Goal: Task Accomplishment & Management: Complete application form

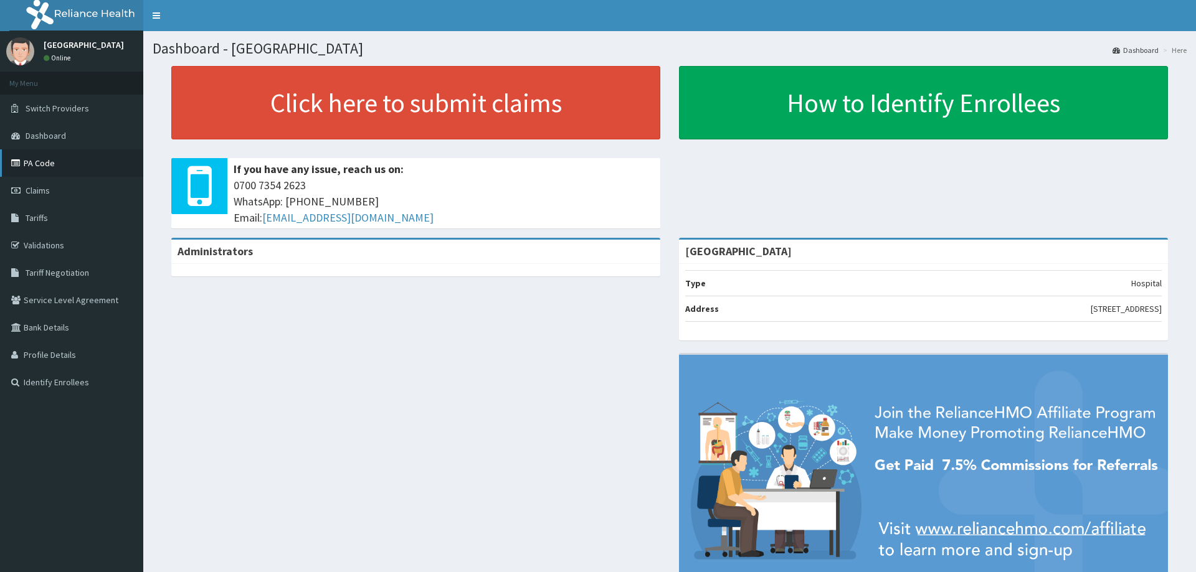
click at [45, 161] on link "PA Code" at bounding box center [71, 162] width 143 height 27
click at [52, 160] on link "PA Code" at bounding box center [71, 162] width 143 height 27
drag, startPoint x: 41, startPoint y: 187, endPoint x: 52, endPoint y: 160, distance: 28.8
click at [42, 186] on span "Claims" at bounding box center [38, 190] width 24 height 11
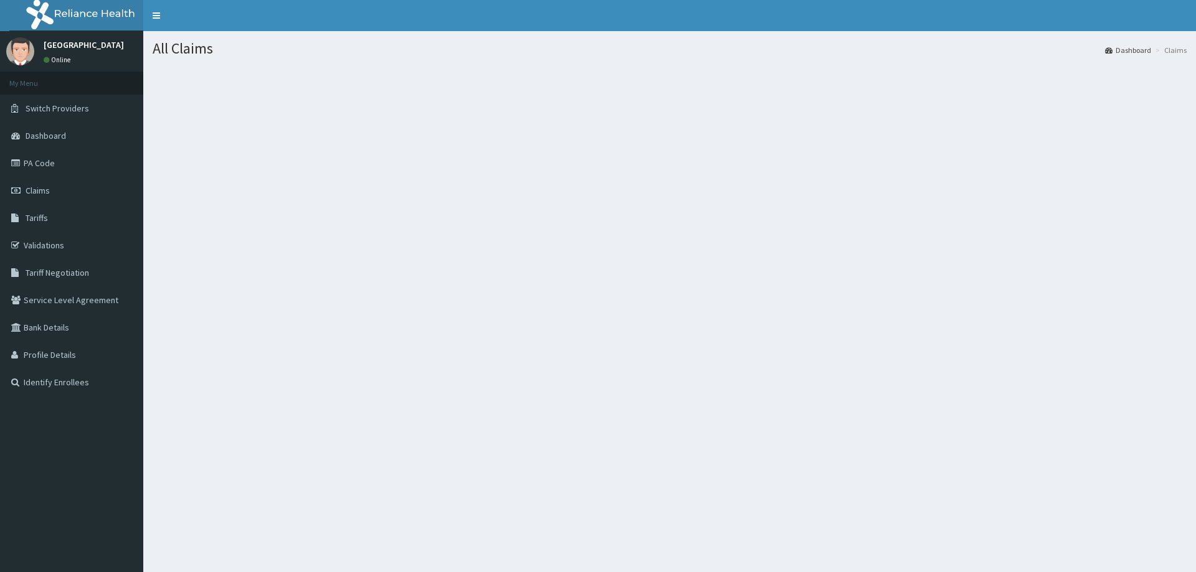
click at [44, 191] on span "Claims" at bounding box center [38, 190] width 24 height 11
drag, startPoint x: 66, startPoint y: 171, endPoint x: 80, endPoint y: 239, distance: 69.3
click at [65, 171] on link "PA Code" at bounding box center [71, 162] width 143 height 27
click at [76, 169] on link "PA Code" at bounding box center [71, 162] width 143 height 27
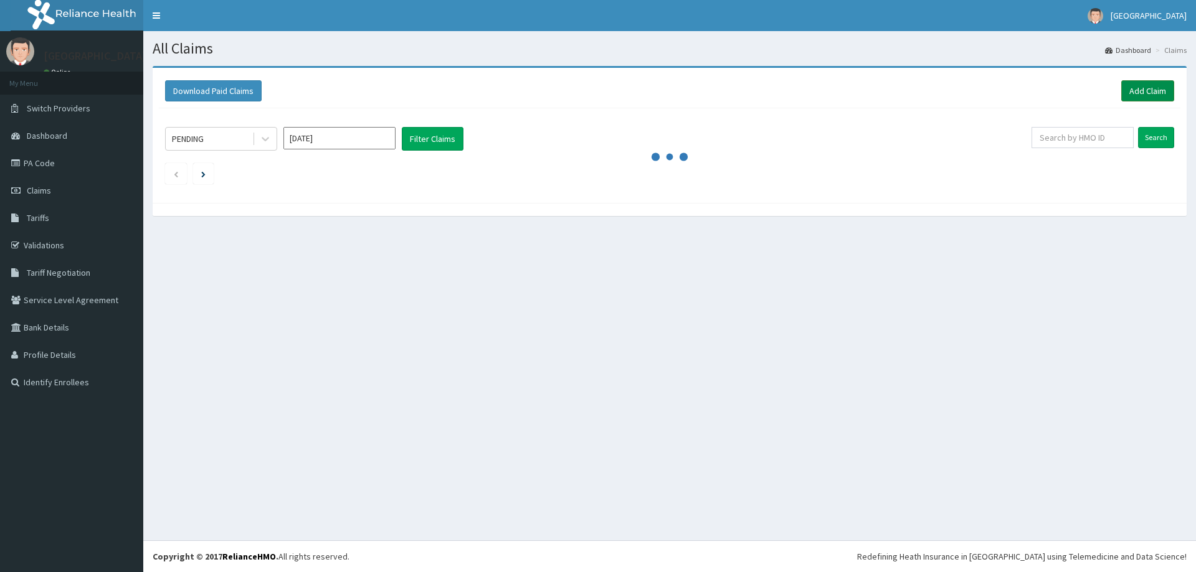
click at [1165, 88] on link "Add Claim" at bounding box center [1147, 90] width 53 height 21
click at [1159, 85] on link "Add Claim" at bounding box center [1147, 90] width 53 height 21
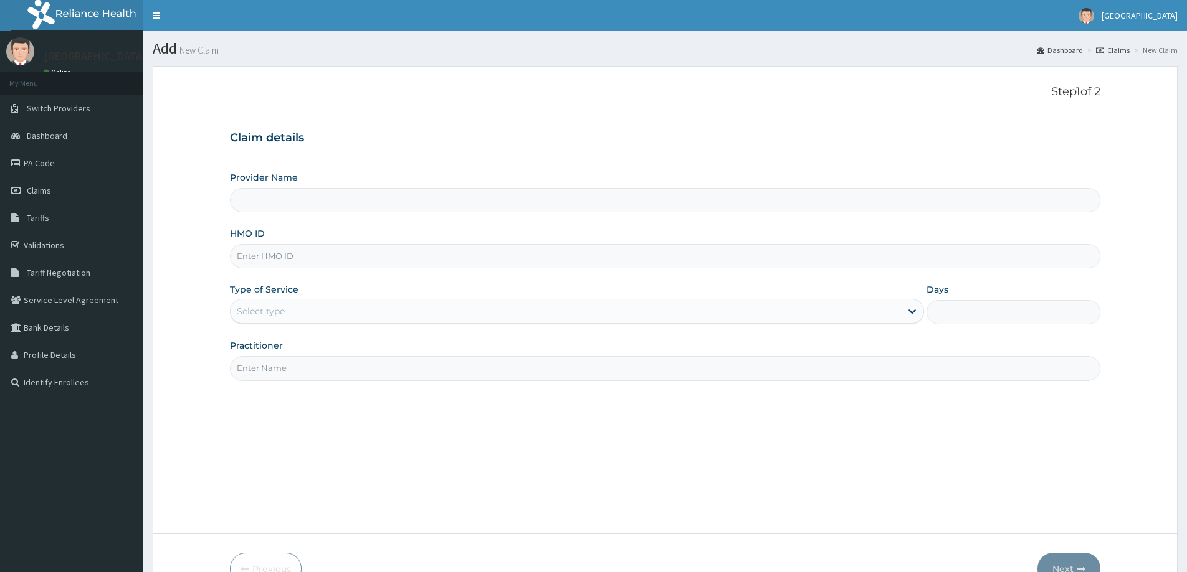
click at [321, 255] on input "HMO ID" at bounding box center [665, 256] width 870 height 24
type input "srh/1"
type input "[GEOGRAPHIC_DATA]"
type input "srh/10152/b"
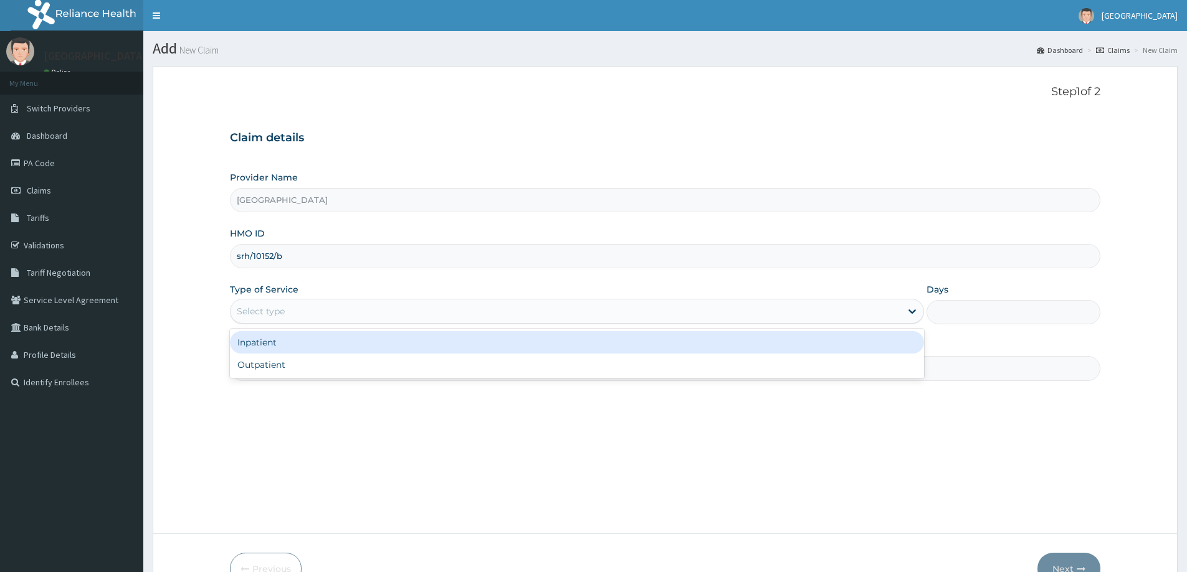
drag, startPoint x: 300, startPoint y: 315, endPoint x: 311, endPoint y: 302, distance: 16.4
click at [300, 313] on div "Select type" at bounding box center [565, 311] width 670 height 20
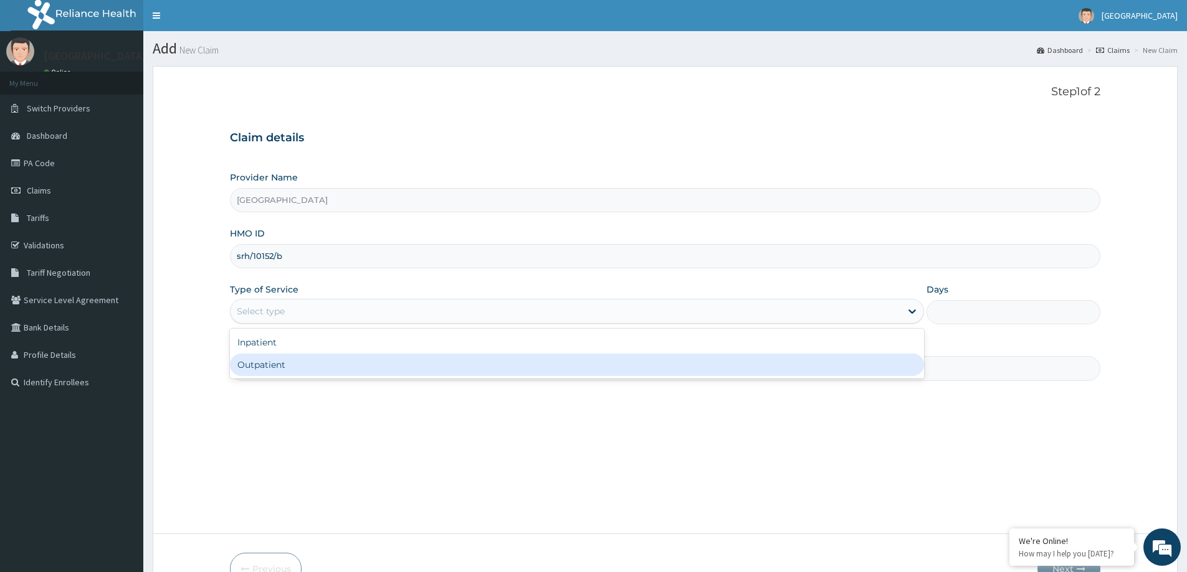
drag, startPoint x: 252, startPoint y: 364, endPoint x: 262, endPoint y: 366, distance: 10.1
click at [252, 364] on div "Outpatient" at bounding box center [577, 365] width 694 height 22
type input "1"
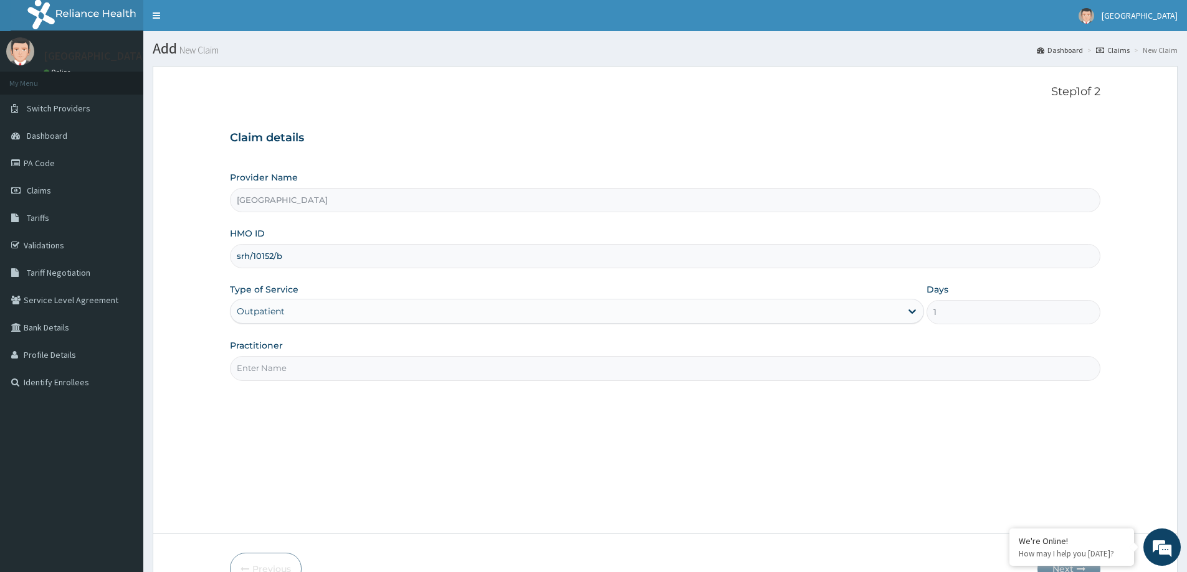
click at [262, 366] on input "Practitioner" at bounding box center [665, 368] width 870 height 24
type input "DR [PERSON_NAME]"
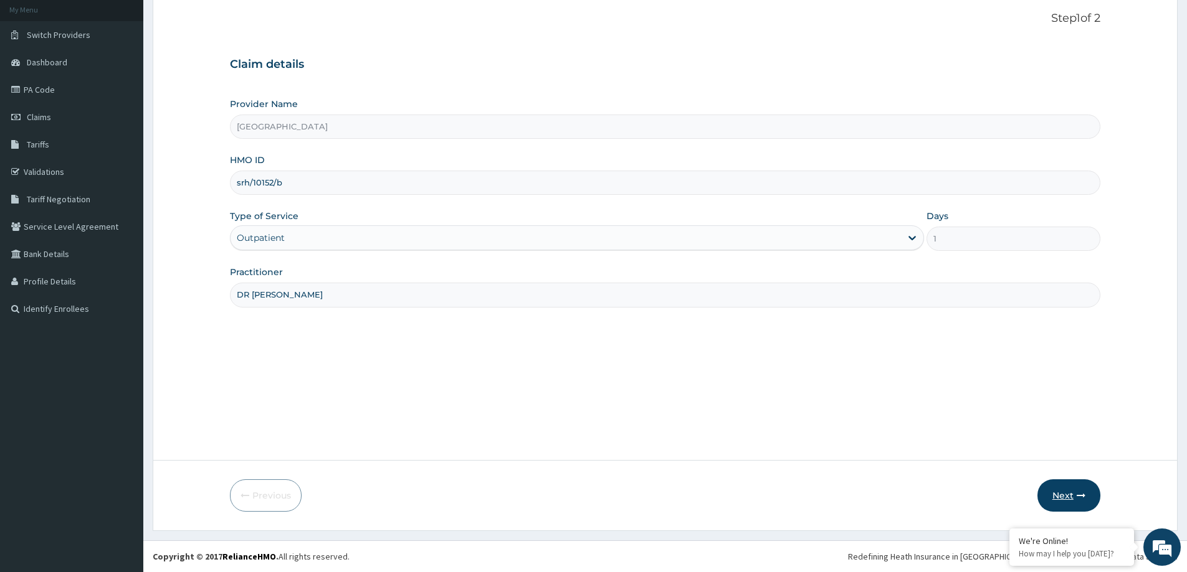
click at [1057, 503] on button "Next" at bounding box center [1068, 496] width 63 height 32
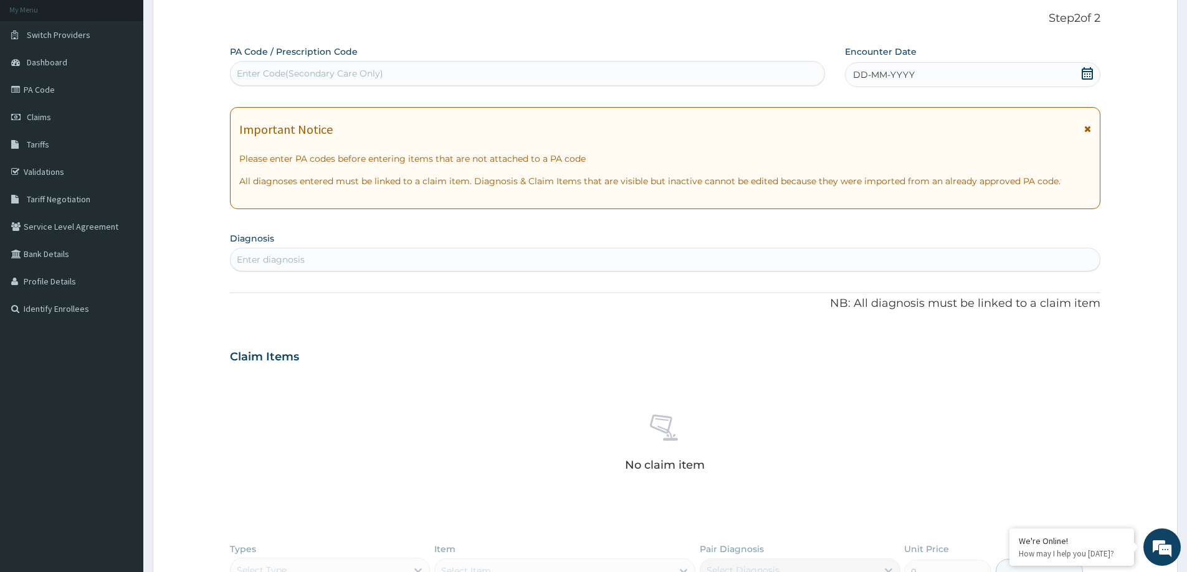
click at [323, 73] on div "Enter Code(Secondary Care Only)" at bounding box center [310, 73] width 146 height 12
paste input "PA/ACC052"
type input "PA/ACC052"
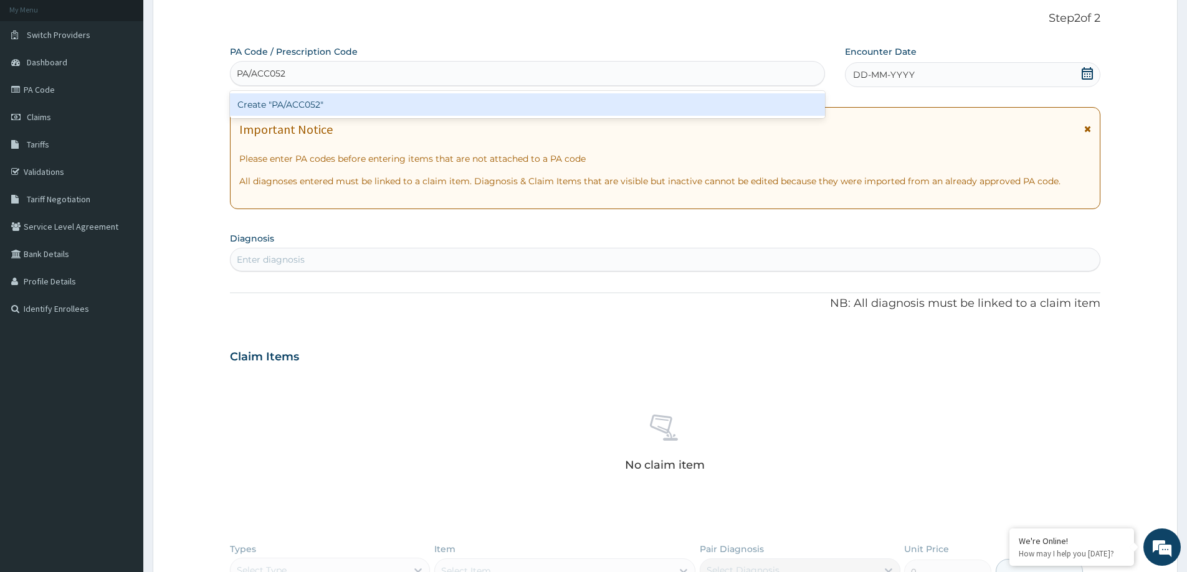
scroll to position [0, 0]
click at [314, 102] on div "Create "PA/ACC052"" at bounding box center [527, 104] width 595 height 22
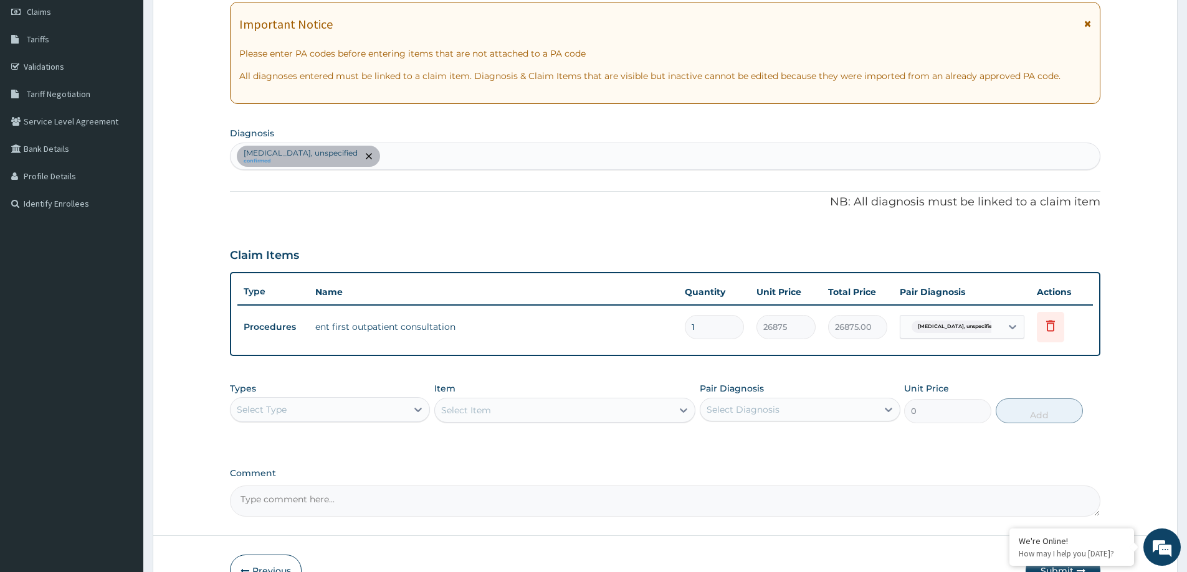
scroll to position [198, 0]
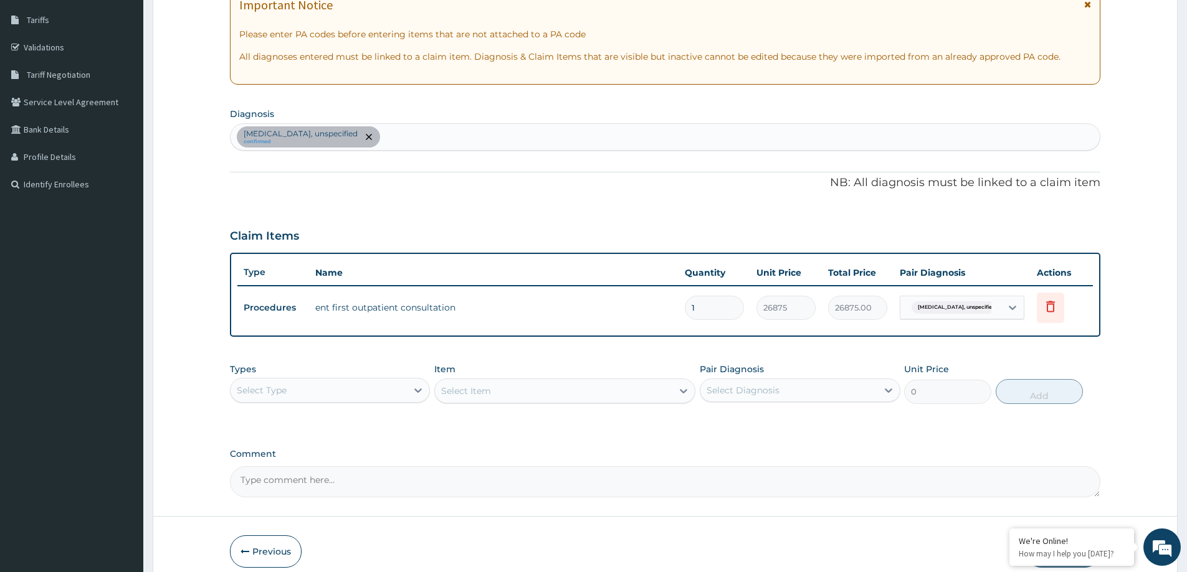
click at [391, 142] on div "Otitis media, unspecified confirmed" at bounding box center [664, 137] width 869 height 26
type input "r"
type input "R"
type input "URTI"
click at [342, 164] on h4 "Acute upper respiratory infection, site unspecified" at bounding box center [328, 167] width 182 height 9
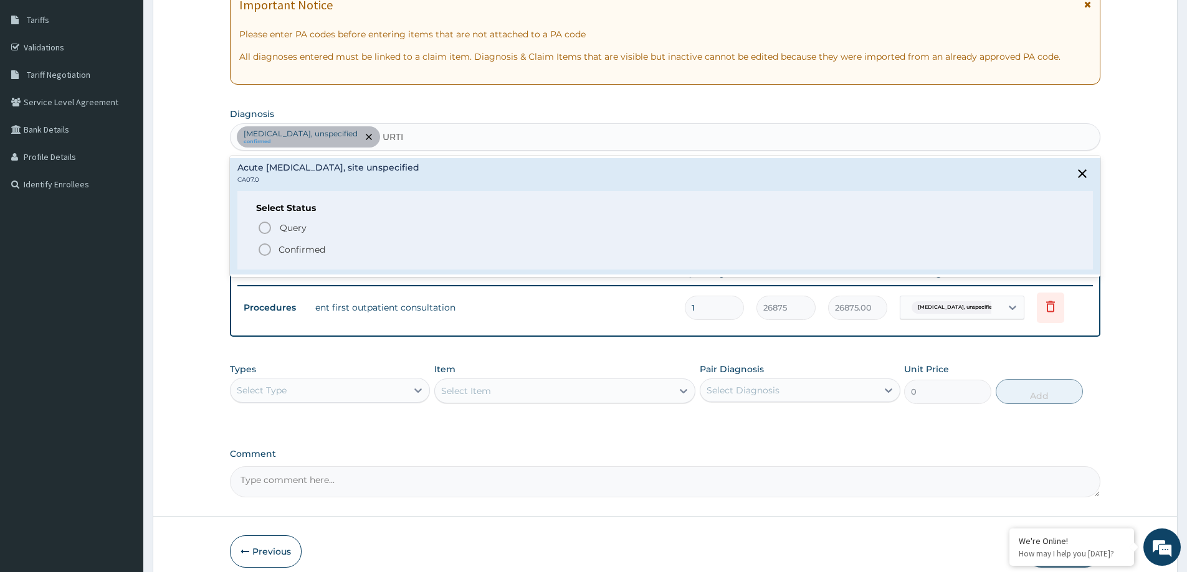
click at [267, 249] on icon "status option filled" at bounding box center [264, 249] width 15 height 15
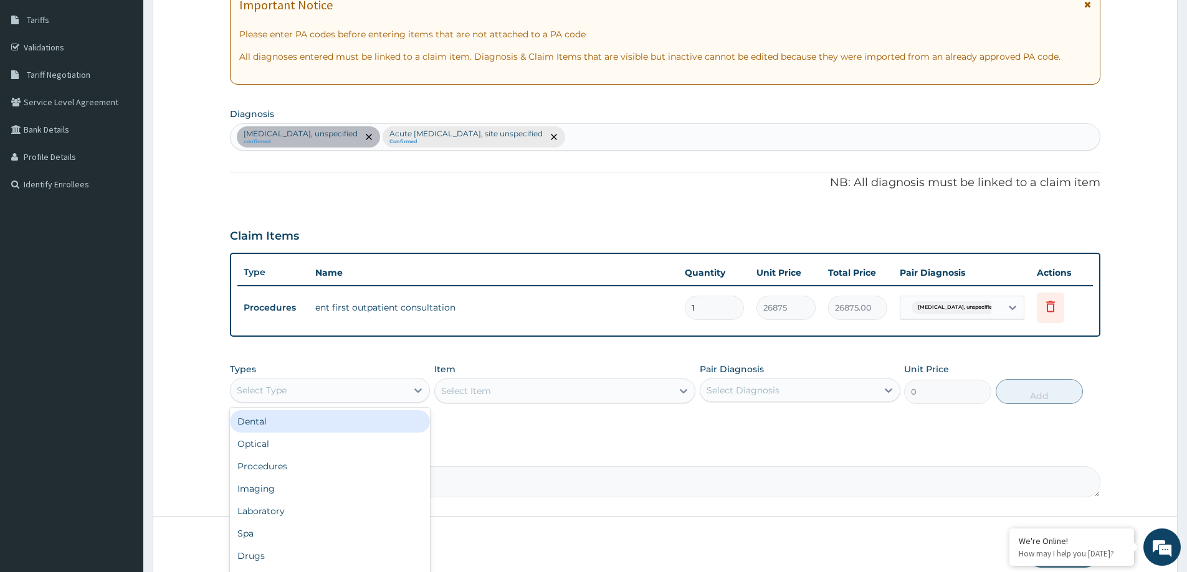
click at [396, 389] on div "Select Type" at bounding box center [318, 391] width 176 height 20
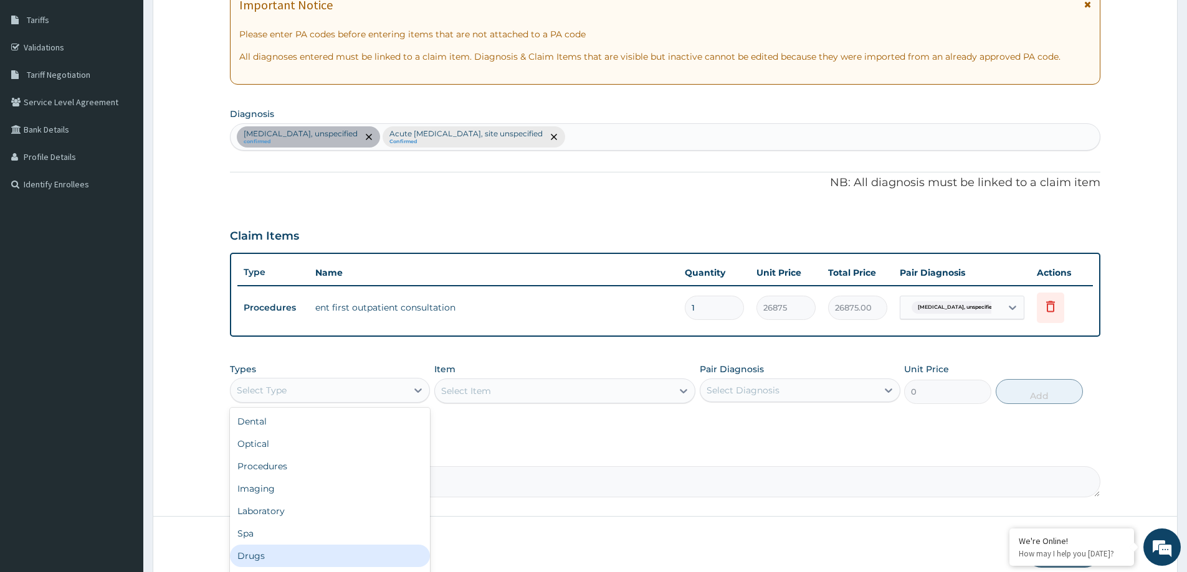
drag, startPoint x: 260, startPoint y: 553, endPoint x: 356, endPoint y: 544, distance: 96.4
click at [260, 553] on div "Drugs" at bounding box center [330, 556] width 200 height 22
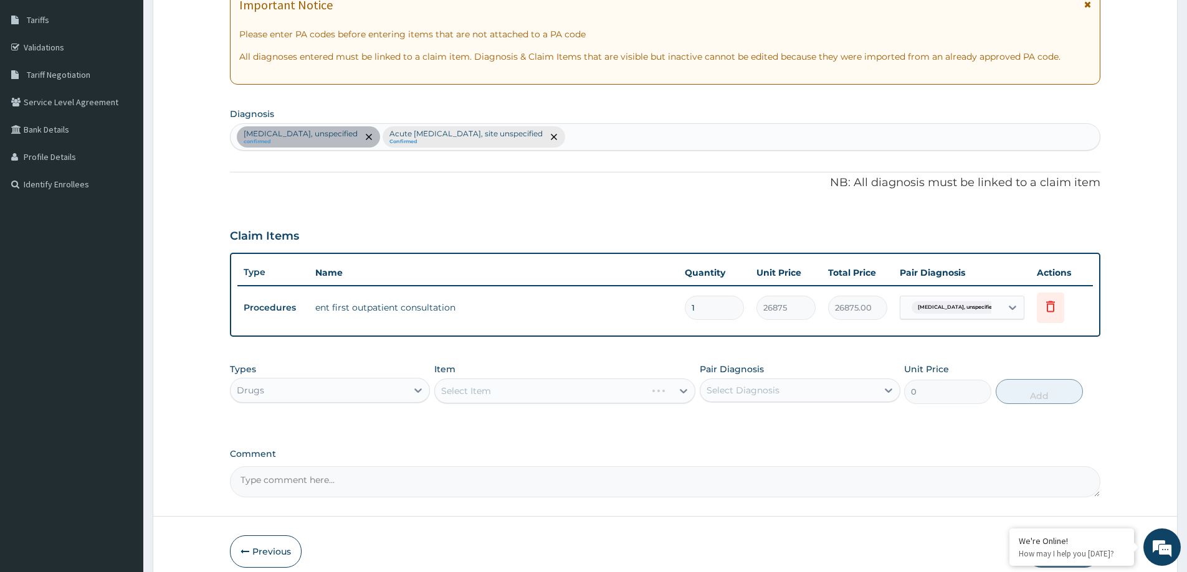
click at [643, 388] on div "Select Item" at bounding box center [564, 391] width 261 height 25
click at [627, 391] on div "Select Item" at bounding box center [564, 391] width 261 height 25
drag, startPoint x: 627, startPoint y: 391, endPoint x: 622, endPoint y: 383, distance: 9.5
click at [628, 391] on div "Select Item" at bounding box center [564, 391] width 261 height 25
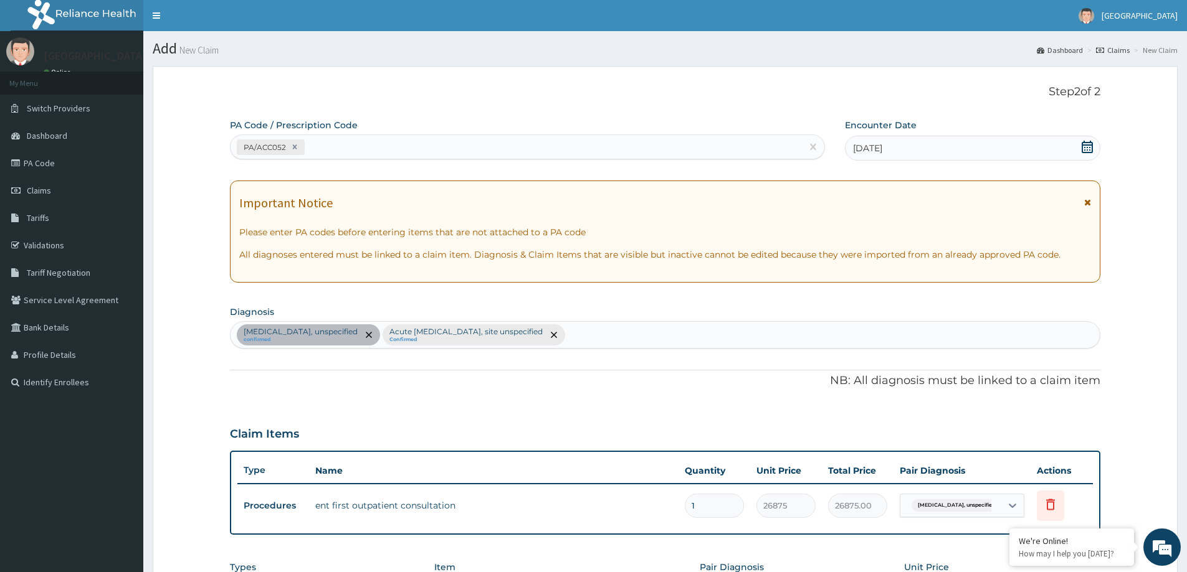
scroll to position [254, 0]
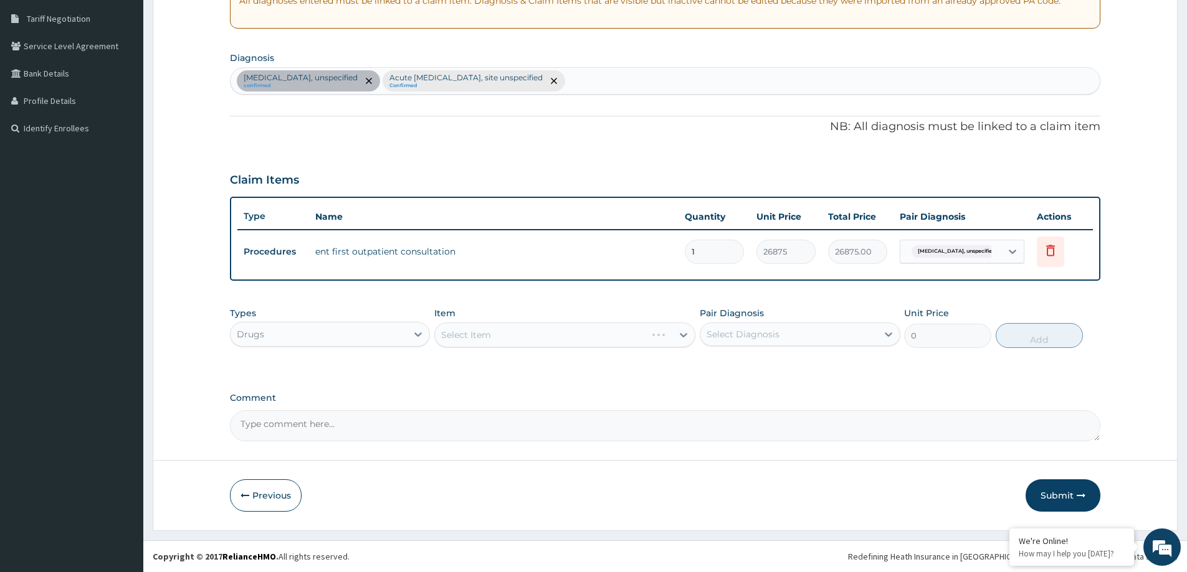
click at [611, 342] on div "Select Item" at bounding box center [564, 335] width 261 height 25
click at [609, 335] on div "Select Item" at bounding box center [564, 335] width 261 height 25
click at [682, 334] on icon at bounding box center [683, 335] width 12 height 12
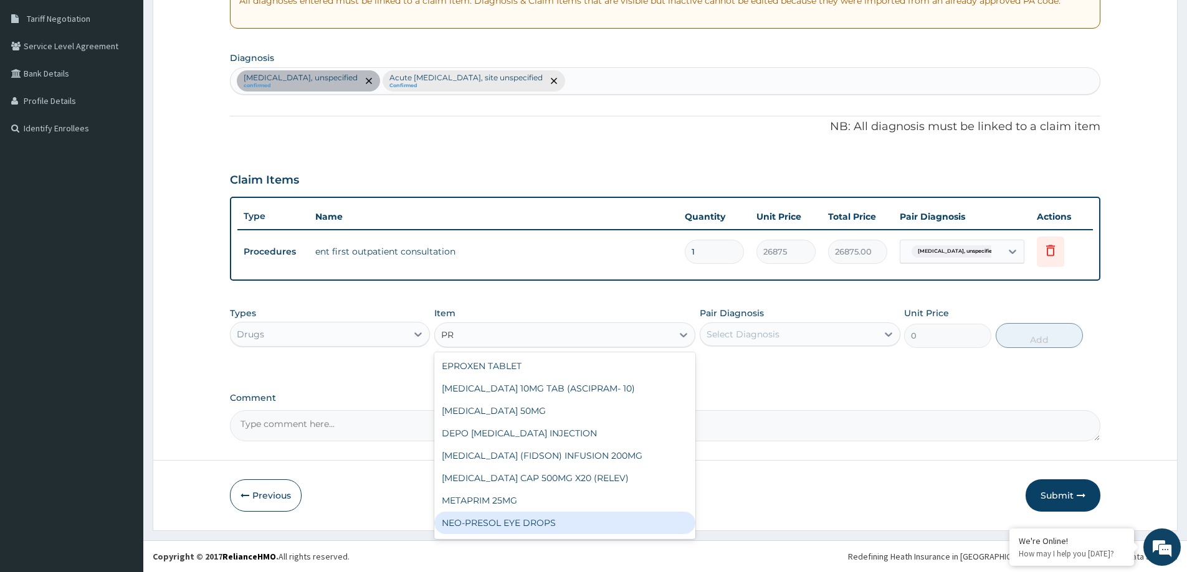
type input "P"
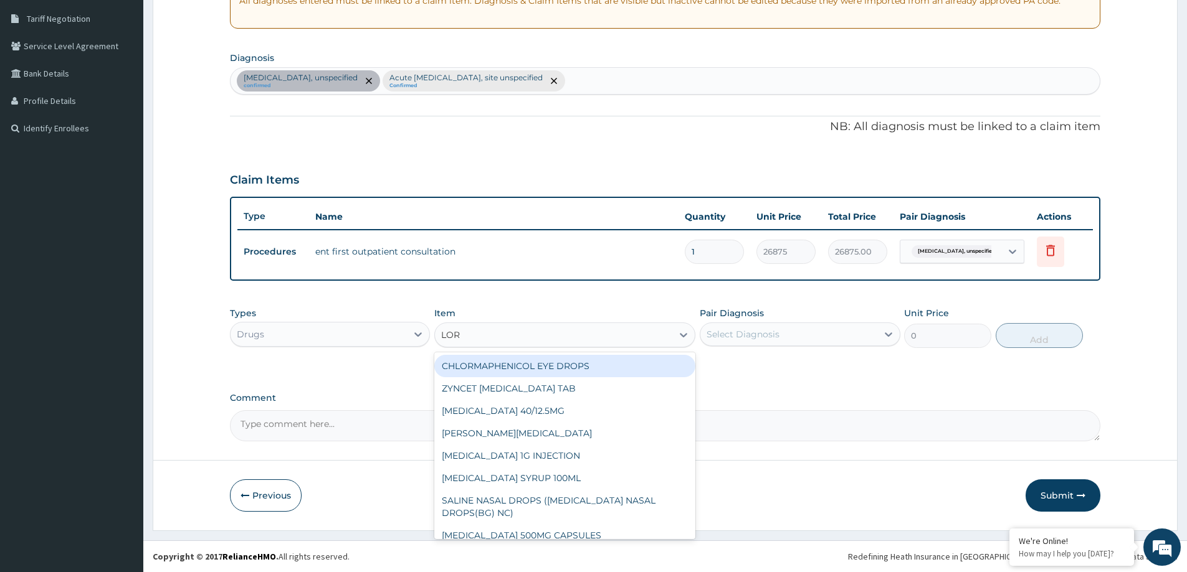
type input "LORA"
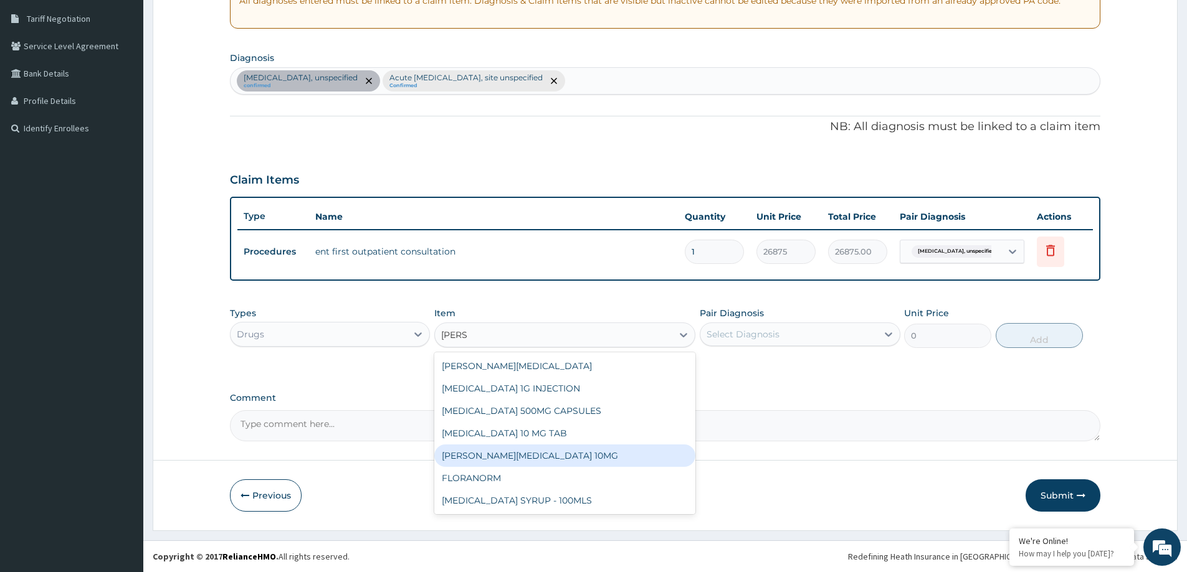
click at [541, 456] on div "LORATYN LORATADINE 10MG" at bounding box center [564, 456] width 261 height 22
type input "88.6875"
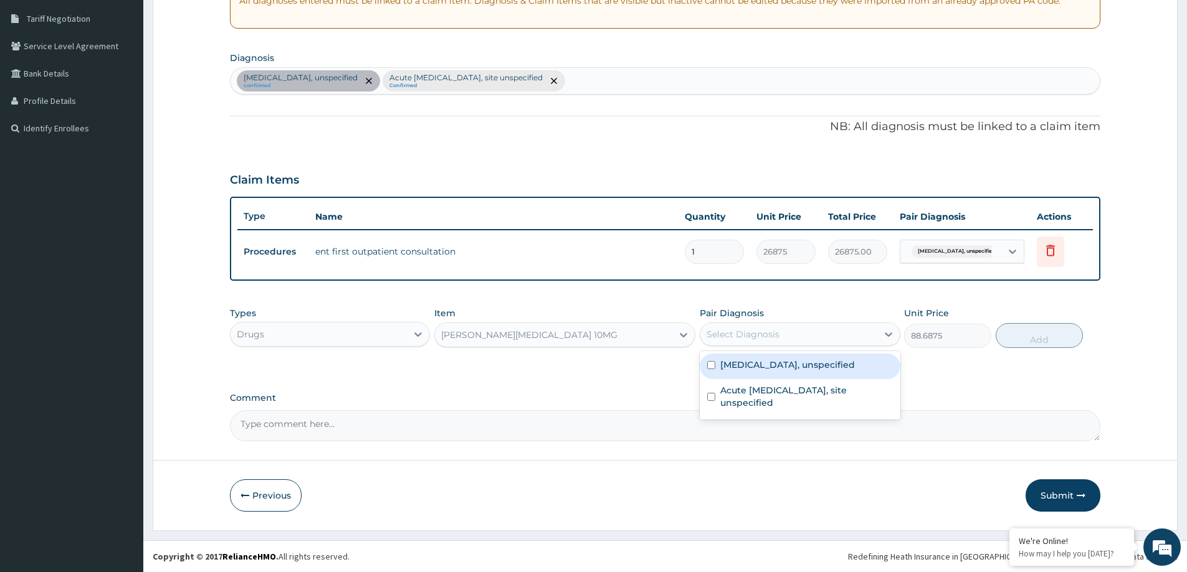
click at [845, 337] on div "Select Diagnosis" at bounding box center [788, 335] width 176 height 20
click at [818, 366] on label "Otitis media, unspecified" at bounding box center [787, 365] width 135 height 12
checkbox input "true"
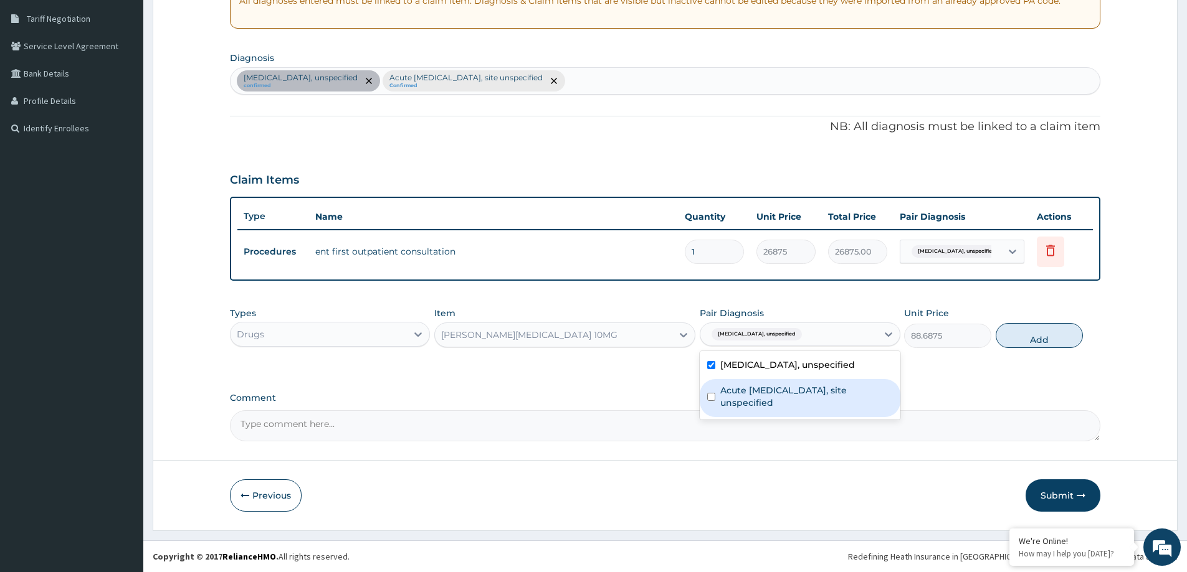
click at [799, 394] on label "Acute upper respiratory infection, site unspecified" at bounding box center [806, 396] width 172 height 25
checkbox input "true"
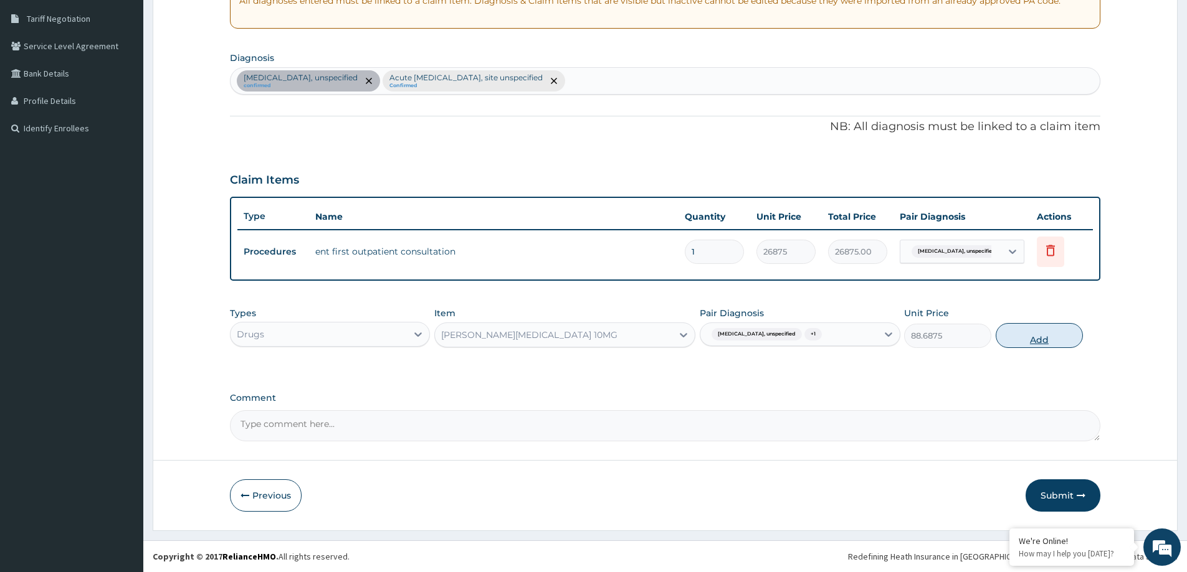
click at [1008, 335] on button "Add" at bounding box center [1038, 335] width 87 height 25
type input "0"
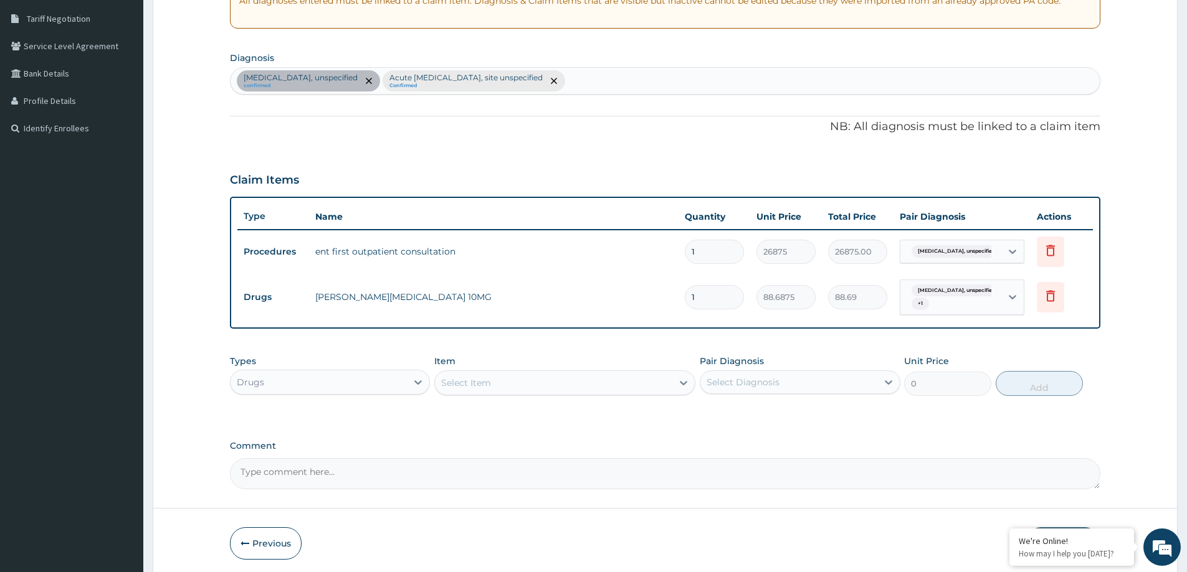
type input "10"
type input "886.88"
type input "10"
click at [663, 383] on div "Select Item" at bounding box center [553, 383] width 237 height 20
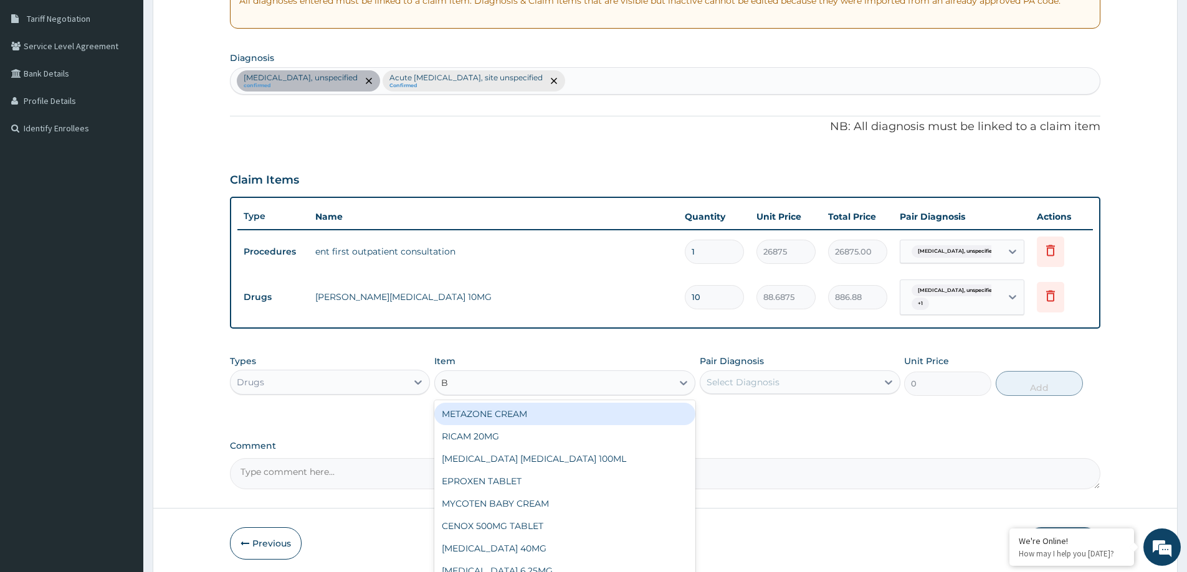
type input "B"
type input "T"
type input "MON"
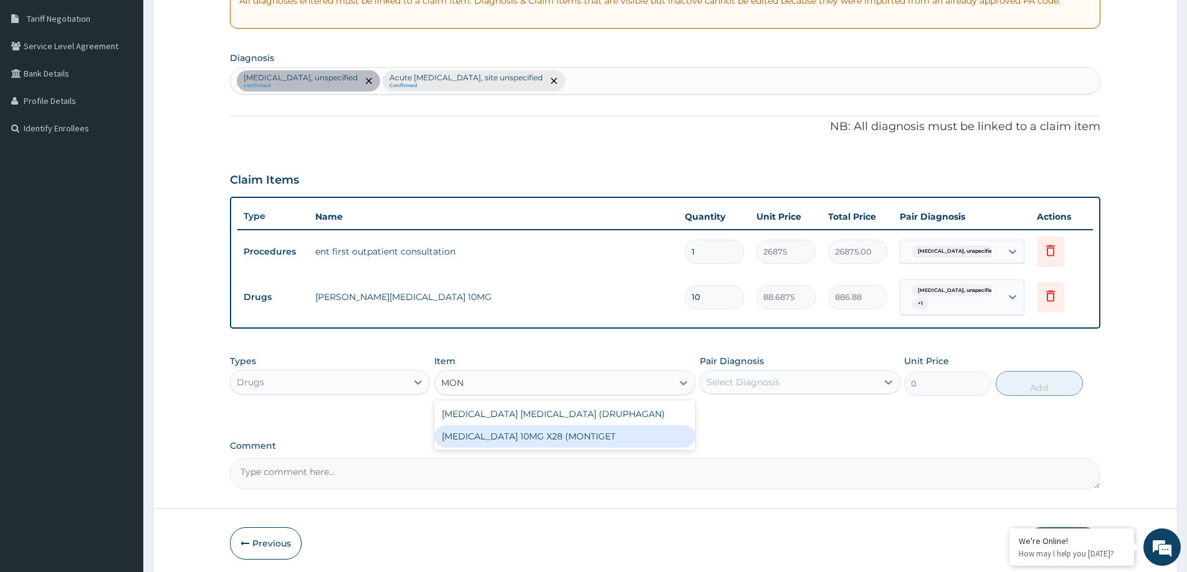
click at [471, 436] on div "MONTELUKAST 10MG X28 (MONTIGET" at bounding box center [564, 436] width 261 height 22
type input "165.5500030517578"
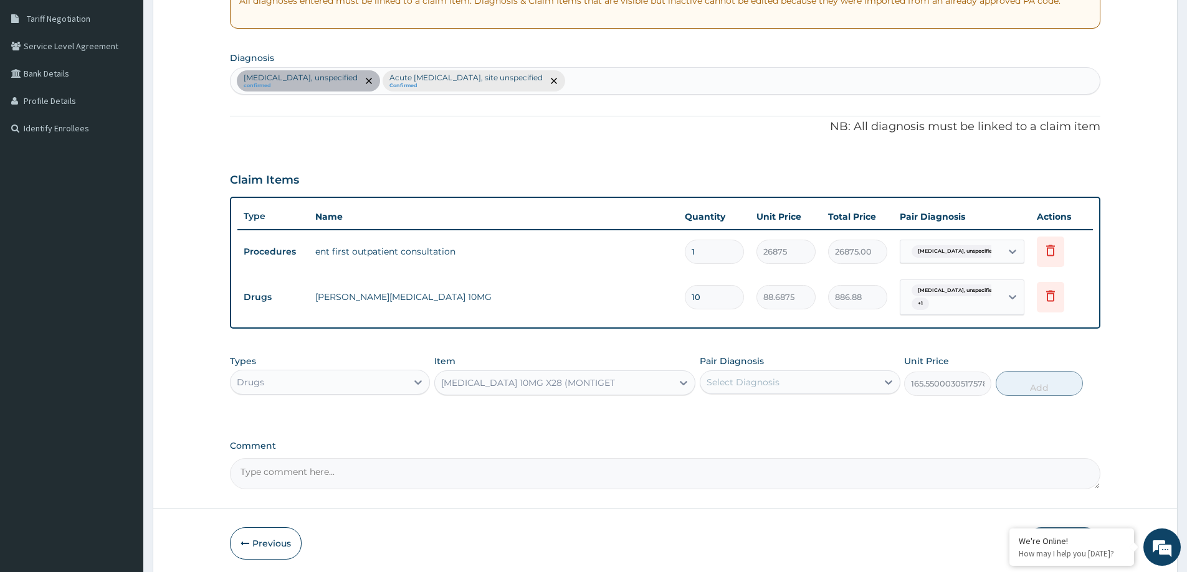
click at [792, 382] on div "Select Diagnosis" at bounding box center [788, 382] width 176 height 20
click at [756, 417] on label "Otitis media, unspecified" at bounding box center [787, 413] width 135 height 12
checkbox input "true"
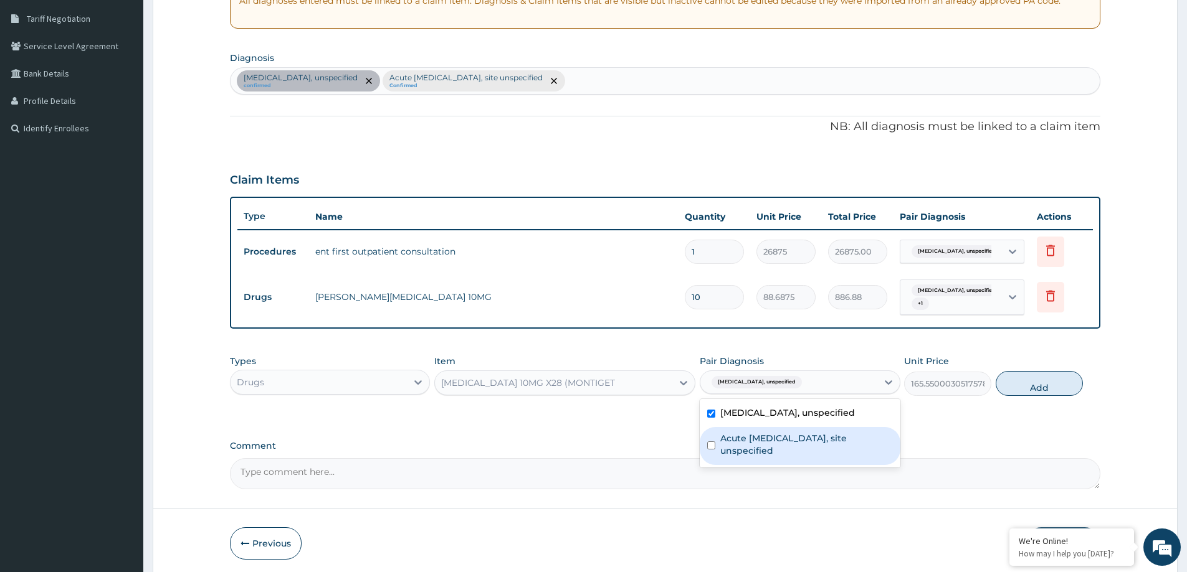
drag, startPoint x: 752, startPoint y: 452, endPoint x: 786, endPoint y: 431, distance: 39.4
click at [754, 449] on label "Acute upper respiratory infection, site unspecified" at bounding box center [806, 444] width 172 height 25
checkbox input "true"
drag, startPoint x: 1025, startPoint y: 386, endPoint x: 927, endPoint y: 383, distance: 97.2
click at [1020, 381] on button "Add" at bounding box center [1038, 383] width 87 height 25
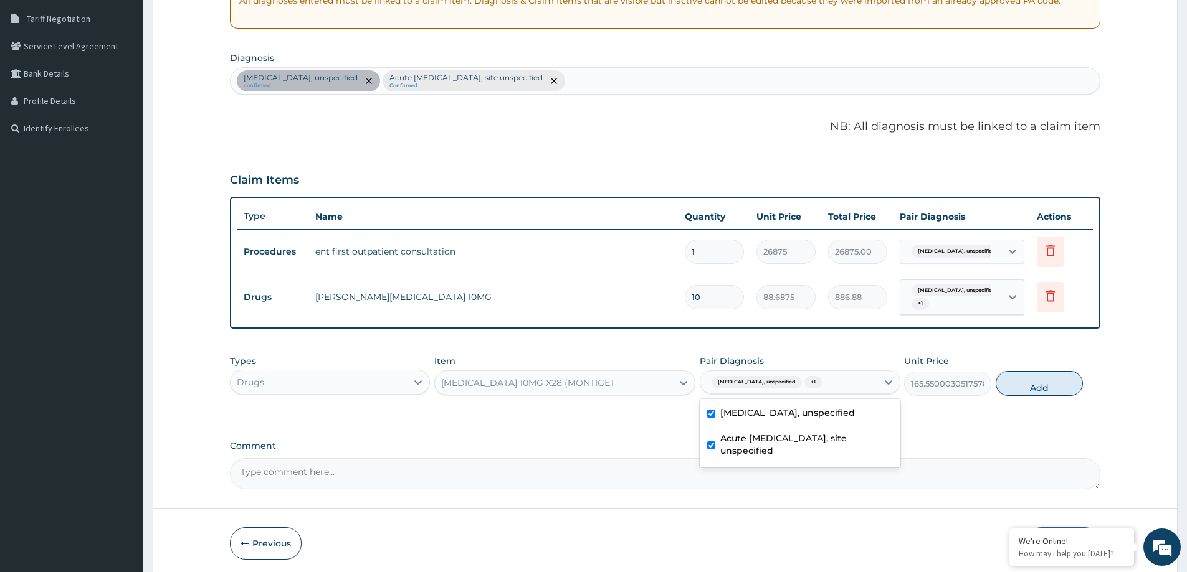
type input "0"
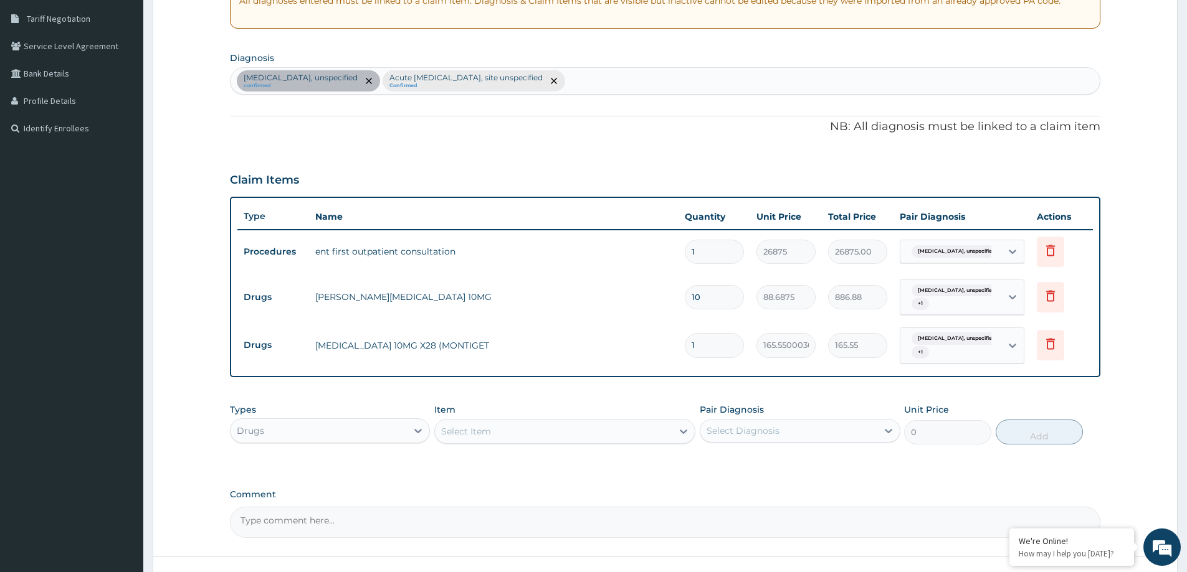
click at [698, 349] on input "1" at bounding box center [714, 345] width 59 height 24
type input "14"
type input "2317.70"
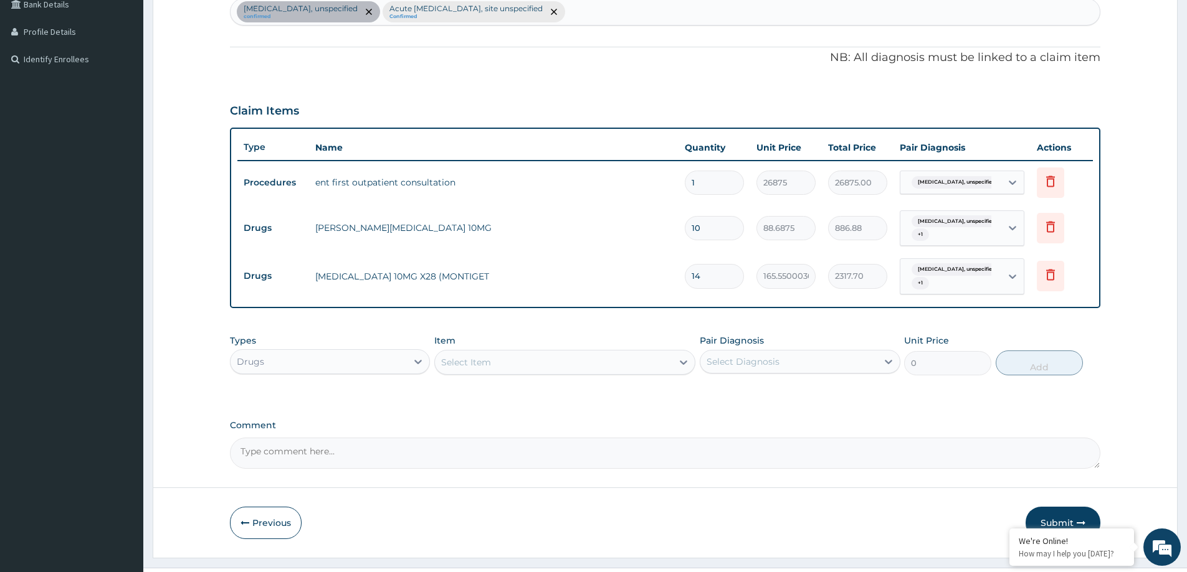
scroll to position [351, 0]
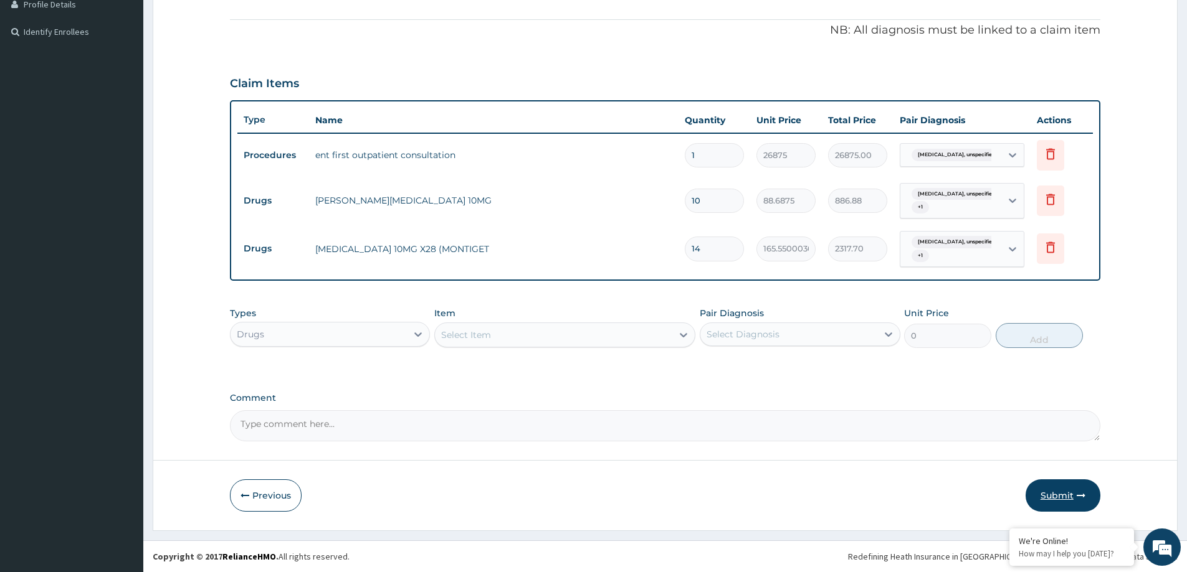
type input "14"
click at [1063, 493] on button "Submit" at bounding box center [1062, 496] width 75 height 32
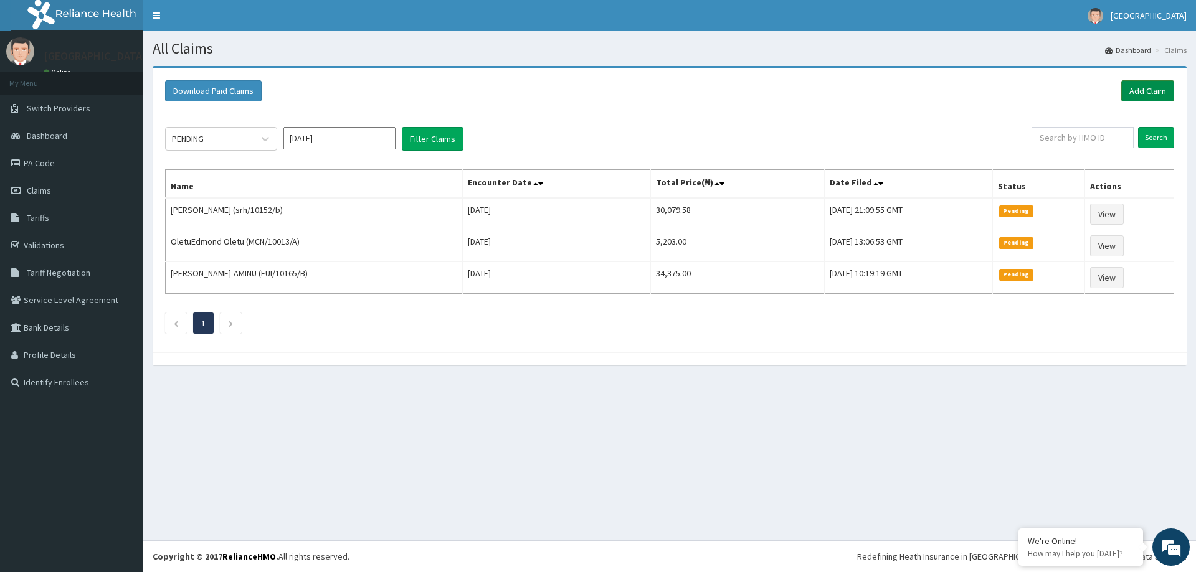
click at [1162, 93] on link "Add Claim" at bounding box center [1147, 90] width 53 height 21
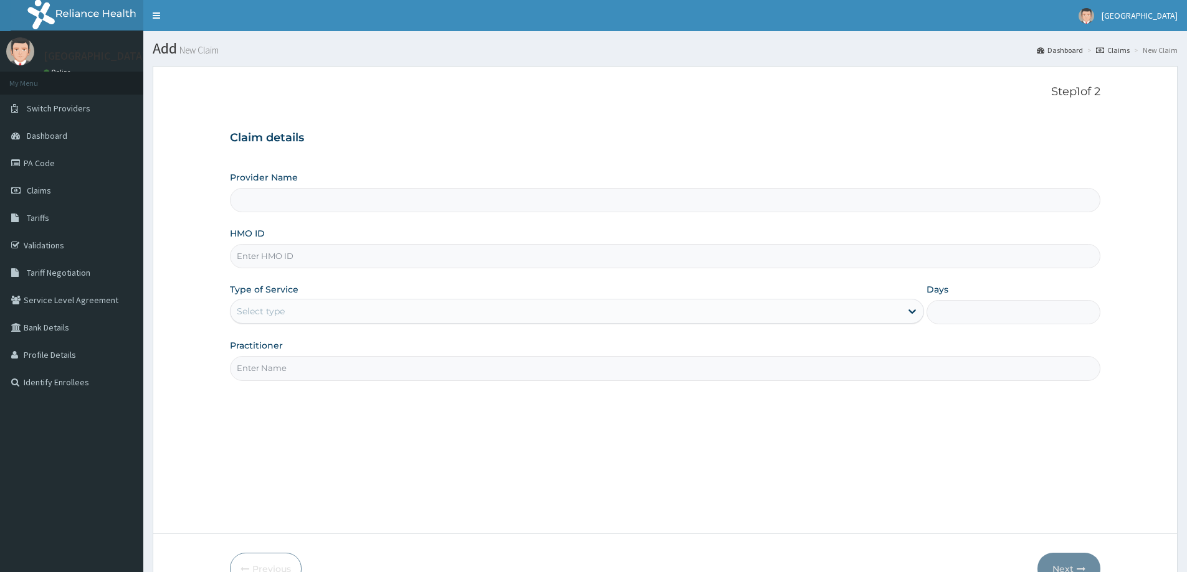
type input "[GEOGRAPHIC_DATA]"
click at [307, 260] on input "HMO ID" at bounding box center [665, 256] width 870 height 24
type input "RET/39546/A"
click at [277, 308] on div "Select type" at bounding box center [261, 311] width 48 height 12
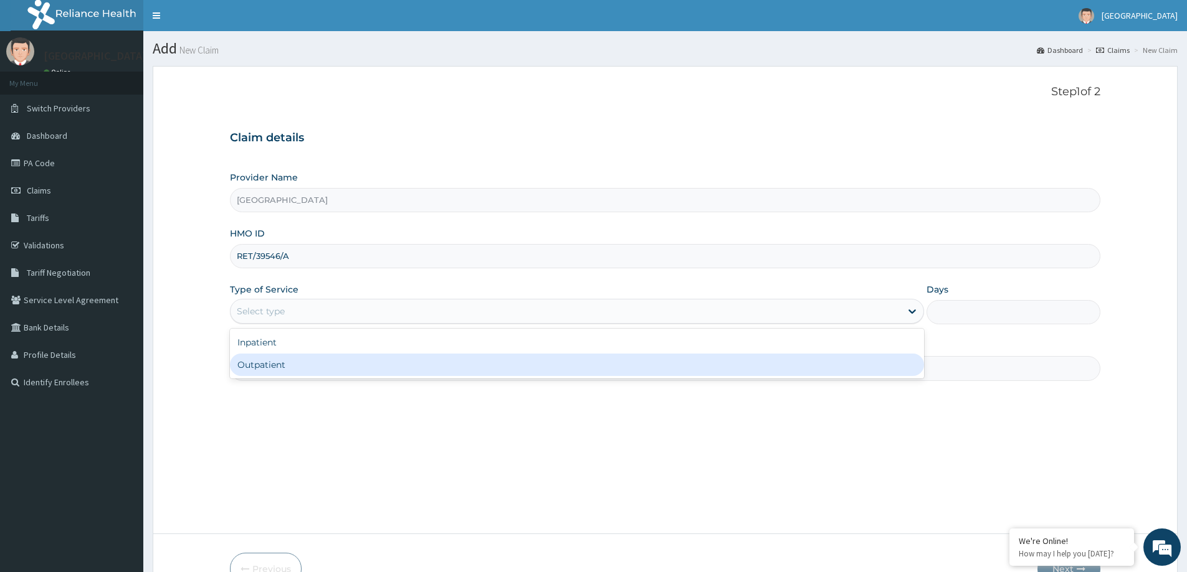
click at [278, 361] on div "Outpatient" at bounding box center [577, 365] width 694 height 22
type input "1"
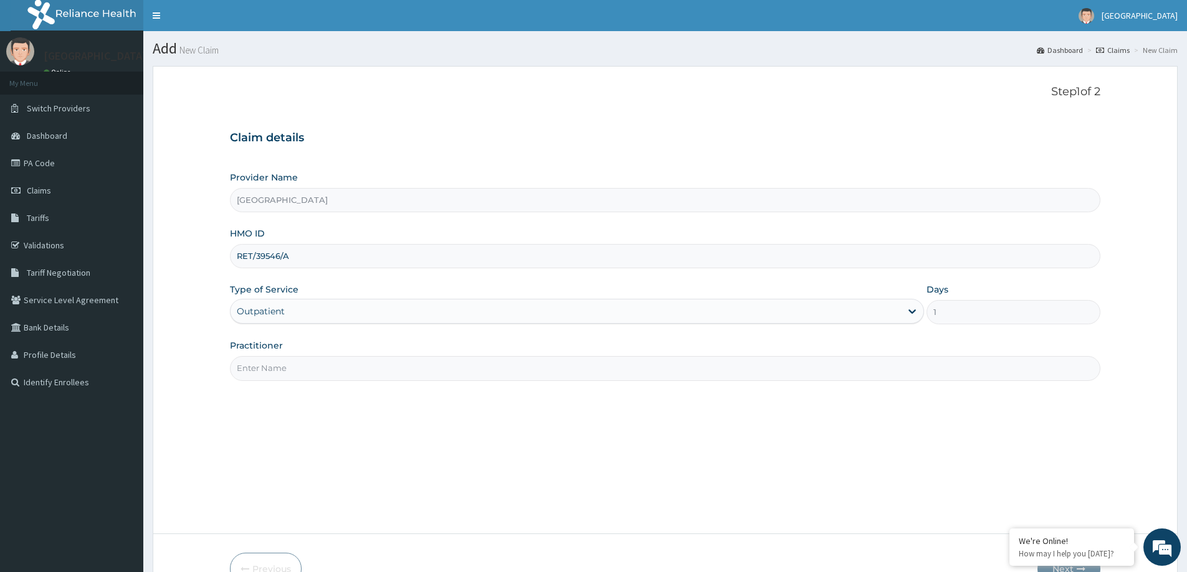
click at [270, 374] on input "Practitioner" at bounding box center [665, 368] width 870 height 24
type input "DR JONATHAN"
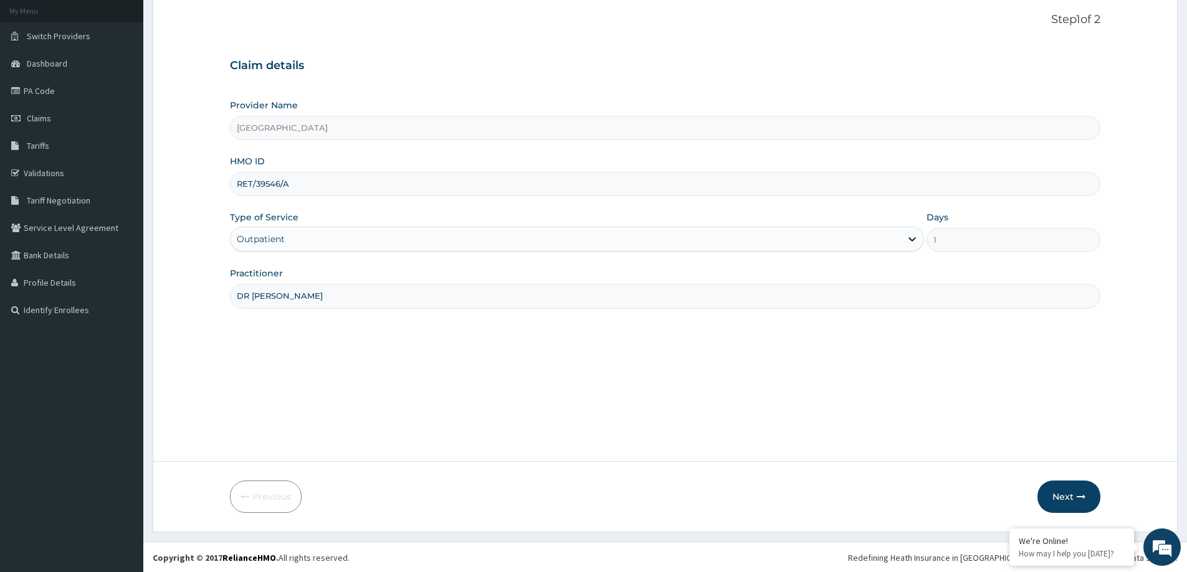
scroll to position [74, 0]
click at [1073, 506] on button "Next" at bounding box center [1068, 496] width 63 height 32
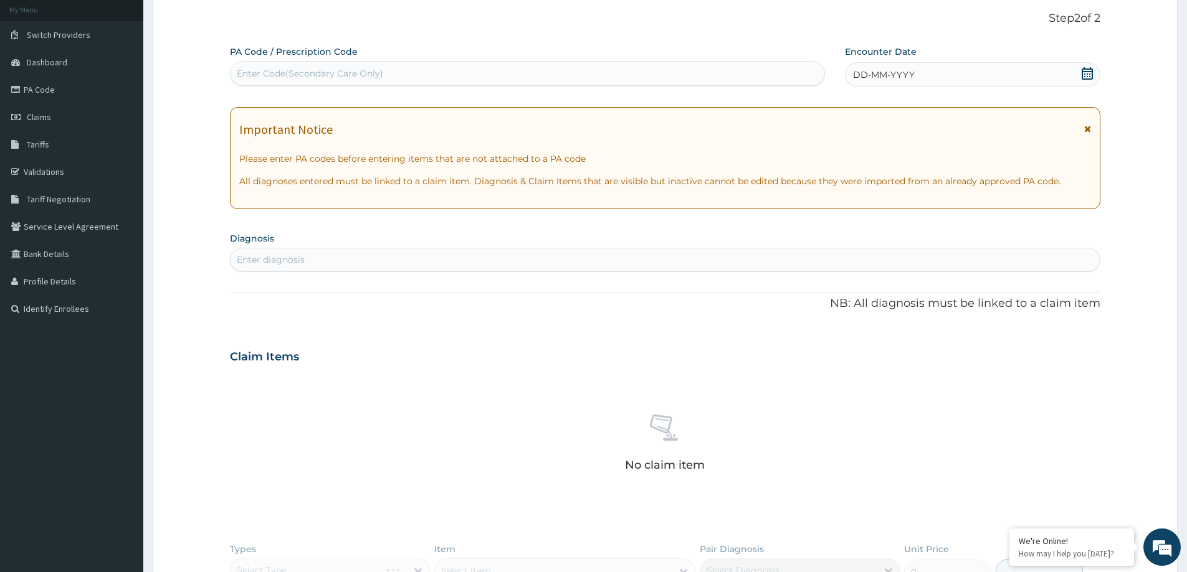
click at [316, 262] on div "Enter diagnosis" at bounding box center [664, 260] width 869 height 20
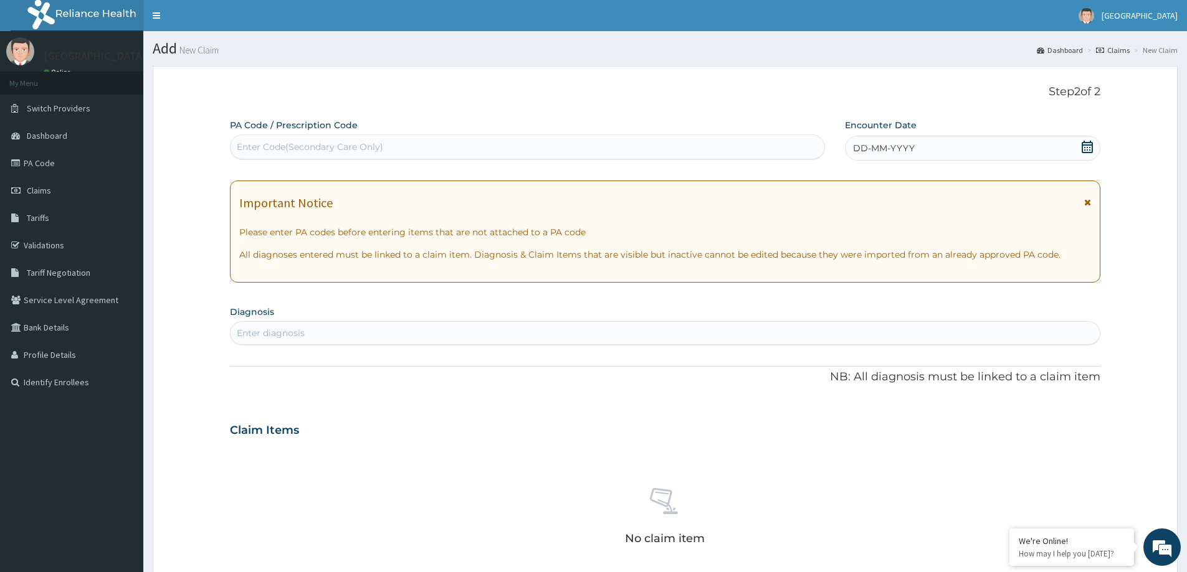
click at [320, 150] on div "Enter Code(Secondary Care Only)" at bounding box center [310, 147] width 146 height 12
paste input "PA/BF1754"
type input "PA/BF1754"
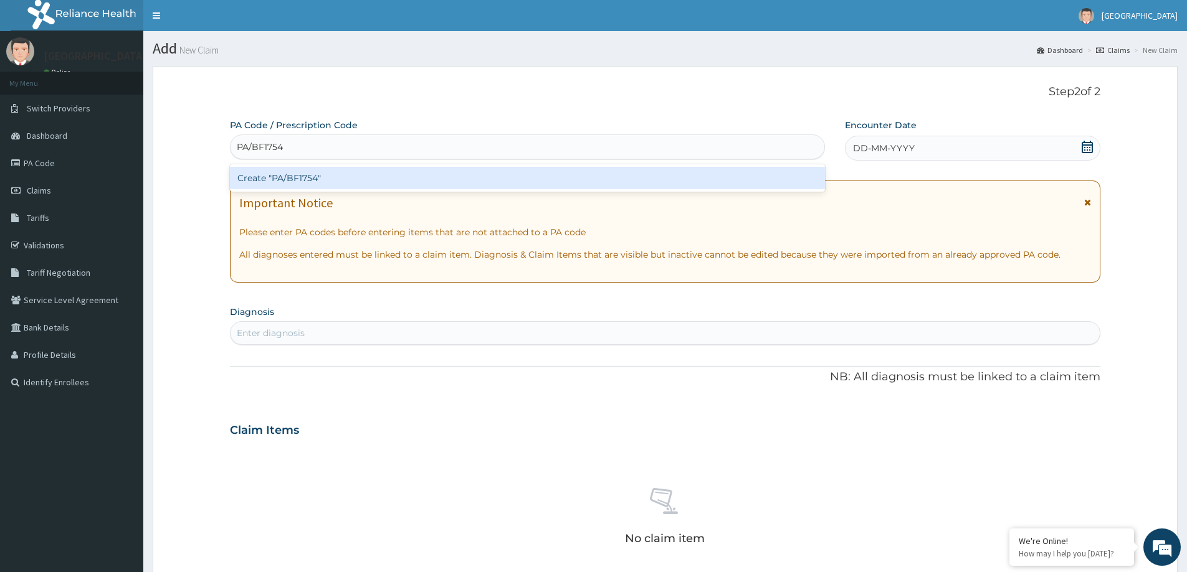
click at [308, 178] on div "Create "PA/BF1754"" at bounding box center [527, 178] width 595 height 22
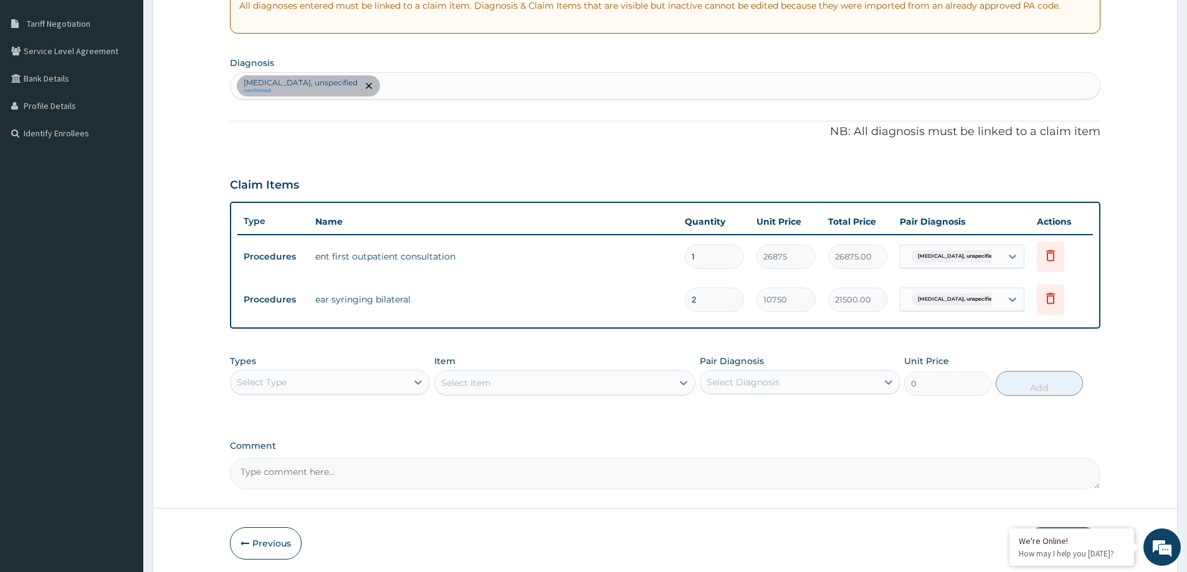
scroll to position [297, 0]
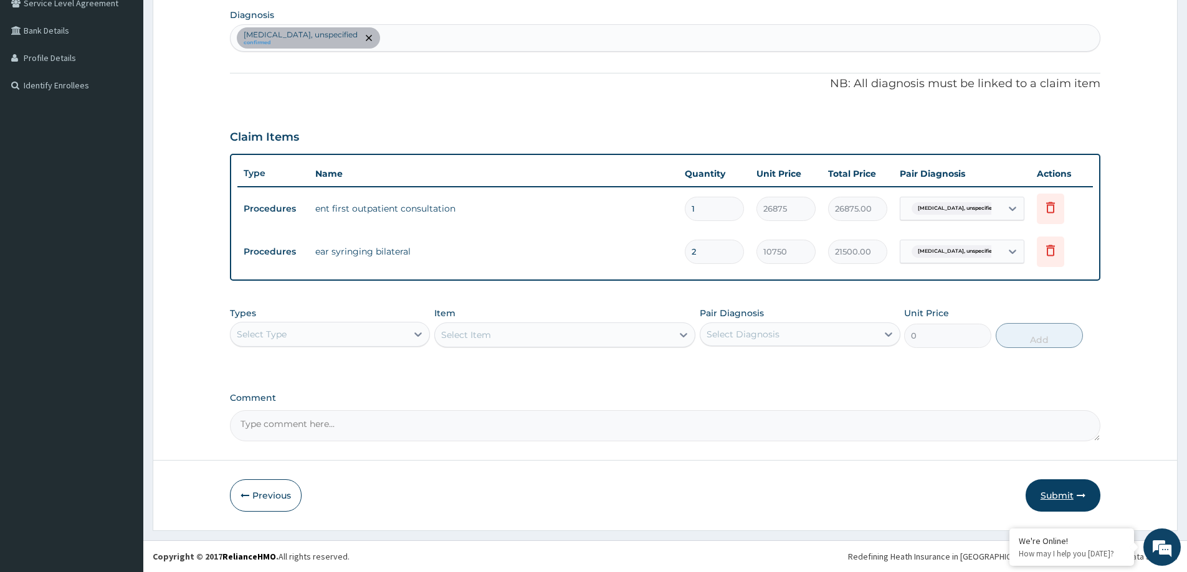
click at [1055, 493] on button "Submit" at bounding box center [1062, 496] width 75 height 32
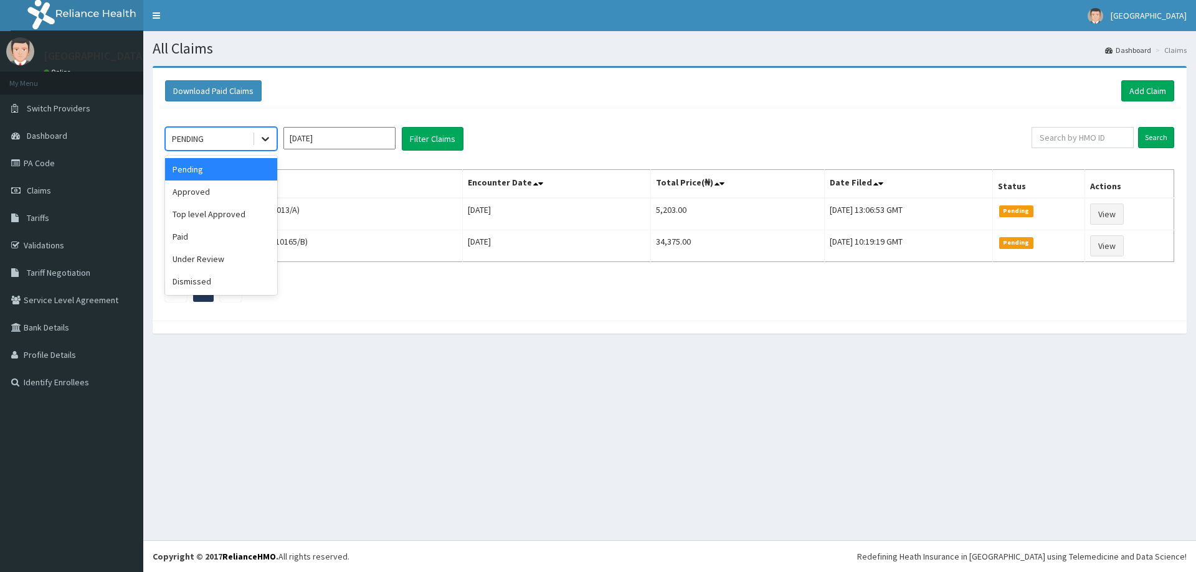
click at [269, 141] on icon at bounding box center [265, 139] width 12 height 12
click at [245, 188] on div "Approved" at bounding box center [221, 192] width 112 height 22
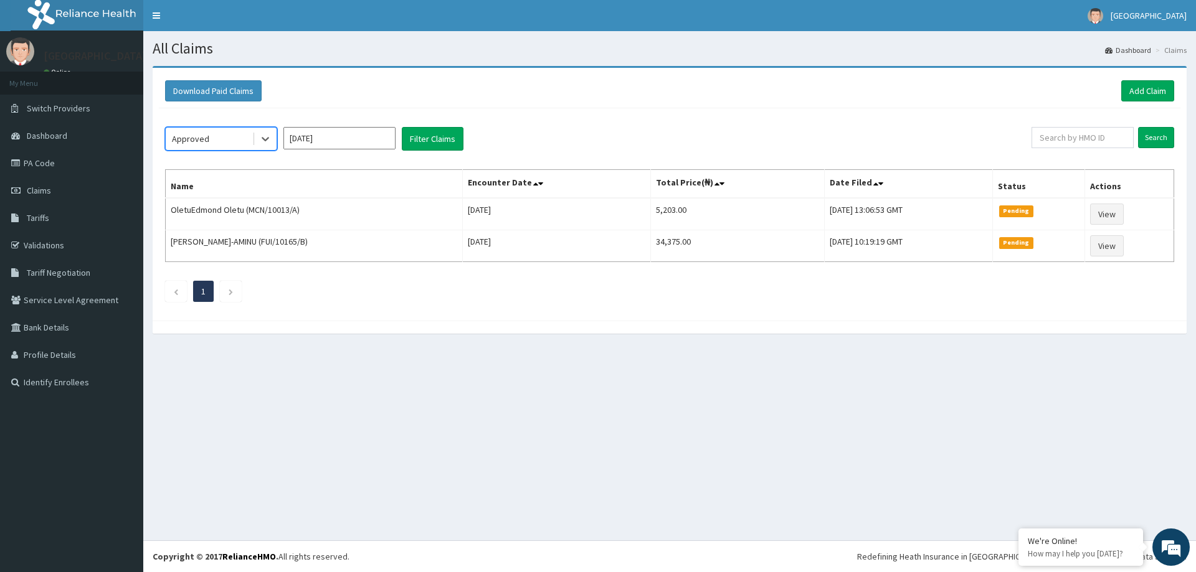
click at [370, 140] on input "[DATE]" at bounding box center [339, 138] width 112 height 22
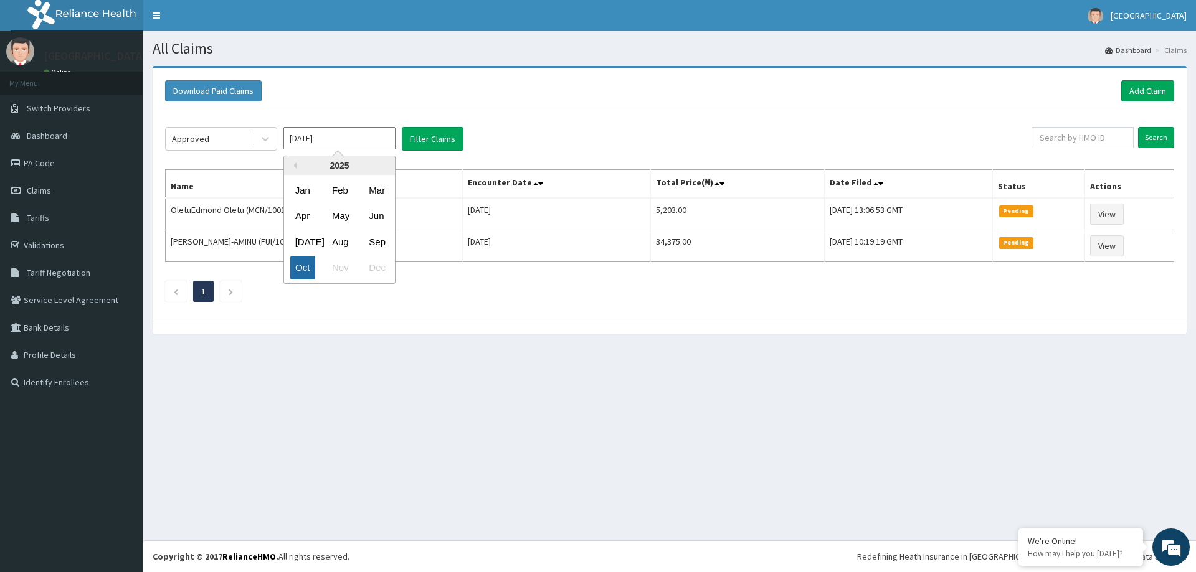
click at [300, 267] on div "Oct" at bounding box center [302, 268] width 25 height 23
click at [424, 140] on button "Filter Claims" at bounding box center [433, 139] width 62 height 24
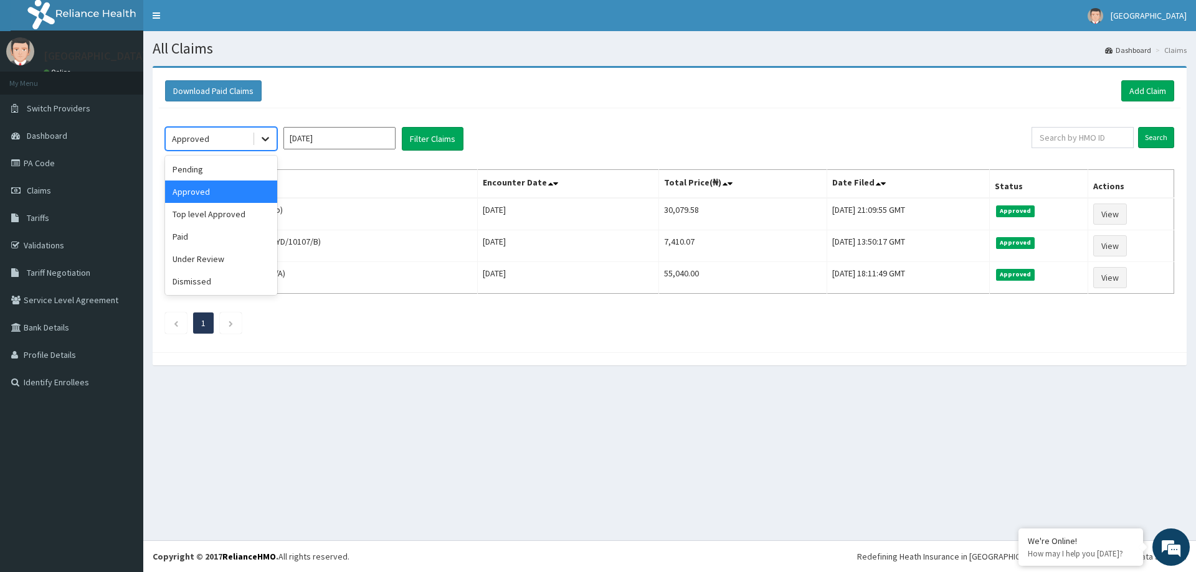
click at [270, 145] on icon at bounding box center [265, 139] width 12 height 12
click at [226, 174] on div "Pending" at bounding box center [221, 169] width 112 height 22
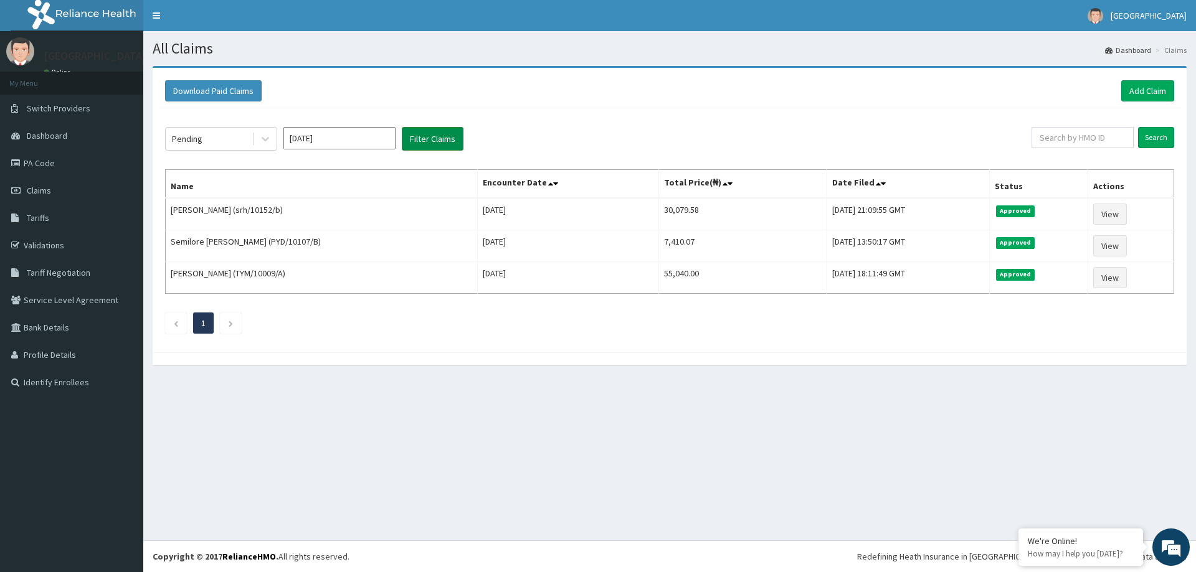
click at [425, 142] on button "Filter Claims" at bounding box center [433, 139] width 62 height 24
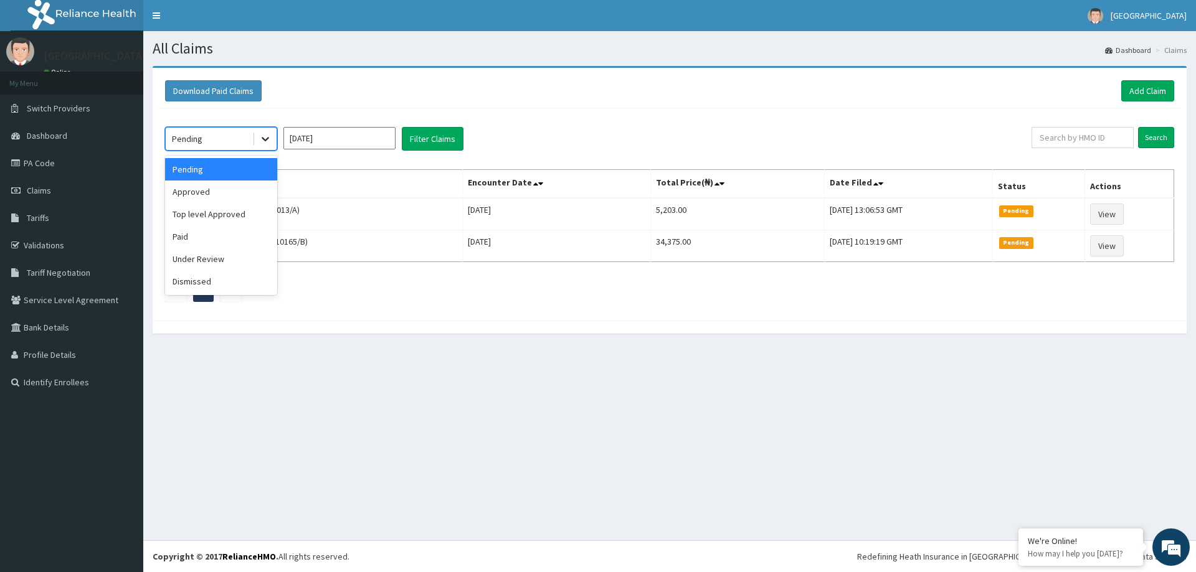
click at [267, 139] on icon at bounding box center [265, 140] width 7 height 4
click at [235, 197] on div "Approved" at bounding box center [221, 192] width 112 height 22
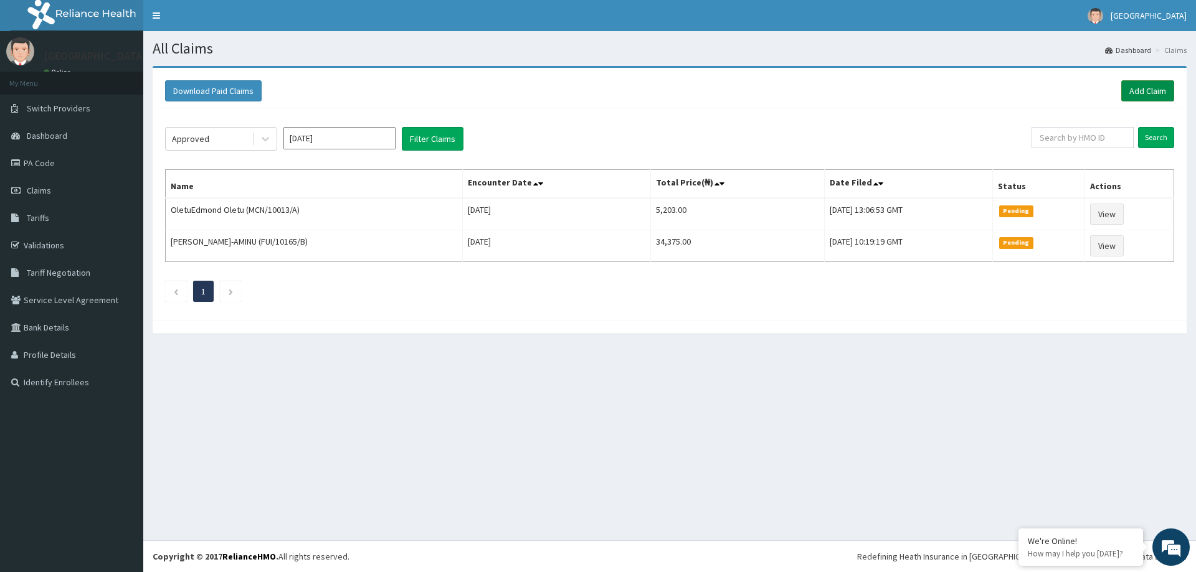
click at [1149, 93] on link "Add Claim" at bounding box center [1147, 90] width 53 height 21
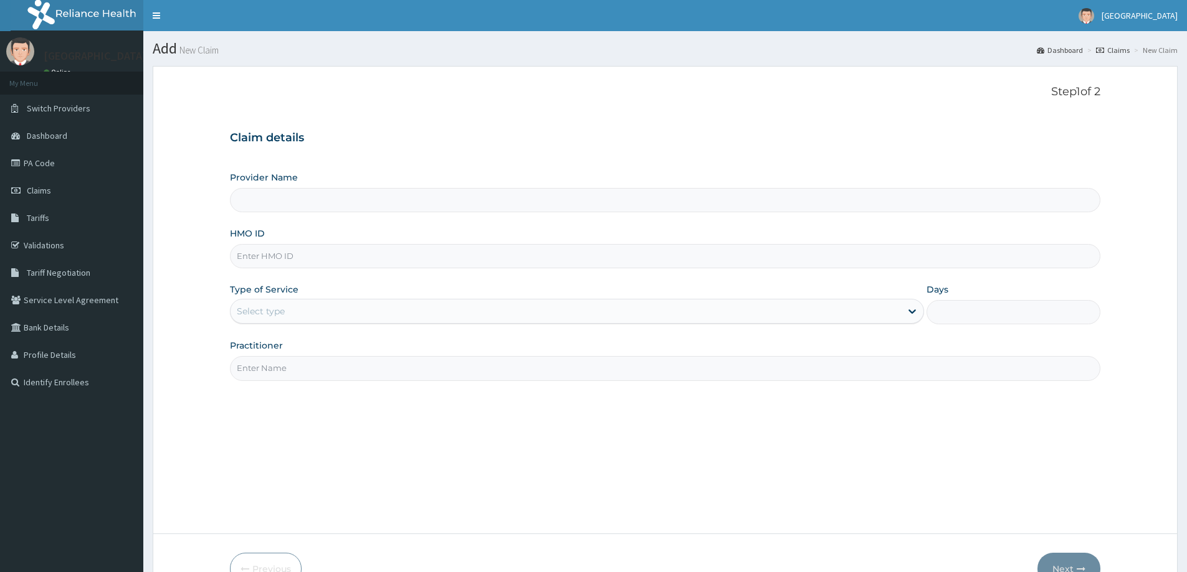
drag, startPoint x: 0, startPoint y: 0, endPoint x: 516, endPoint y: 169, distance: 543.3
click at [516, 169] on div "Claim details Provider Name HMO ID Type of Service Select type Days Practitioner" at bounding box center [665, 250] width 870 height 262
type input "[GEOGRAPHIC_DATA]"
click at [319, 259] on input "HMO ID" at bounding box center [665, 256] width 870 height 24
type input "SBG/100658/A"
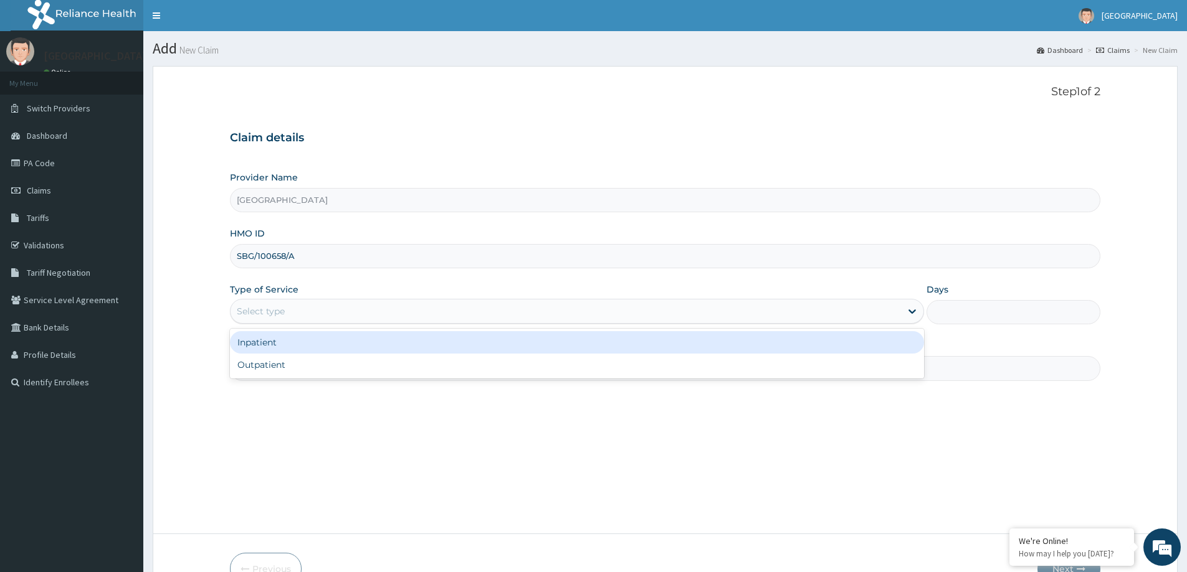
click at [298, 309] on div "Select type" at bounding box center [565, 311] width 670 height 20
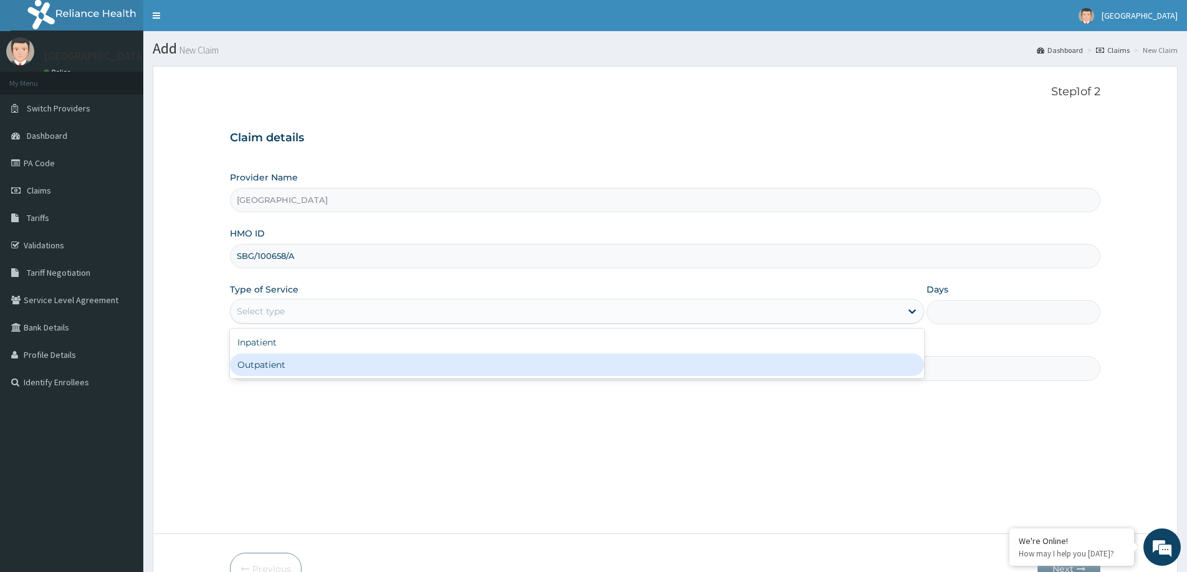
click at [286, 367] on div "Outpatient" at bounding box center [577, 365] width 694 height 22
type input "1"
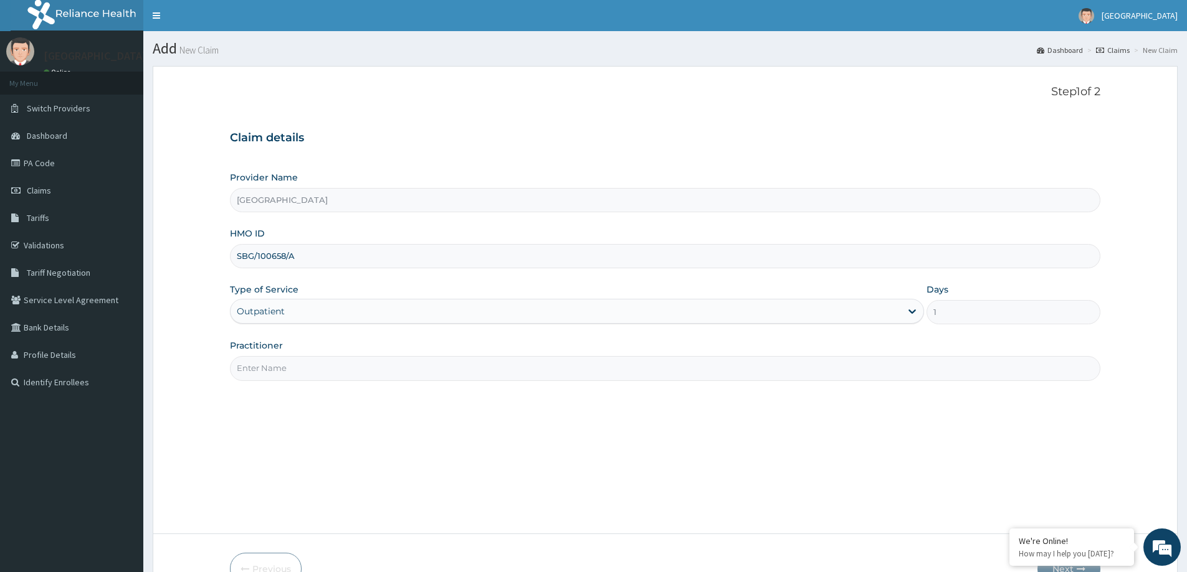
click at [286, 367] on input "Practitioner" at bounding box center [665, 368] width 870 height 24
type input "DR JONATHAN"
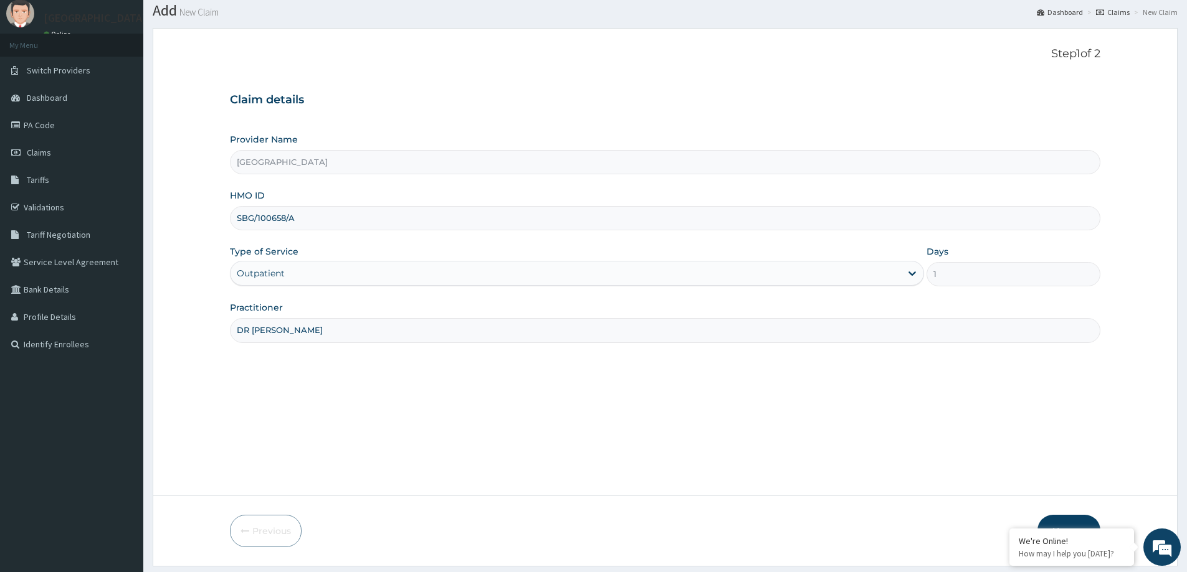
scroll to position [74, 0]
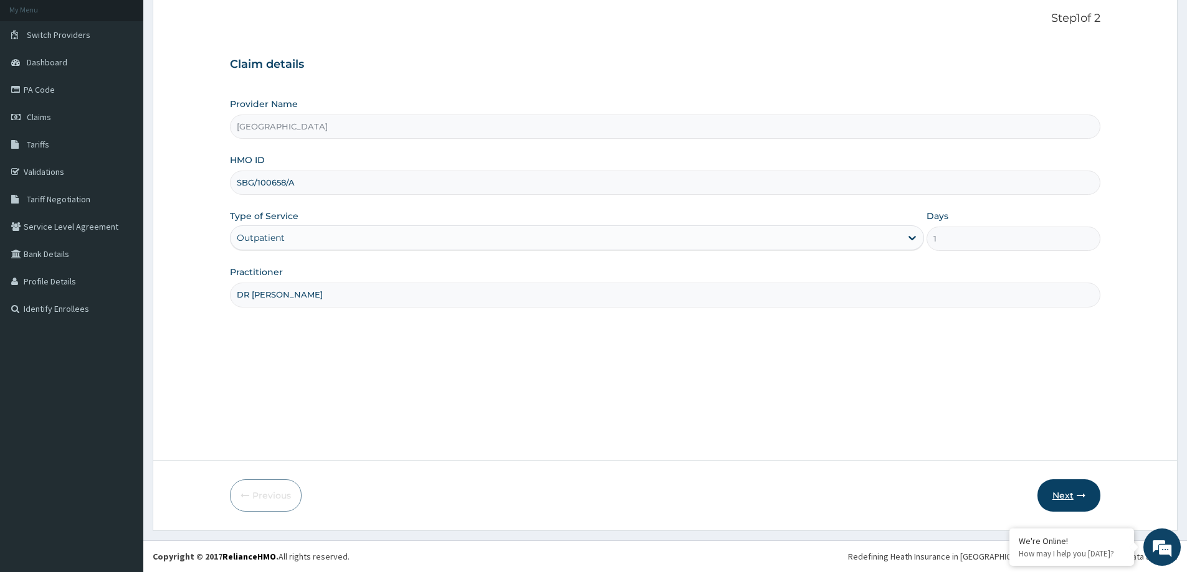
click at [1060, 493] on button "Next" at bounding box center [1068, 496] width 63 height 32
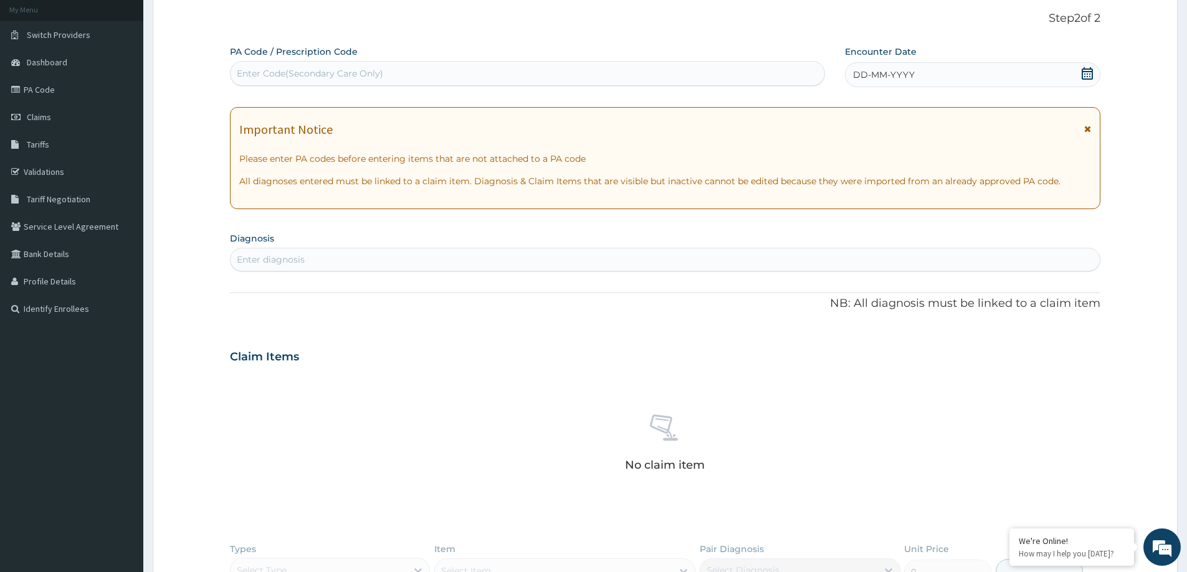
click at [313, 70] on div "Enter Code(Secondary Care Only)" at bounding box center [310, 73] width 146 height 12
paste input "PA/E1D28C"
type input "PA/E1D28C"
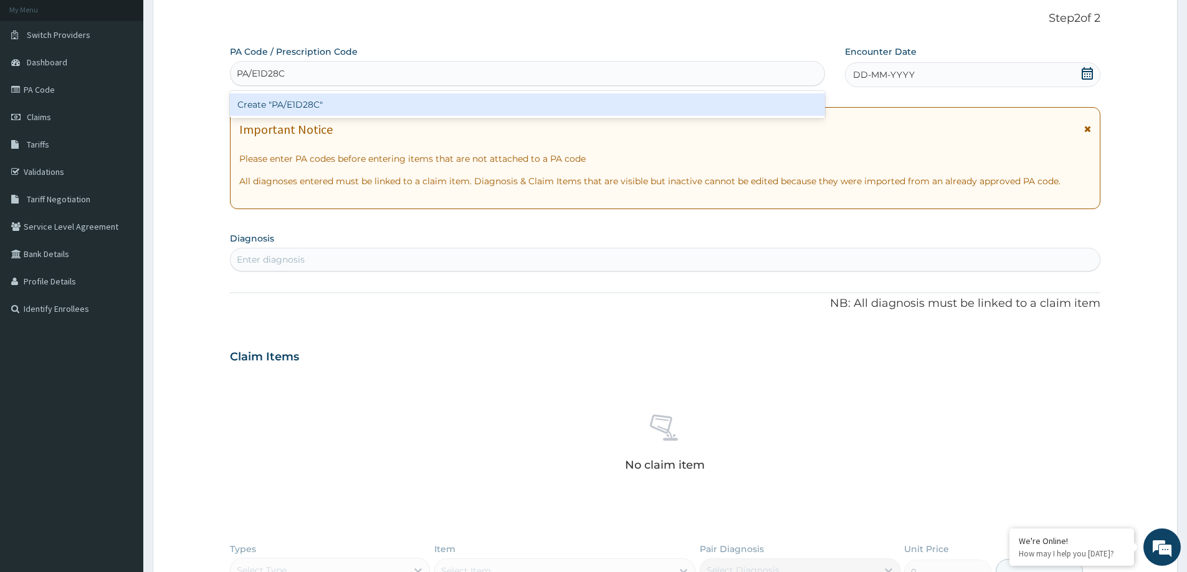
click at [338, 107] on div "Create "PA/E1D28C"" at bounding box center [527, 104] width 595 height 22
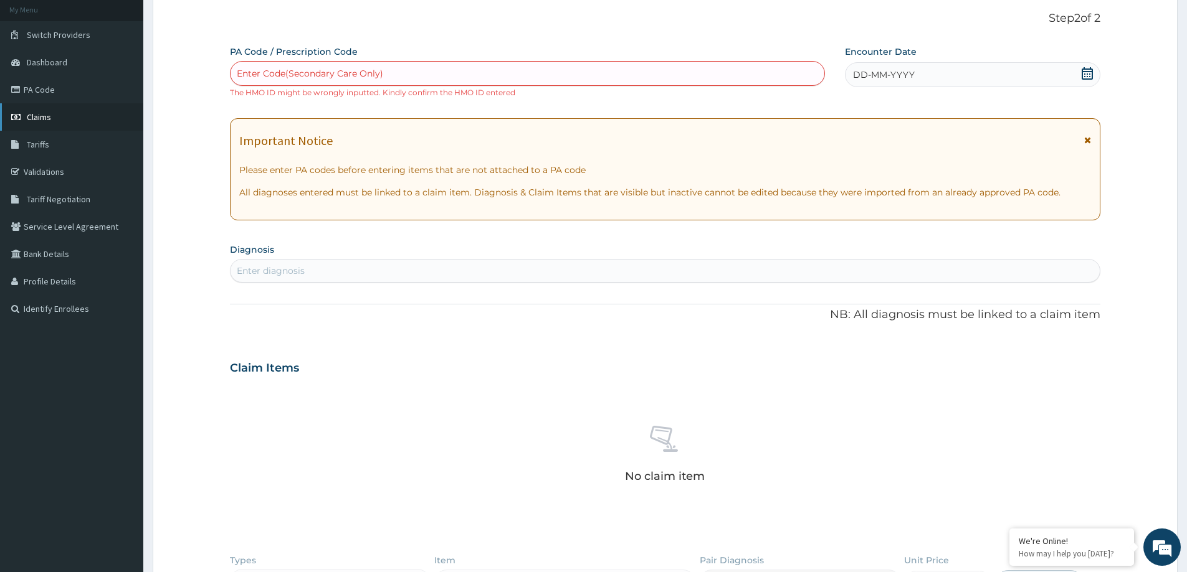
click at [73, 126] on link "Claims" at bounding box center [71, 116] width 143 height 27
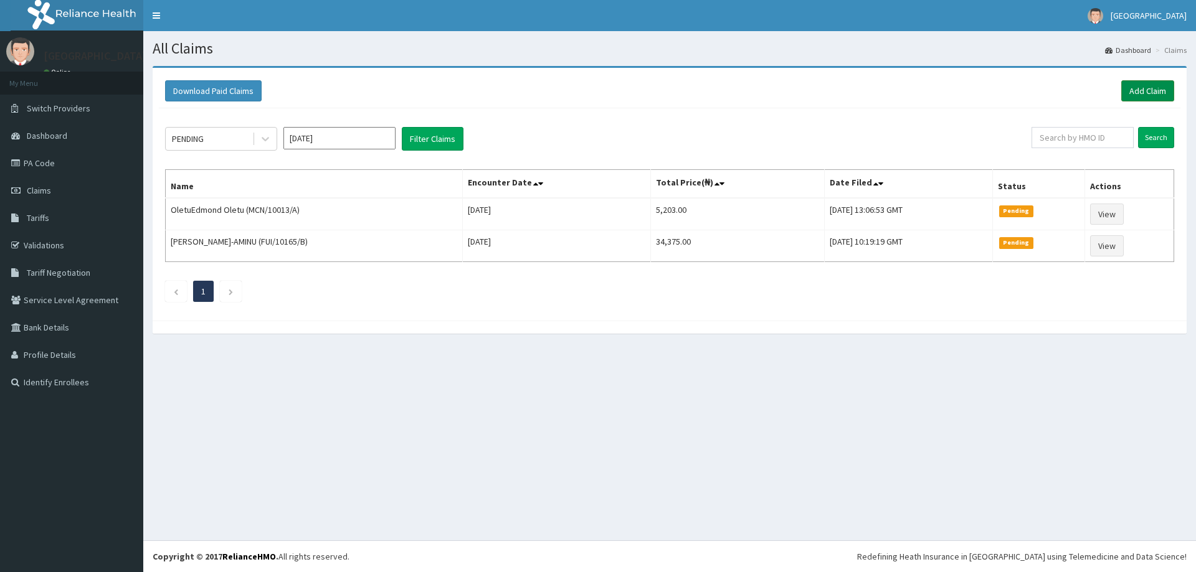
click at [1137, 87] on link "Add Claim" at bounding box center [1147, 90] width 53 height 21
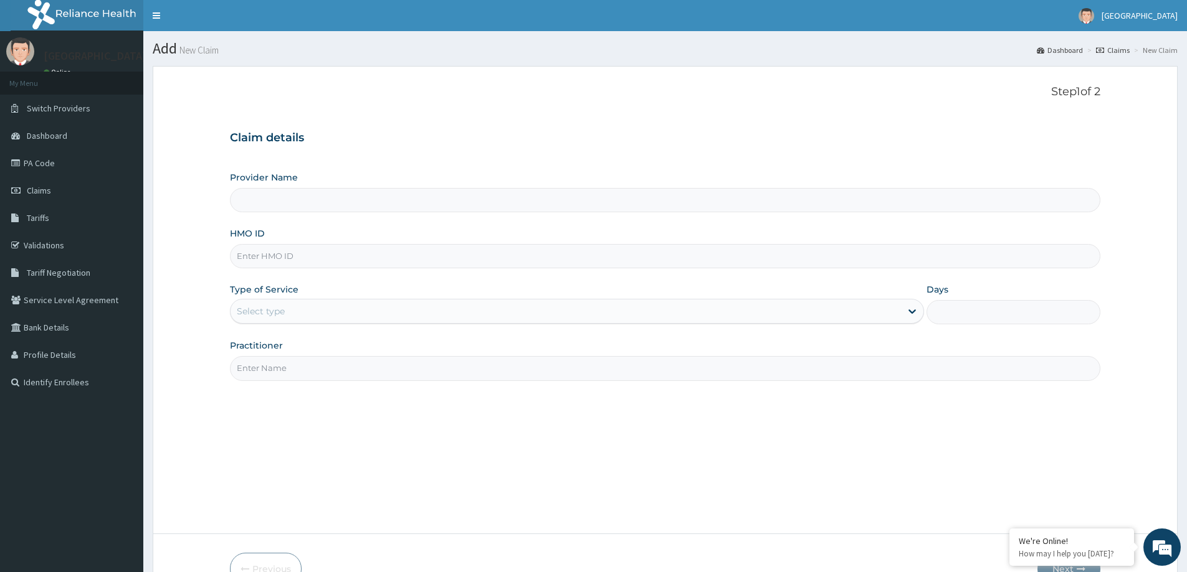
type input "[GEOGRAPHIC_DATA]"
click at [349, 262] on input "HMO ID" at bounding box center [665, 256] width 870 height 24
type input "LTI/10163/A"
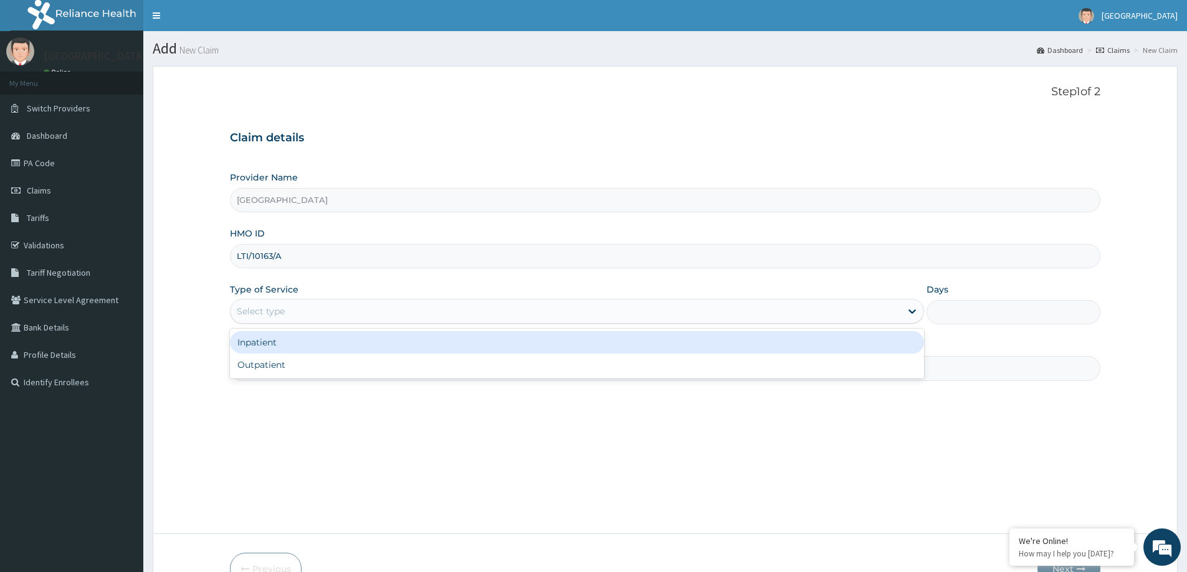
click at [273, 316] on div "Select type" at bounding box center [261, 311] width 48 height 12
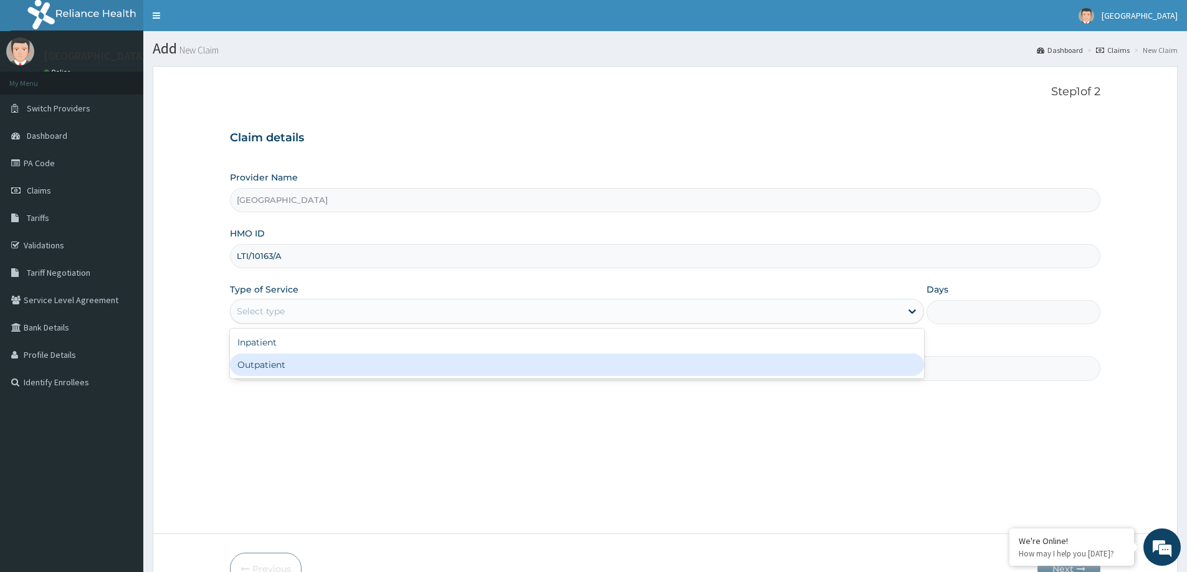
click at [265, 368] on div "Outpatient" at bounding box center [577, 365] width 694 height 22
type input "1"
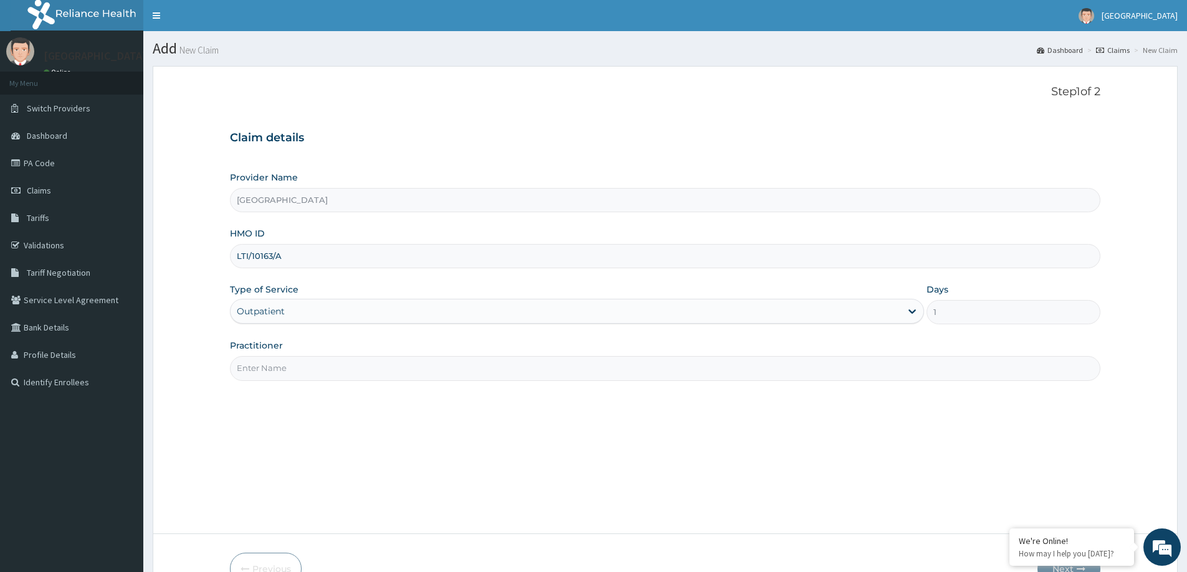
click at [270, 368] on input "Practitioner" at bounding box center [665, 368] width 870 height 24
type input "DR JONATHAN"
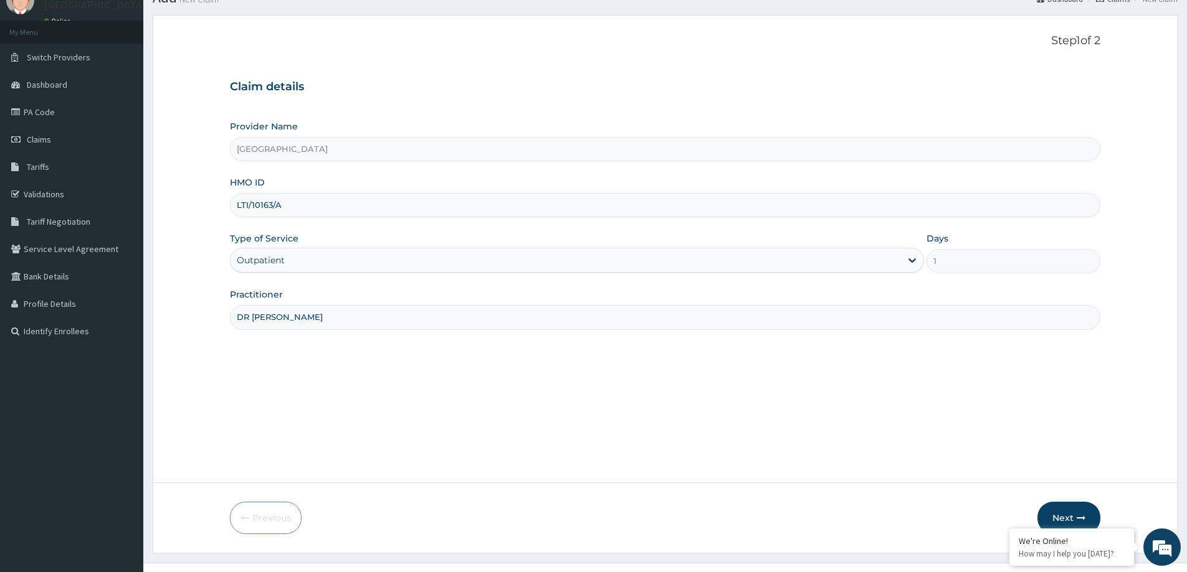
scroll to position [74, 0]
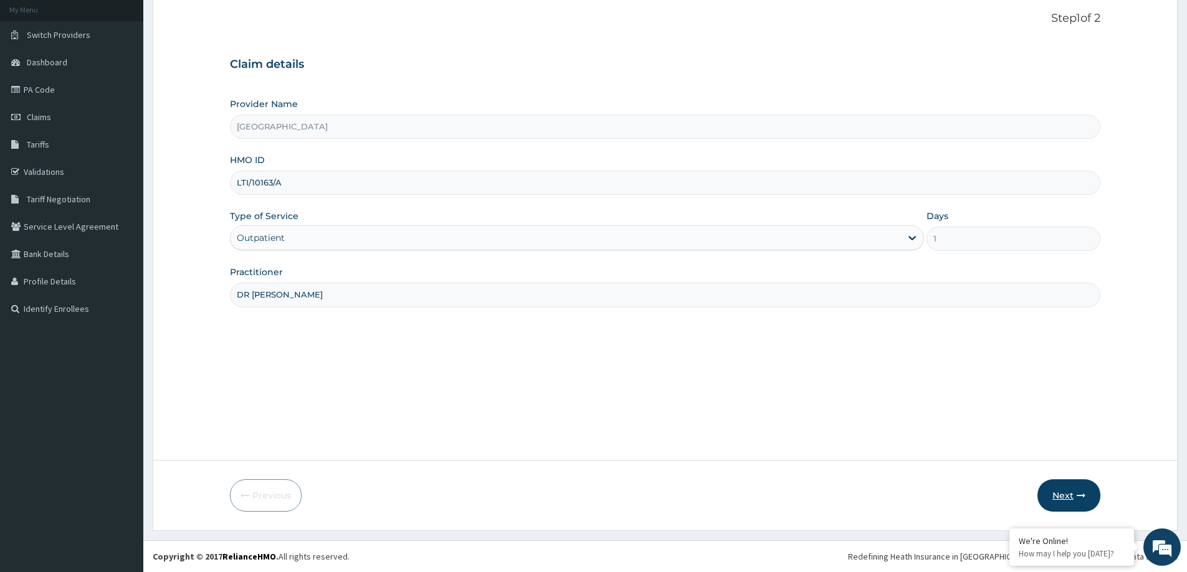
click at [1073, 502] on button "Next" at bounding box center [1068, 496] width 63 height 32
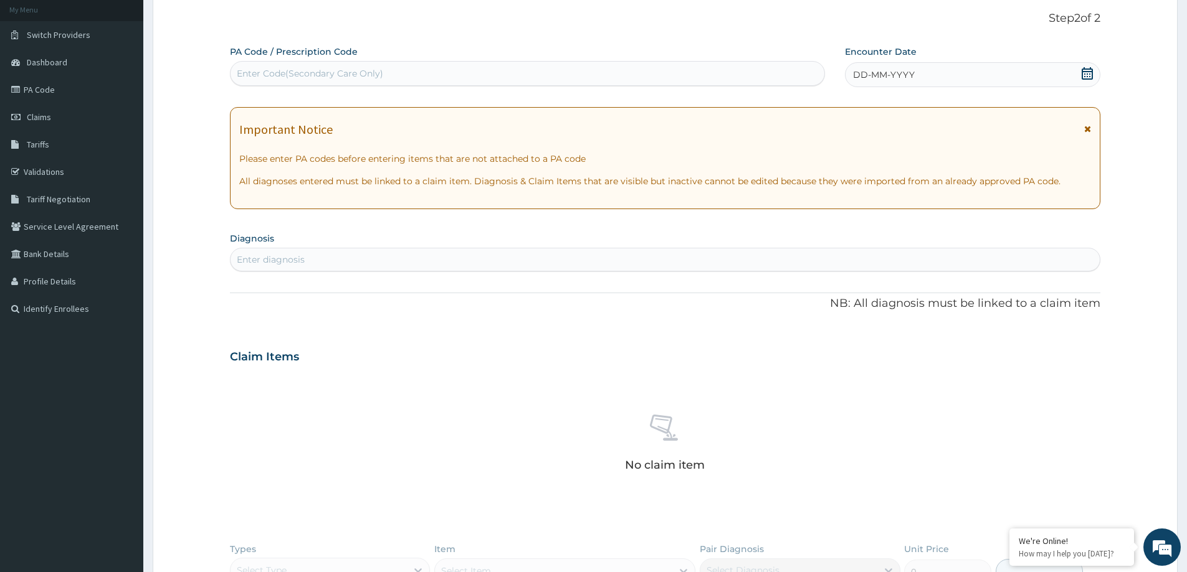
click at [349, 74] on div "Enter Code(Secondary Care Only)" at bounding box center [310, 73] width 146 height 12
type input "V"
paste input "PA/E1D28C"
type input "PA/E1D28C"
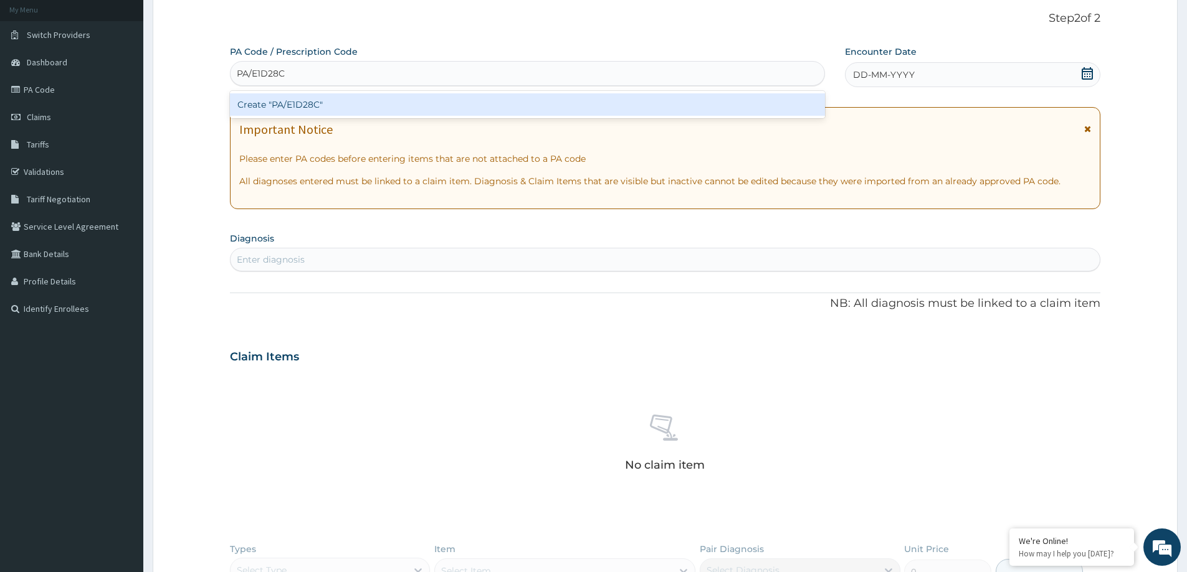
click at [340, 104] on div "Create "PA/E1D28C"" at bounding box center [527, 104] width 595 height 22
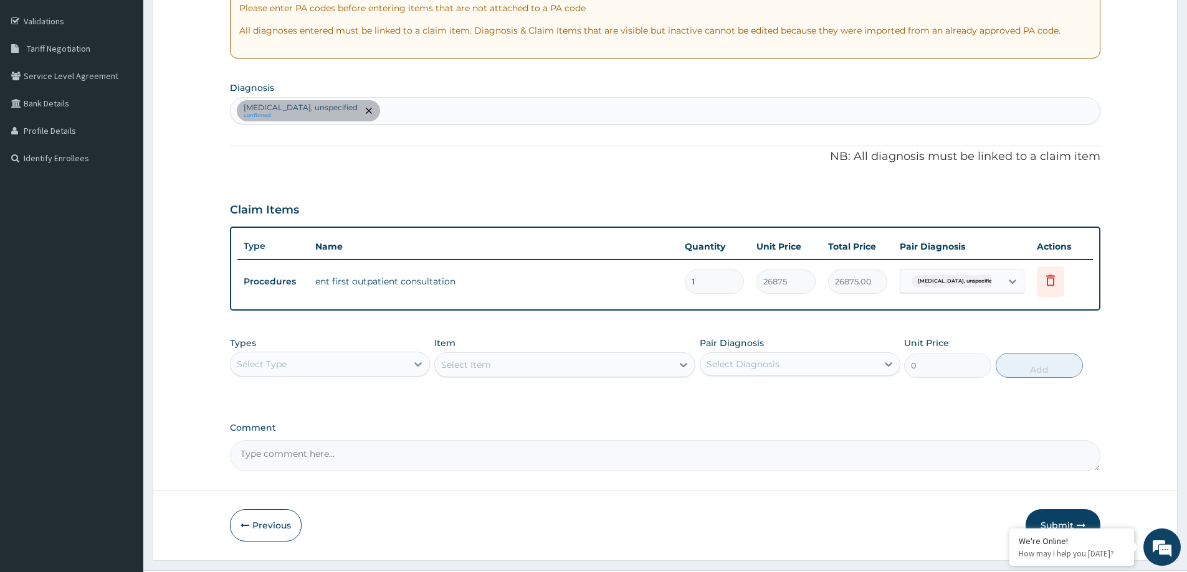
scroll to position [254, 0]
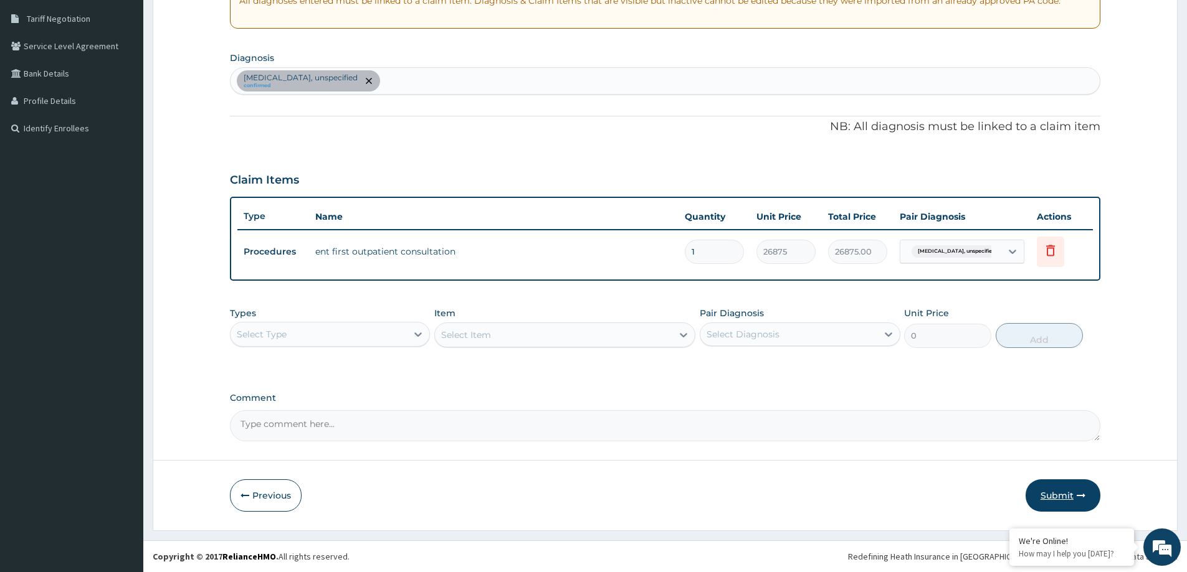
click at [1053, 493] on button "Submit" at bounding box center [1062, 496] width 75 height 32
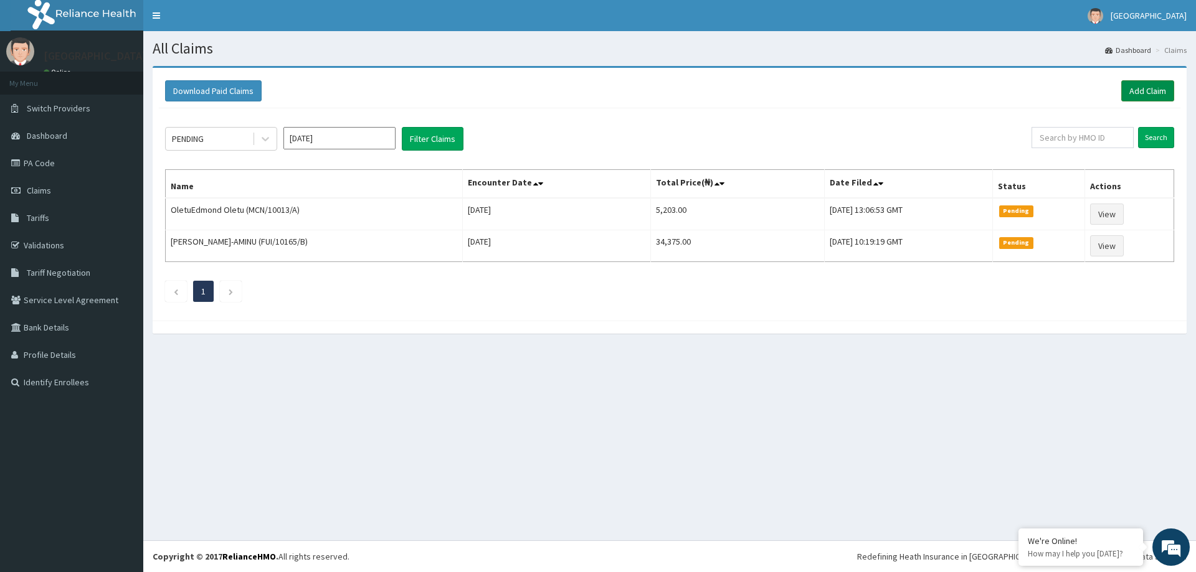
click at [1132, 93] on link "Add Claim" at bounding box center [1147, 90] width 53 height 21
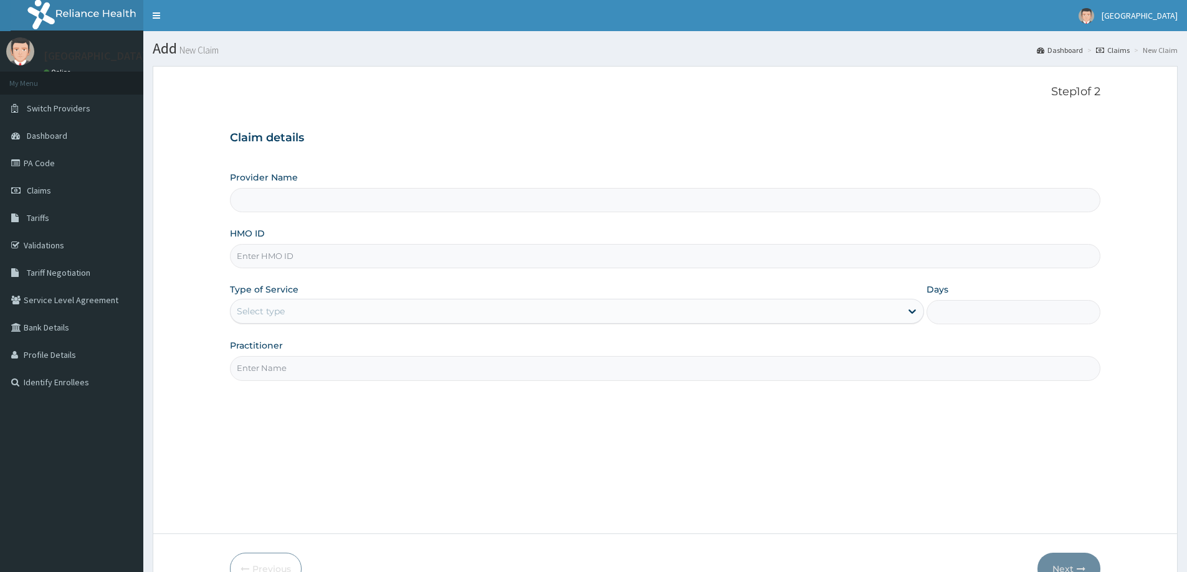
type input "[GEOGRAPHIC_DATA]"
click at [342, 258] on input "HMO ID" at bounding box center [665, 256] width 870 height 24
type input "GER/10031/A"
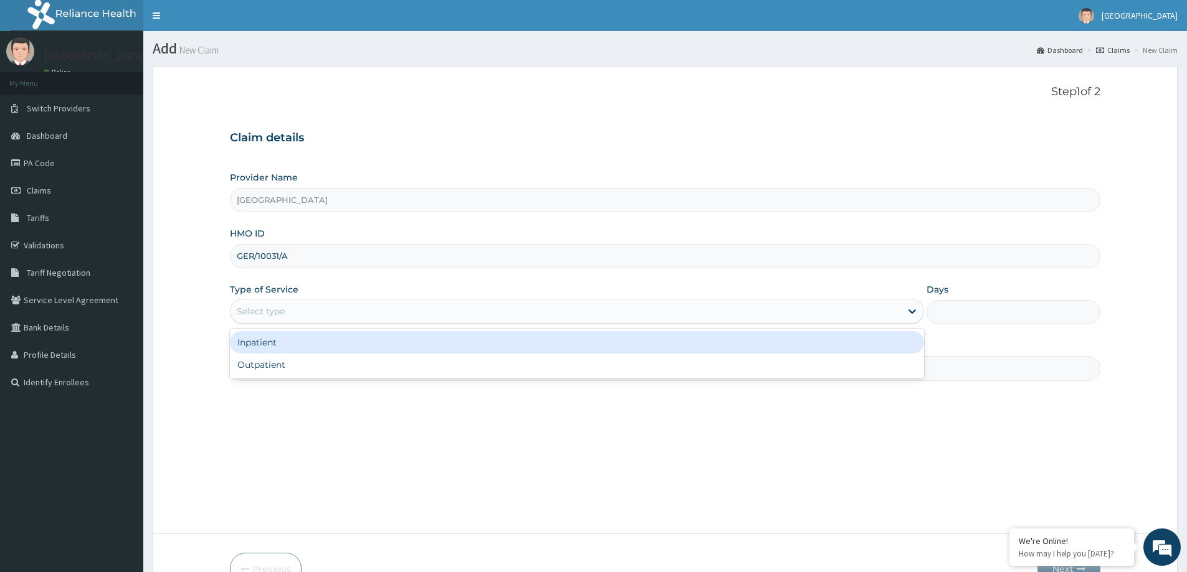
click at [445, 320] on div "Select type" at bounding box center [565, 311] width 670 height 20
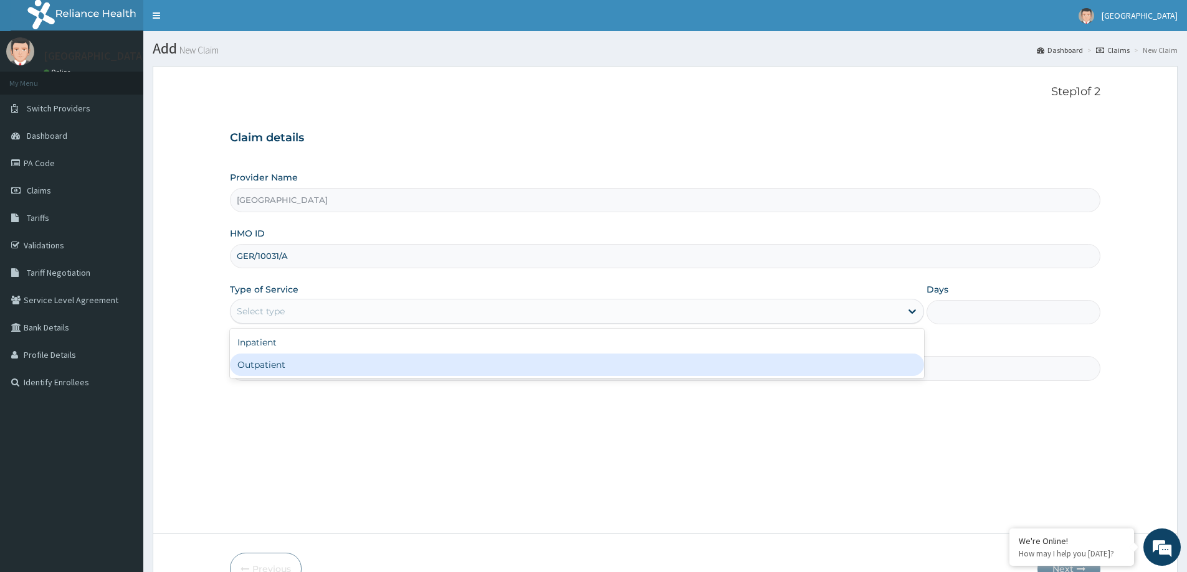
click at [333, 364] on div "Outpatient" at bounding box center [577, 365] width 694 height 22
type input "1"
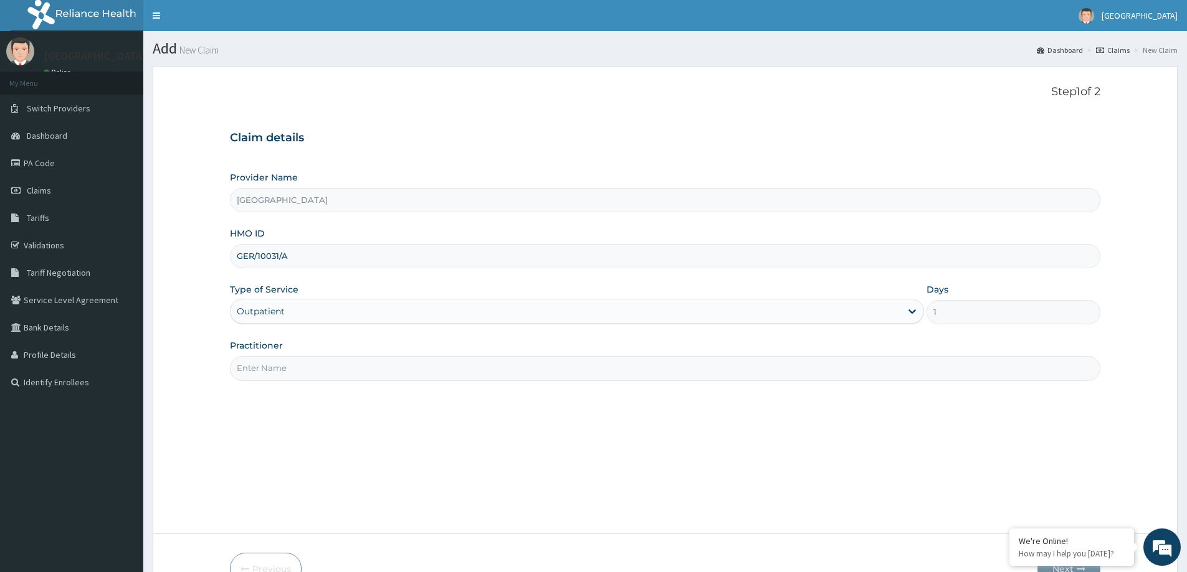
click at [271, 372] on input "Practitioner" at bounding box center [665, 368] width 870 height 24
type input "DR JONATHAN"
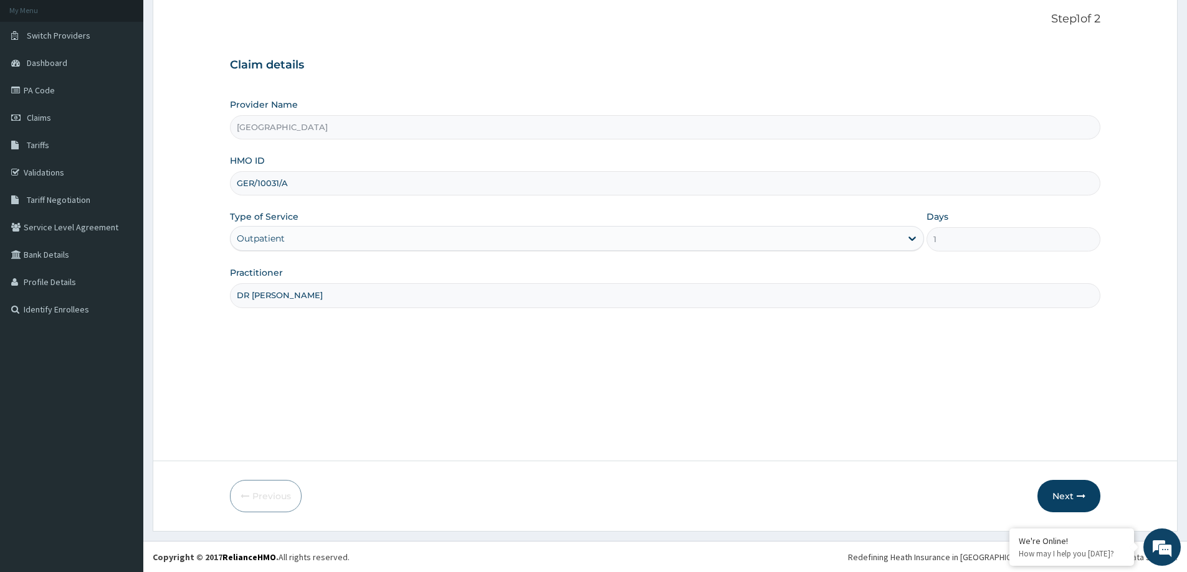
scroll to position [74, 0]
click at [1049, 500] on button "Next" at bounding box center [1068, 496] width 63 height 32
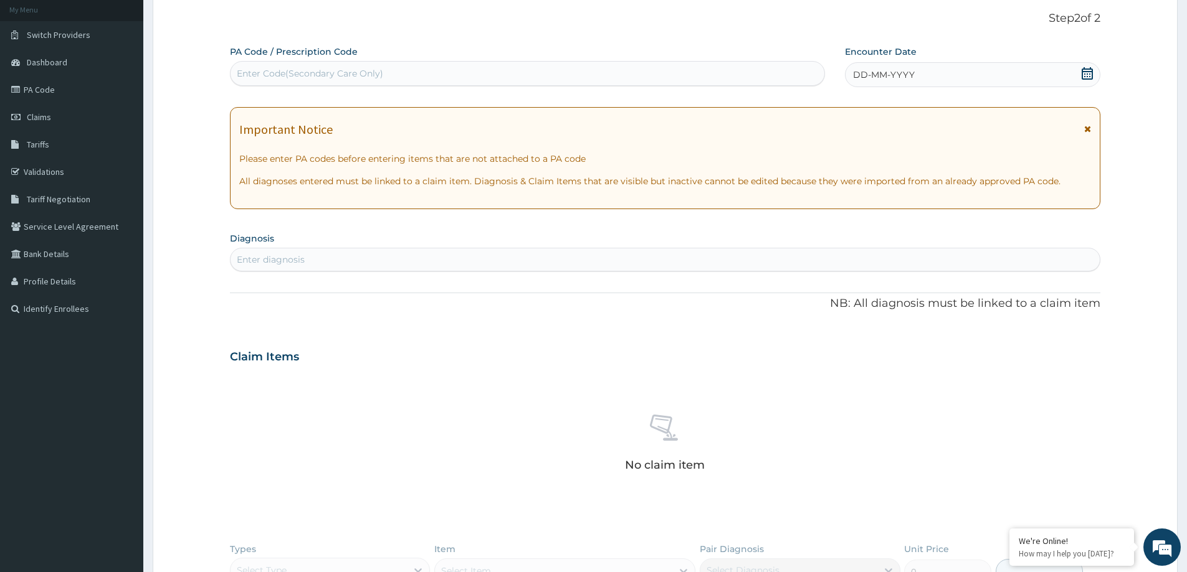
click at [351, 75] on div "Enter Code(Secondary Care Only)" at bounding box center [310, 73] width 146 height 12
paste input "PA/7205AB"
type input "PA/7205AB"
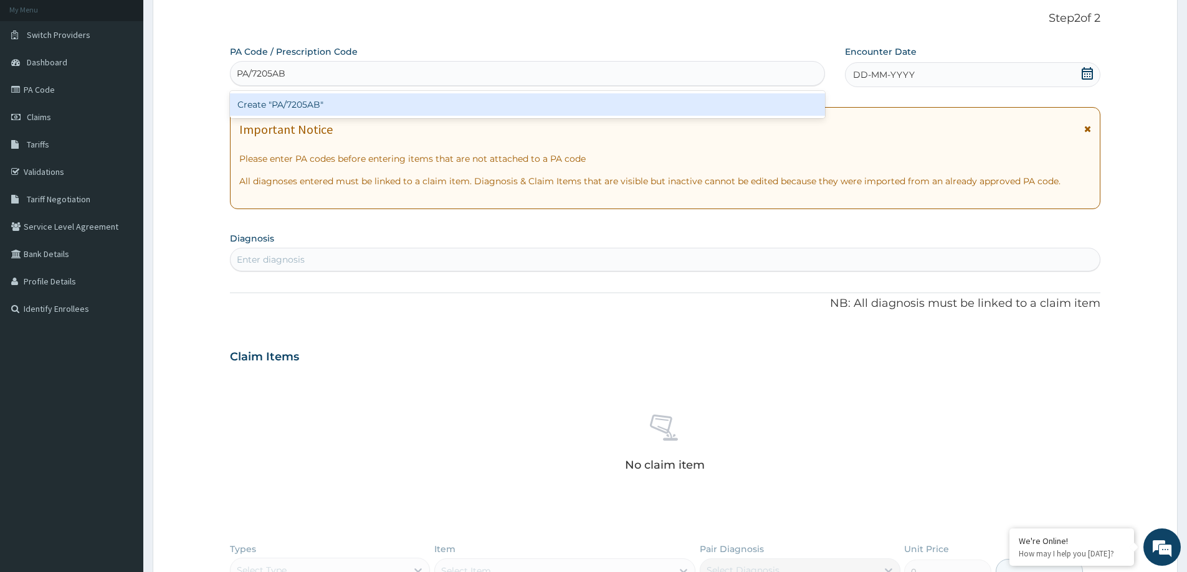
click at [348, 99] on div "Create "PA/7205AB"" at bounding box center [527, 104] width 595 height 22
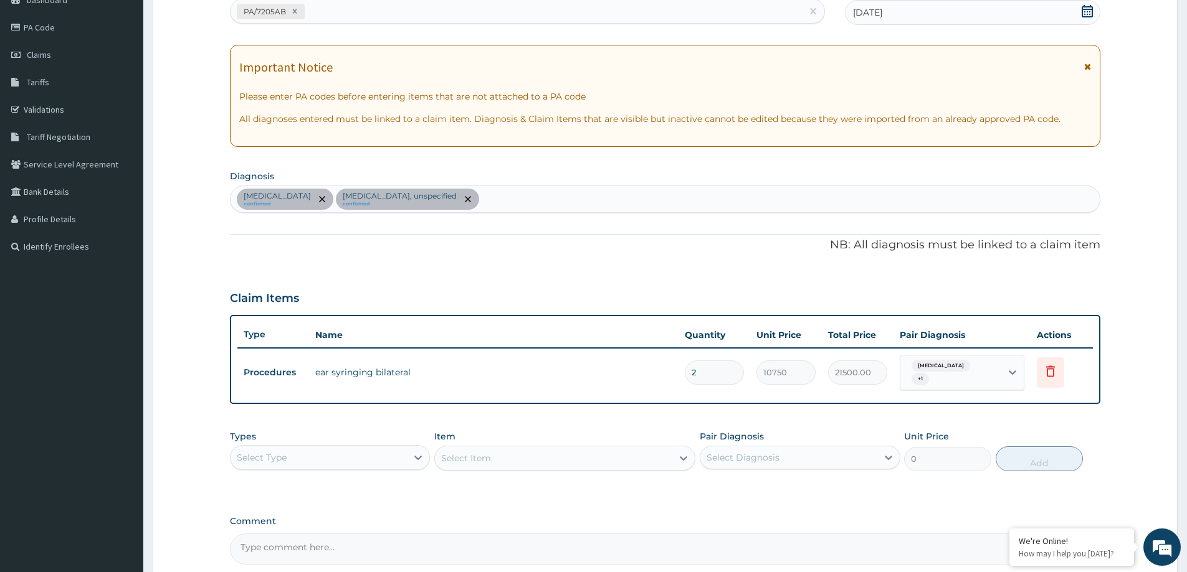
scroll to position [198, 0]
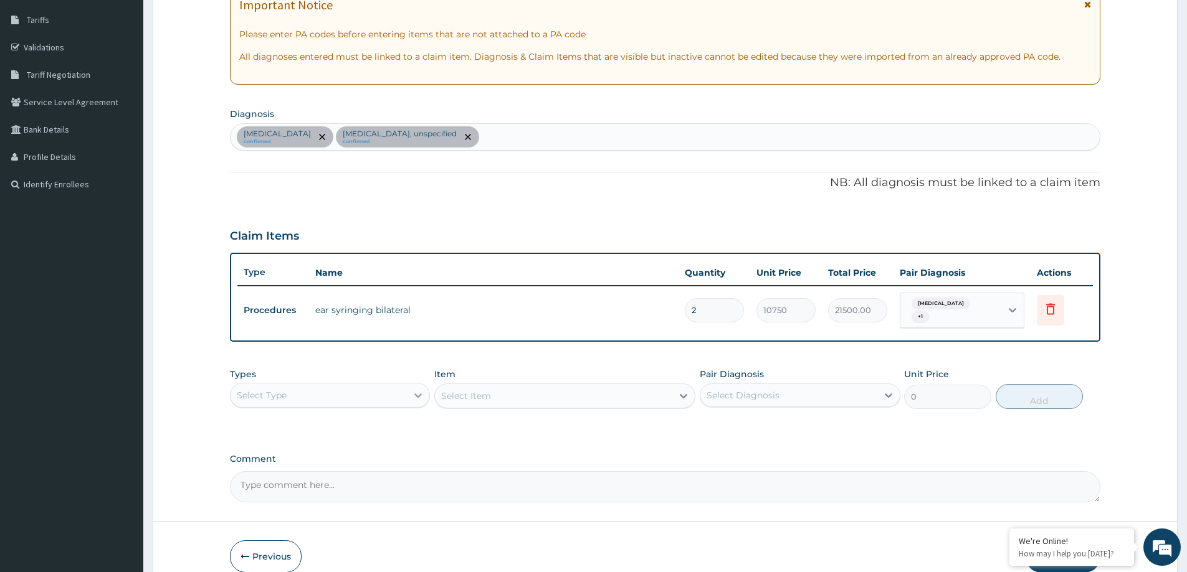
click at [417, 394] on icon at bounding box center [418, 395] width 12 height 12
click at [262, 562] on div "Drugs" at bounding box center [330, 561] width 200 height 22
click at [524, 394] on div "Select Item" at bounding box center [564, 396] width 261 height 25
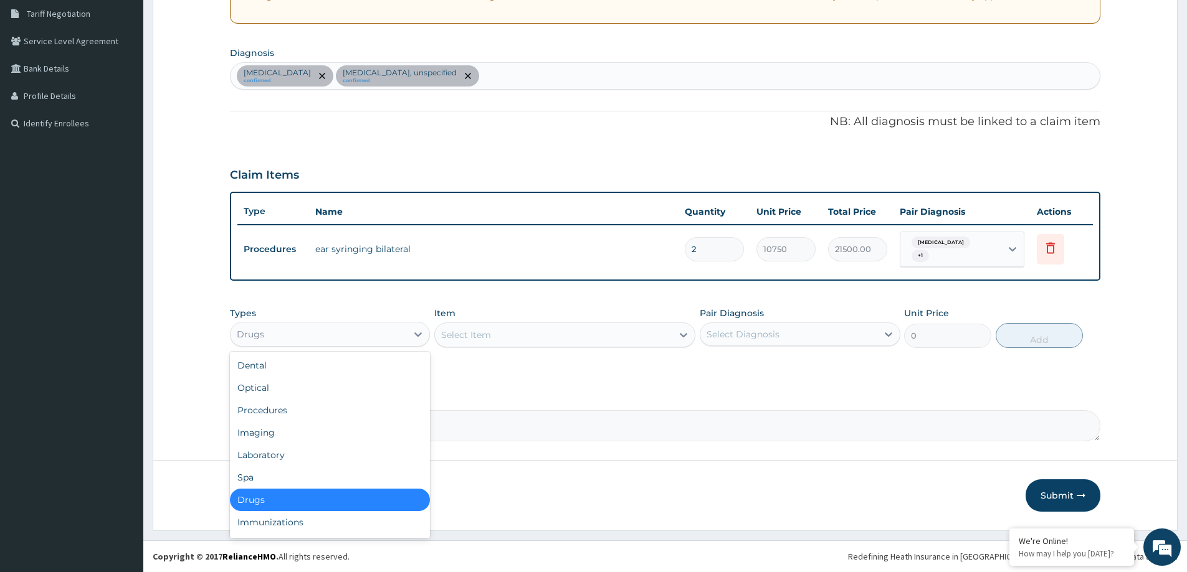
drag, startPoint x: 415, startPoint y: 341, endPoint x: 663, endPoint y: 324, distance: 248.5
click at [666, 325] on div "Select Item" at bounding box center [564, 335] width 261 height 25
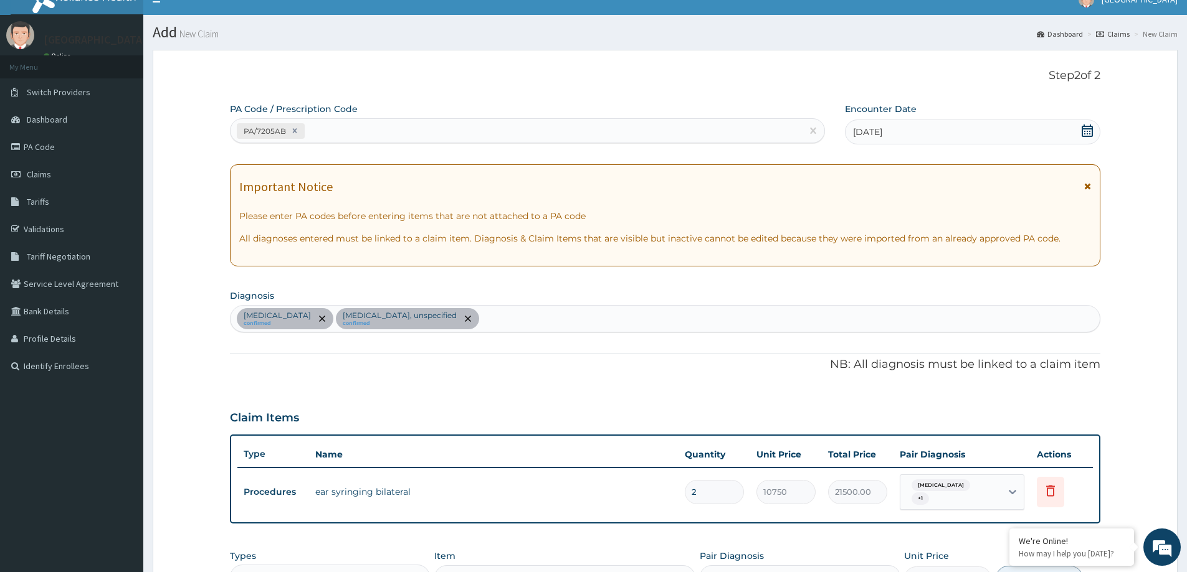
scroll to position [0, 0]
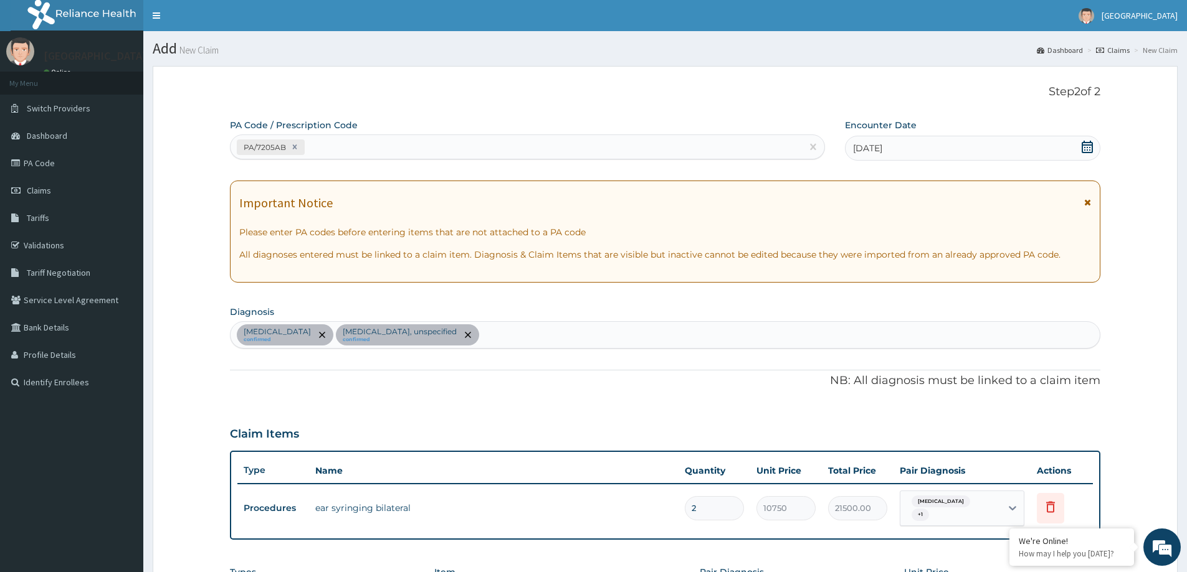
click at [333, 149] on div "PA/7205AB" at bounding box center [515, 147] width 571 height 21
paste input "PA/572D97"
type input "PA/572D97"
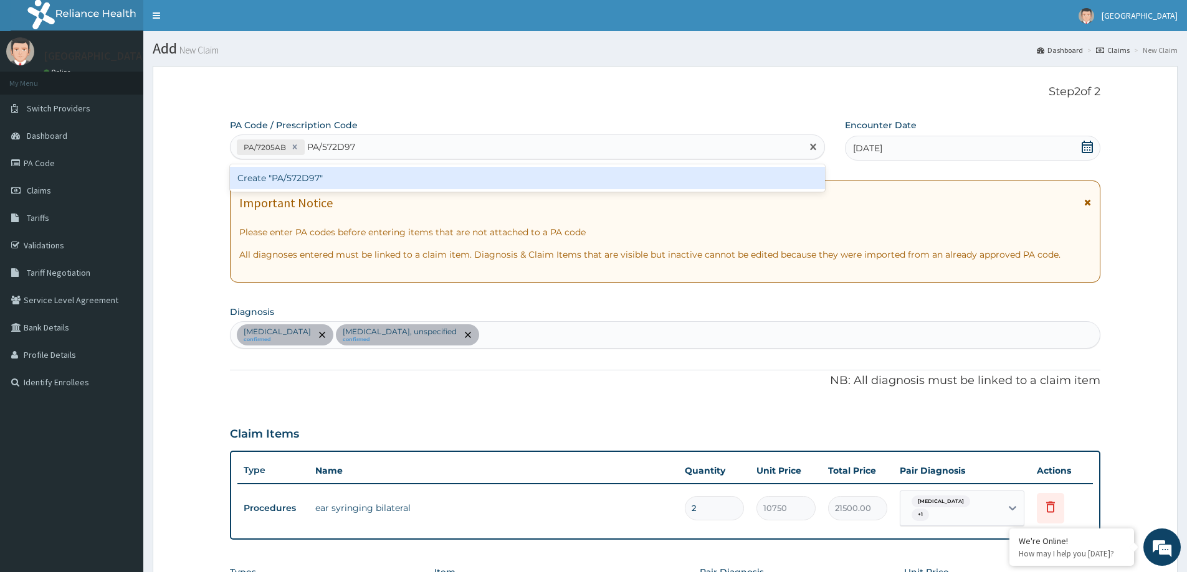
click at [392, 185] on div "Create "PA/572D97"" at bounding box center [527, 178] width 595 height 22
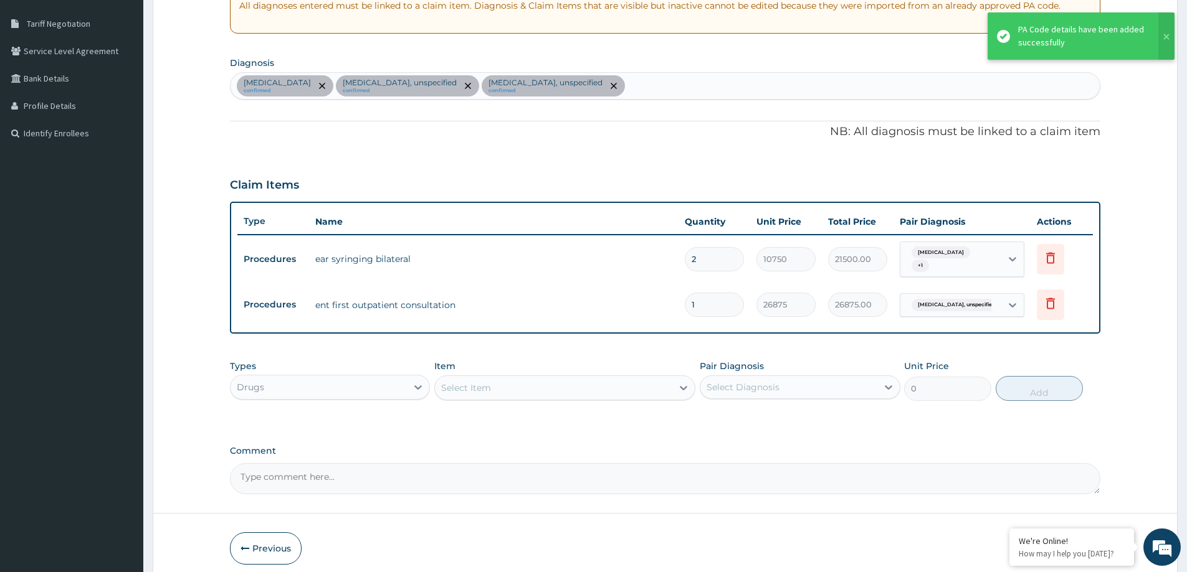
scroll to position [302, 0]
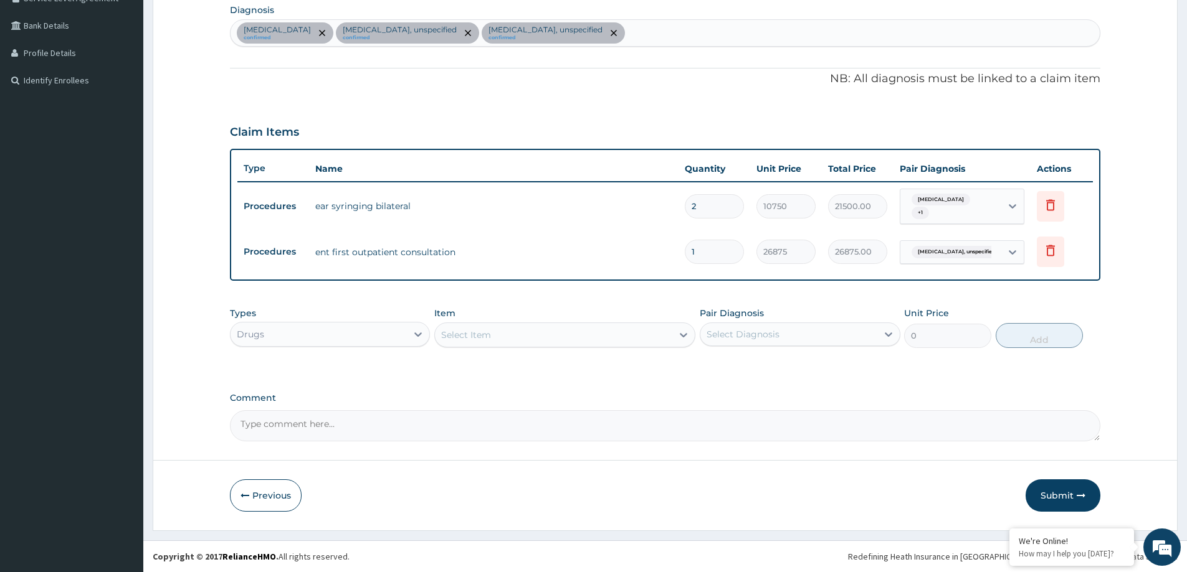
click at [524, 338] on div "Select Item" at bounding box center [553, 335] width 237 height 20
type input "H"
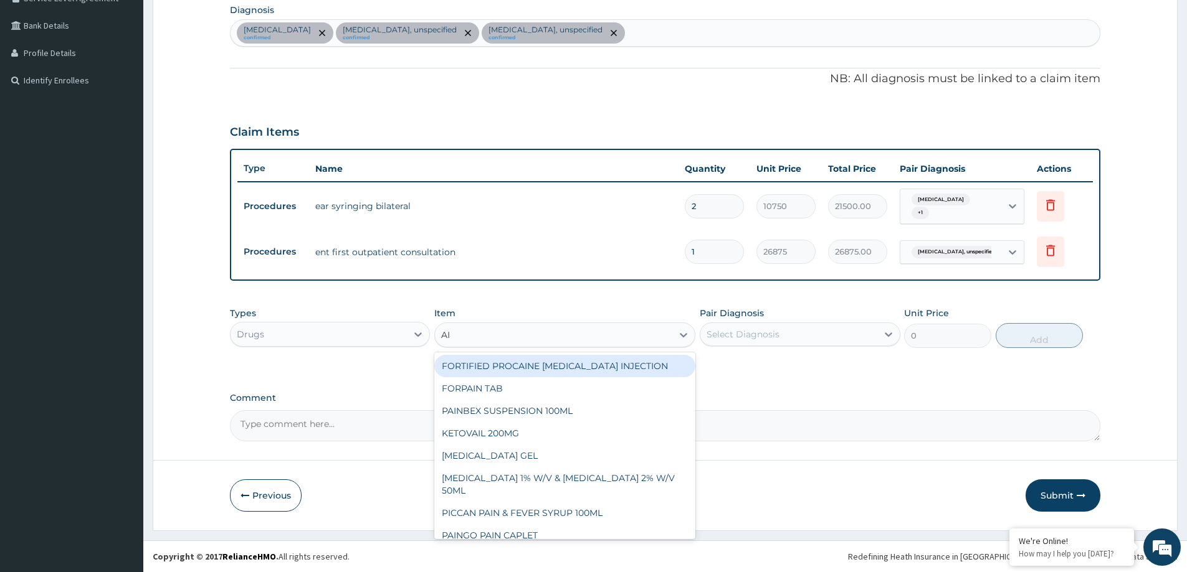
type input "A"
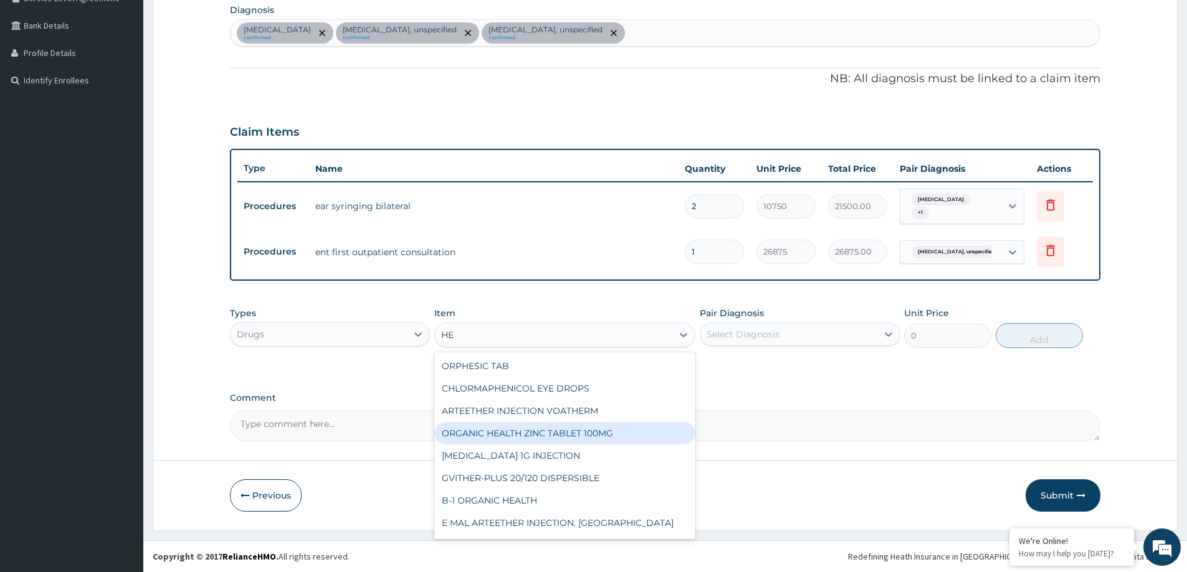
type input "H"
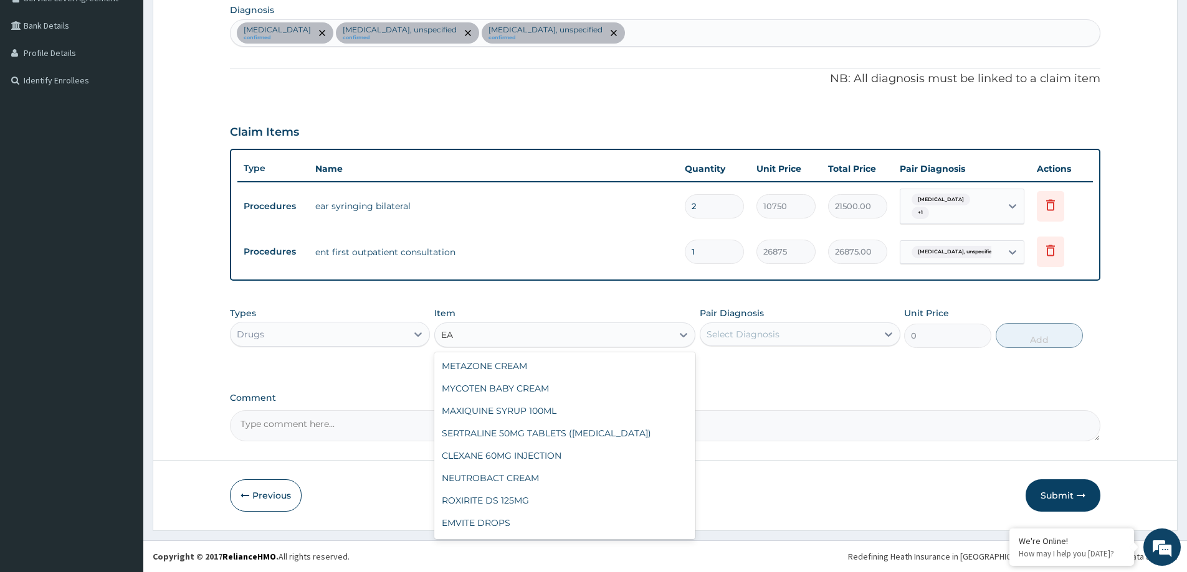
type input "EAR"
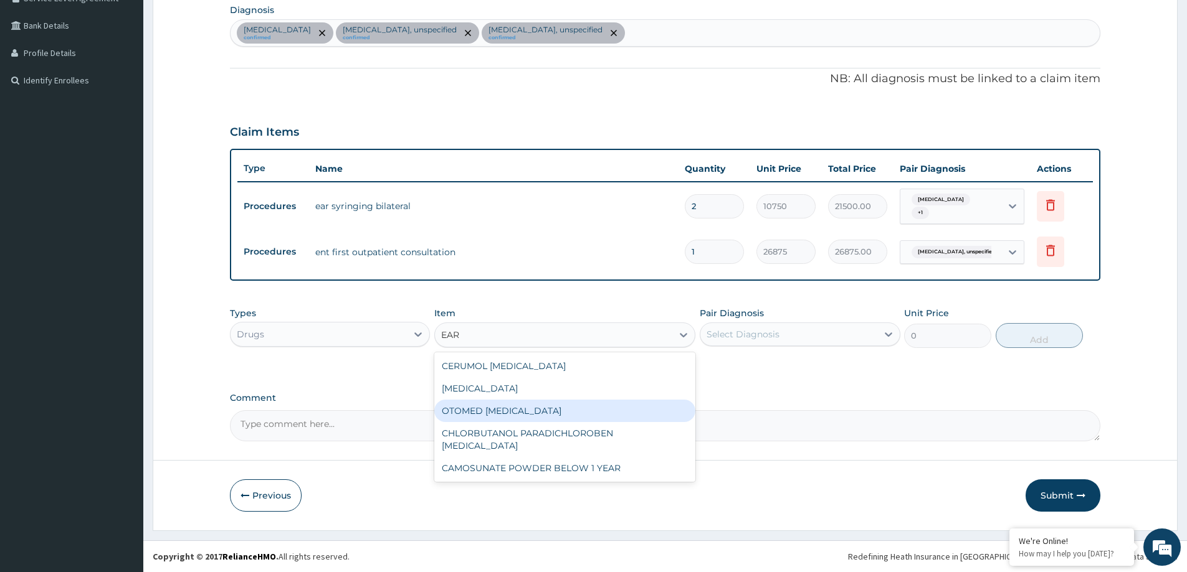
drag, startPoint x: 511, startPoint y: 408, endPoint x: 540, endPoint y: 405, distance: 28.8
click at [513, 409] on div "OTOMED EAR DROP" at bounding box center [564, 411] width 261 height 22
type input "827.75"
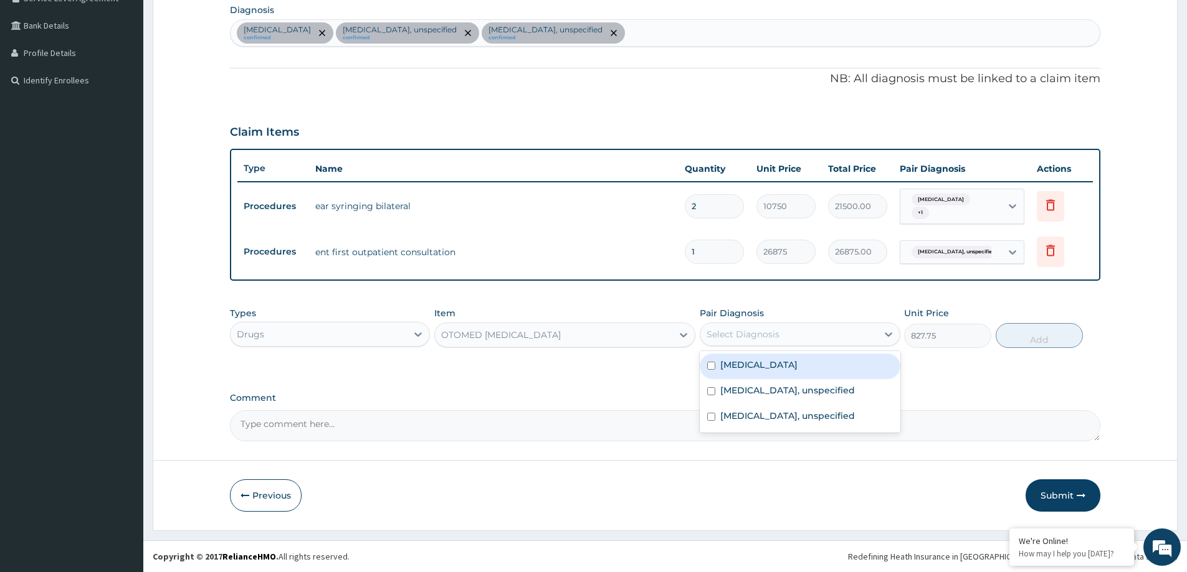
click at [818, 337] on div "Select Diagnosis" at bounding box center [788, 335] width 176 height 20
click at [780, 368] on label "Impacted cerumen" at bounding box center [758, 365] width 77 height 12
checkbox input "true"
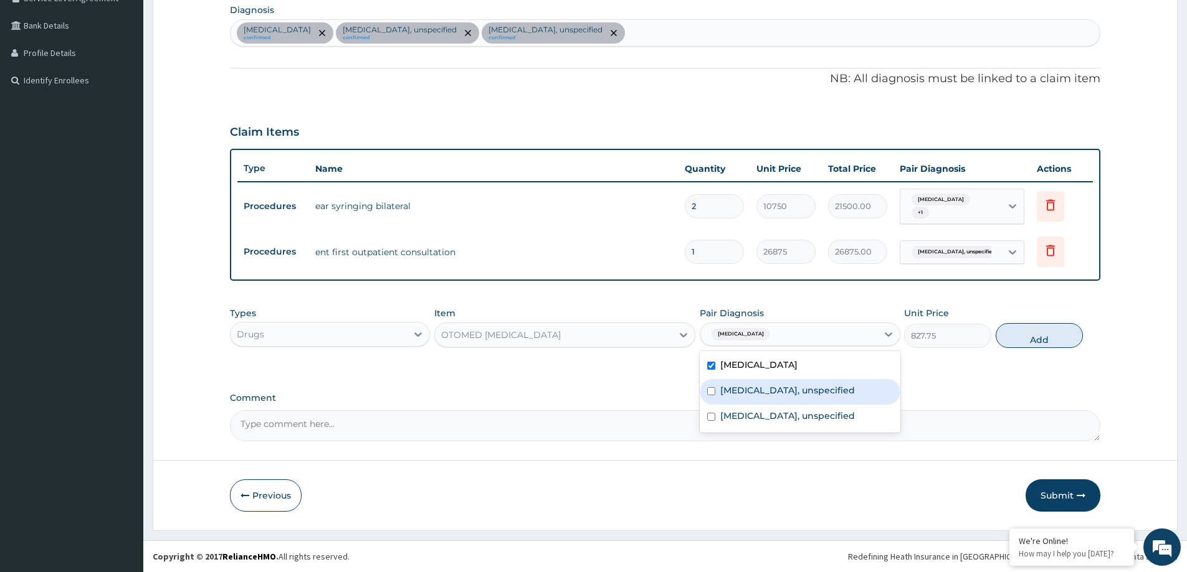
click at [780, 385] on label "Otitis externa, unspecified" at bounding box center [787, 390] width 135 height 12
checkbox input "true"
click at [774, 415] on label "Otitis media, unspecified" at bounding box center [787, 416] width 135 height 12
checkbox input "true"
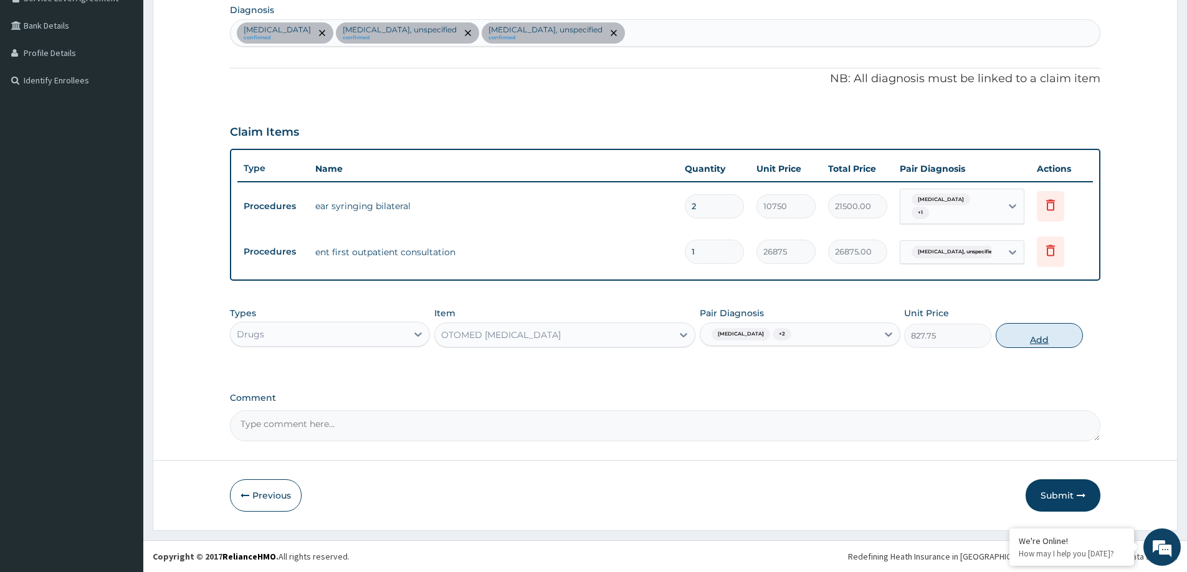
click at [1013, 335] on button "Add" at bounding box center [1038, 335] width 87 height 25
type input "0"
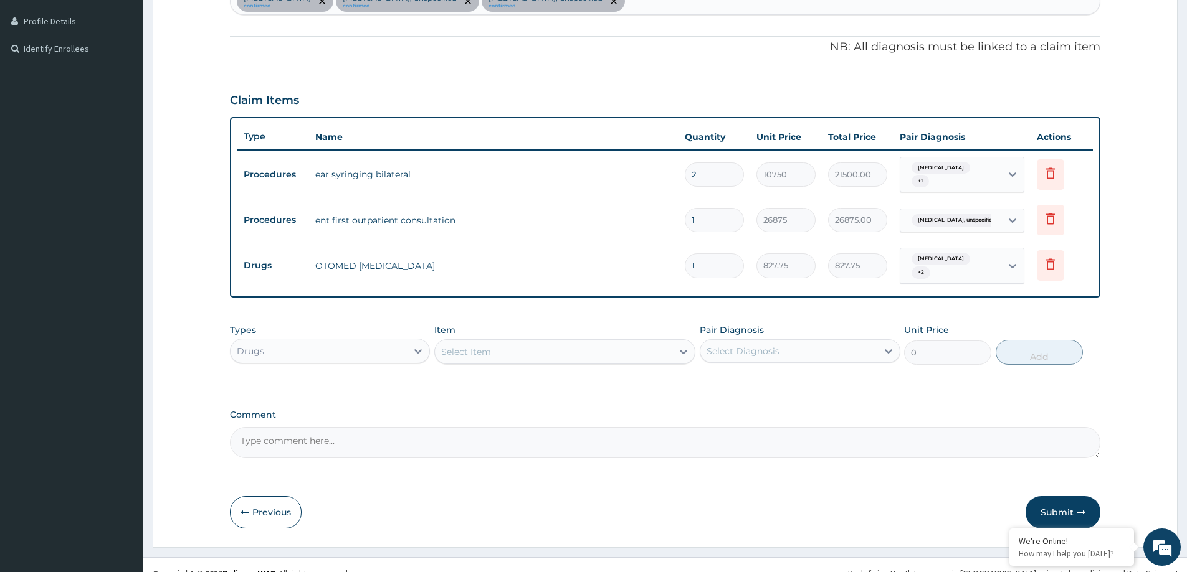
scroll to position [351, 0]
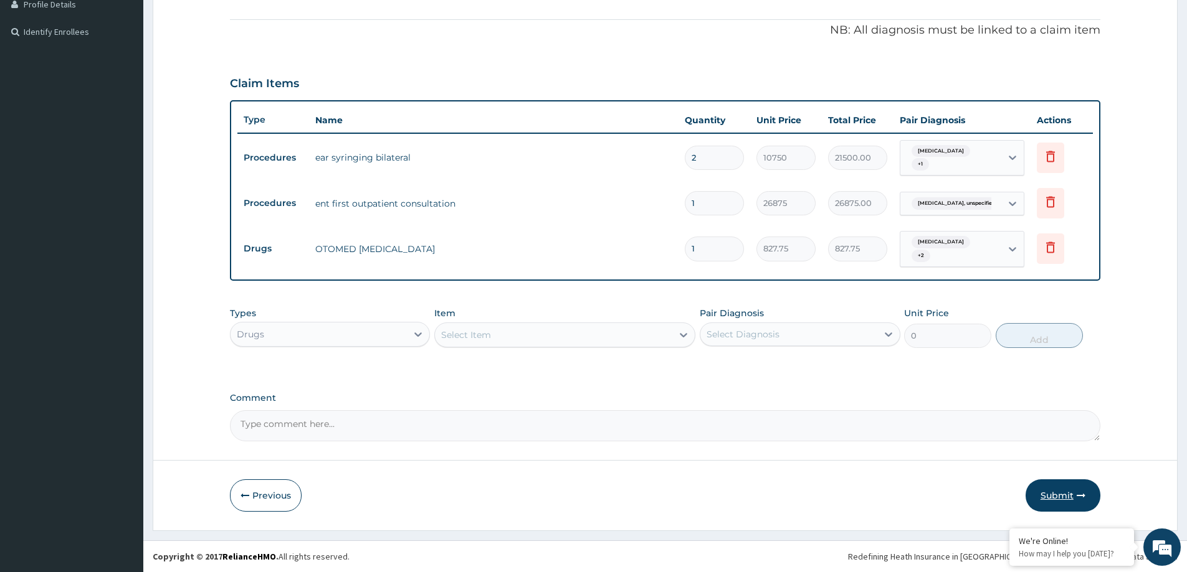
click at [1041, 496] on button "Submit" at bounding box center [1062, 496] width 75 height 32
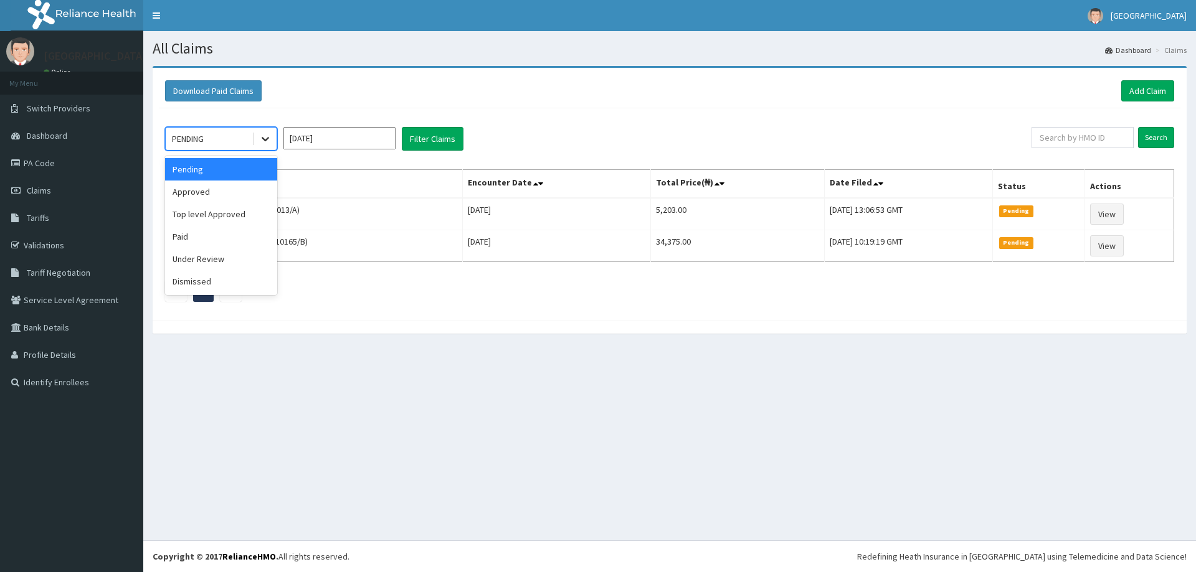
click at [261, 145] on icon at bounding box center [265, 139] width 12 height 12
click at [224, 187] on div "Approved" at bounding box center [221, 192] width 112 height 22
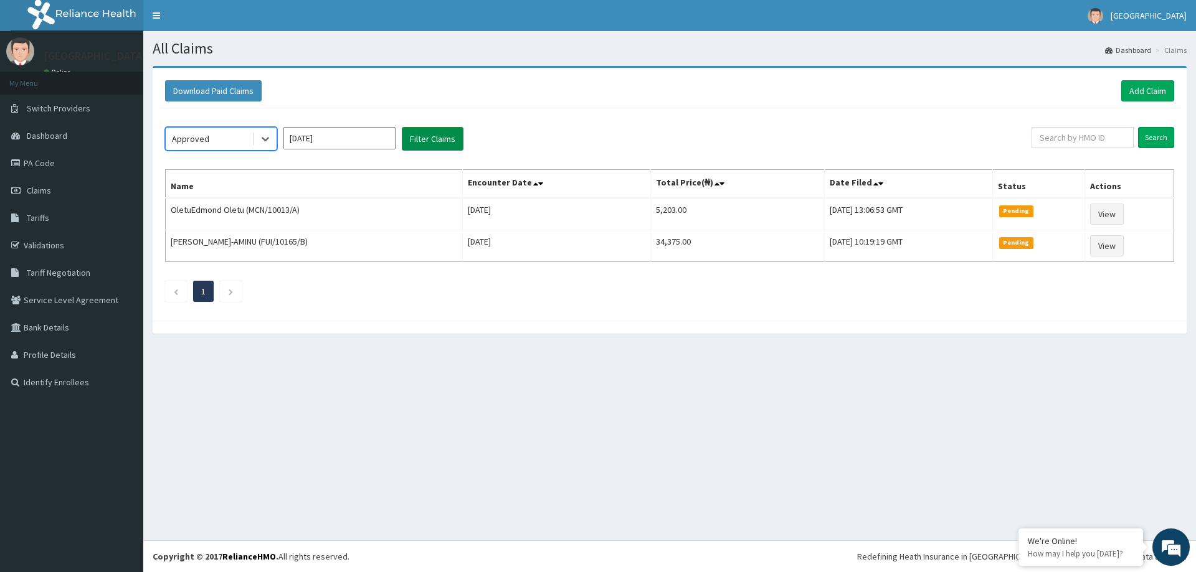
click at [423, 130] on button "Filter Claims" at bounding box center [433, 139] width 62 height 24
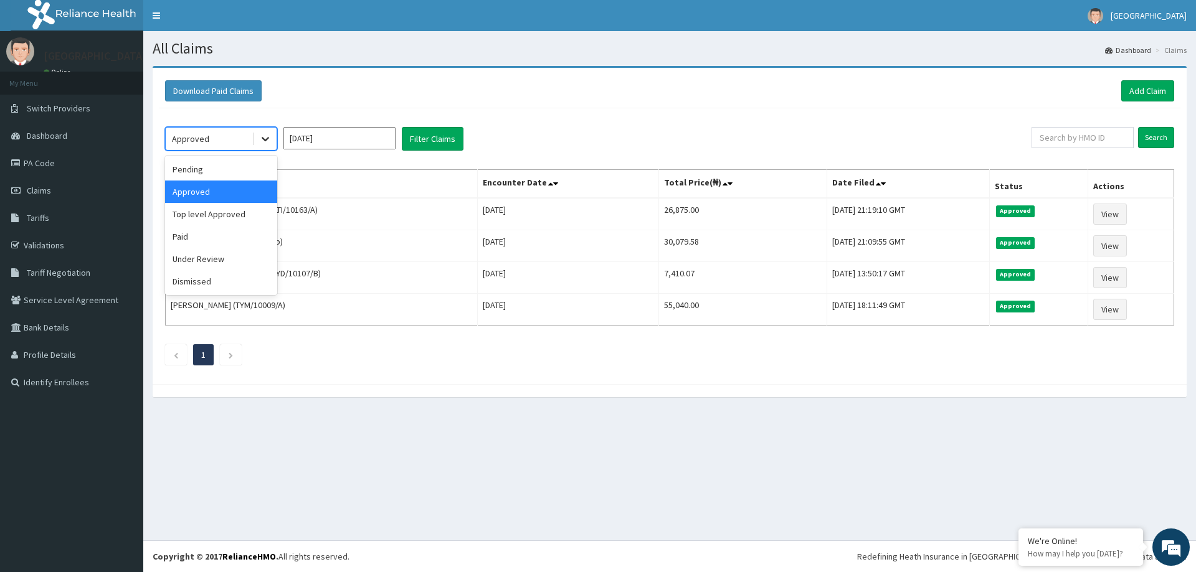
click at [270, 142] on icon at bounding box center [265, 139] width 12 height 12
click at [239, 169] on div "Pending" at bounding box center [221, 169] width 112 height 22
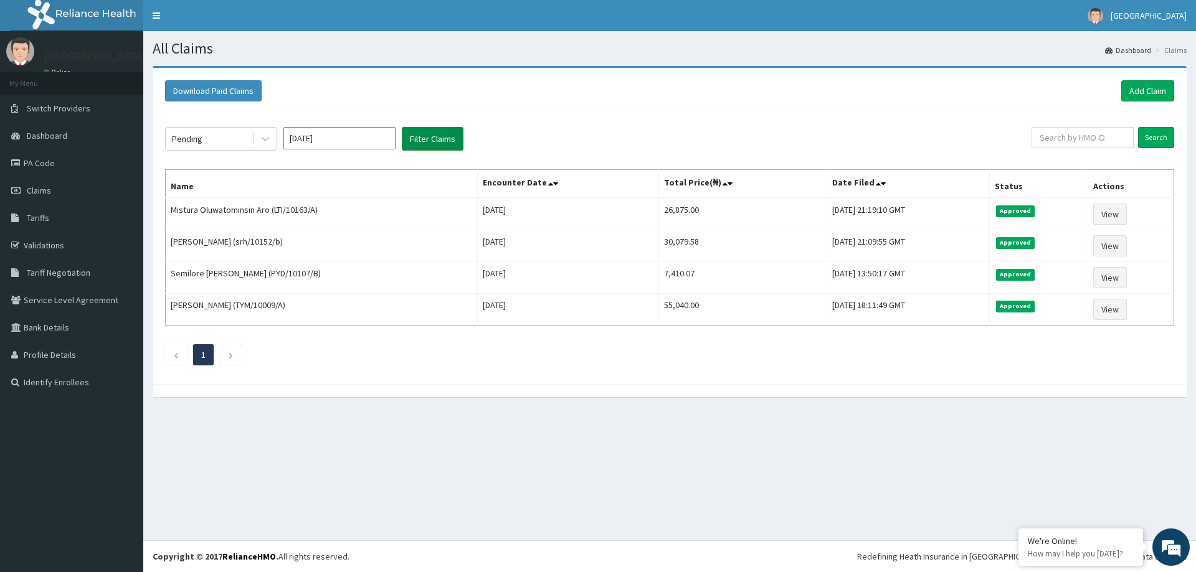
click at [420, 138] on button "Filter Claims" at bounding box center [433, 139] width 62 height 24
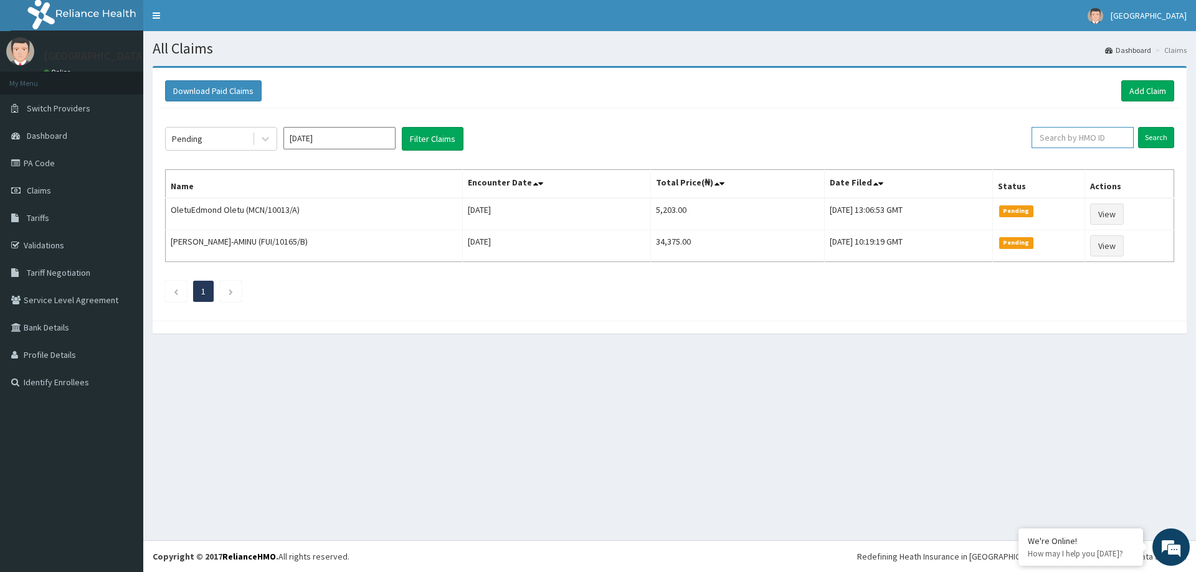
click at [1060, 142] on input "text" at bounding box center [1083, 137] width 102 height 21
type input "GER/10031/A"
click at [1138, 127] on input "Search" at bounding box center [1156, 137] width 36 height 21
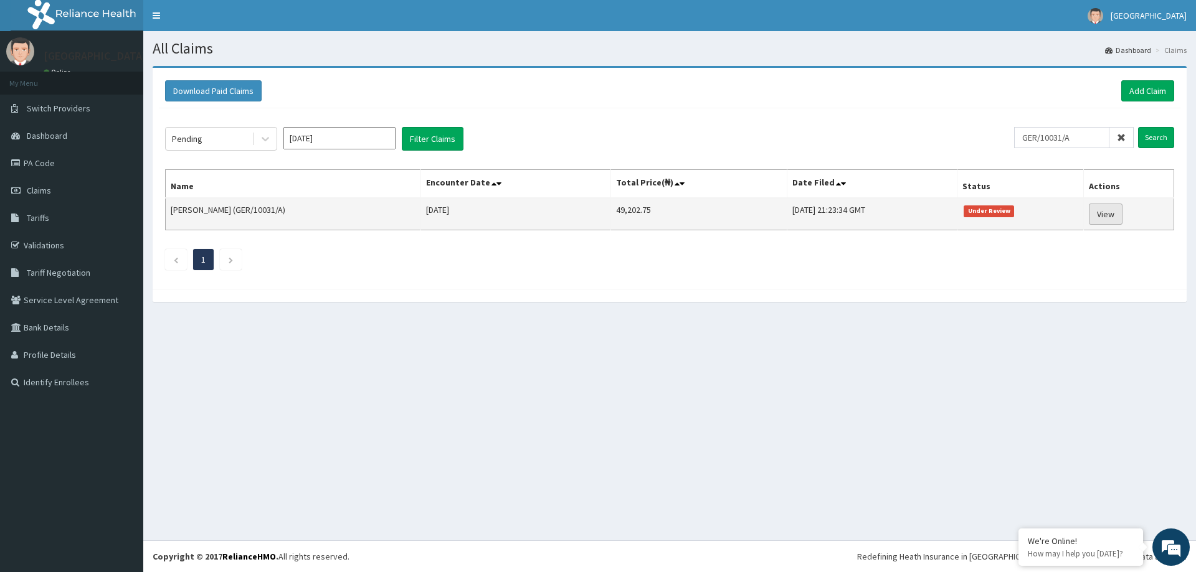
click at [1110, 214] on link "View" at bounding box center [1106, 214] width 34 height 21
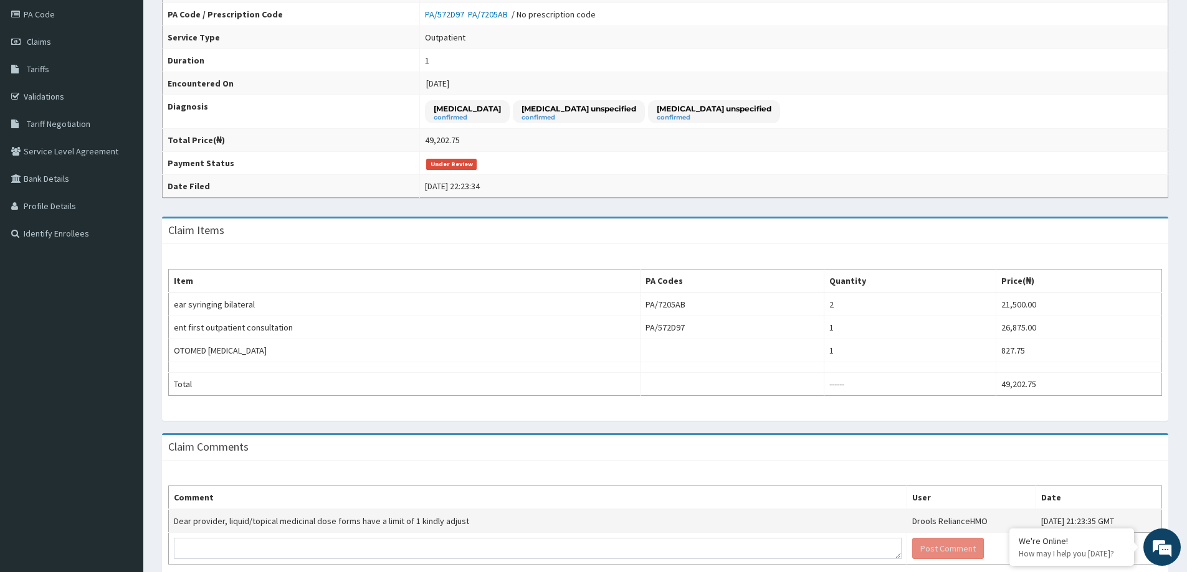
scroll to position [211, 0]
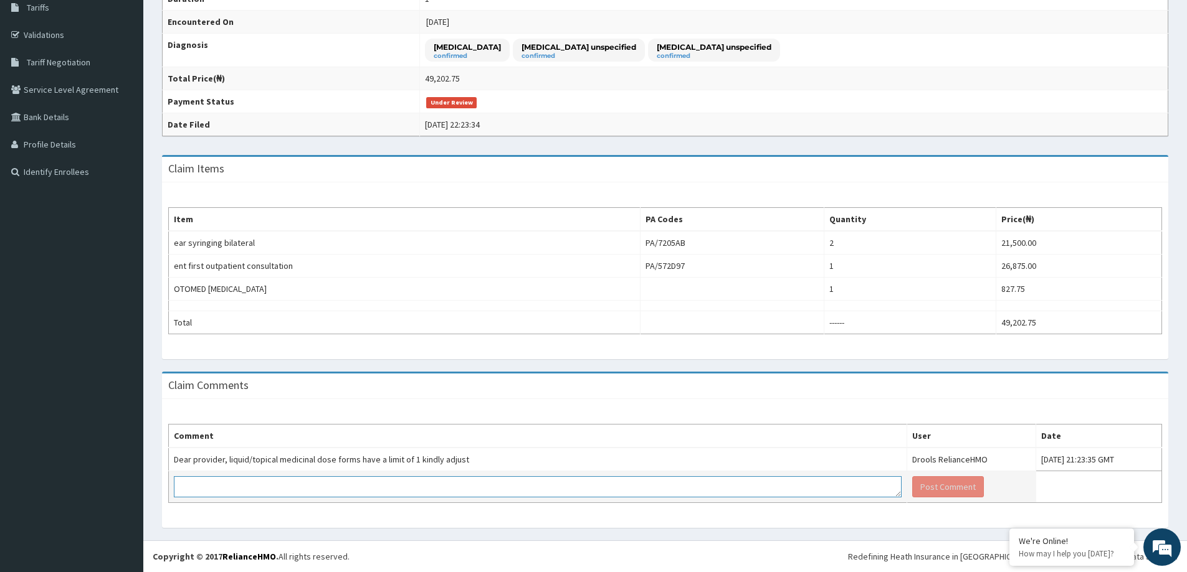
click at [454, 490] on textarea at bounding box center [538, 487] width 728 height 21
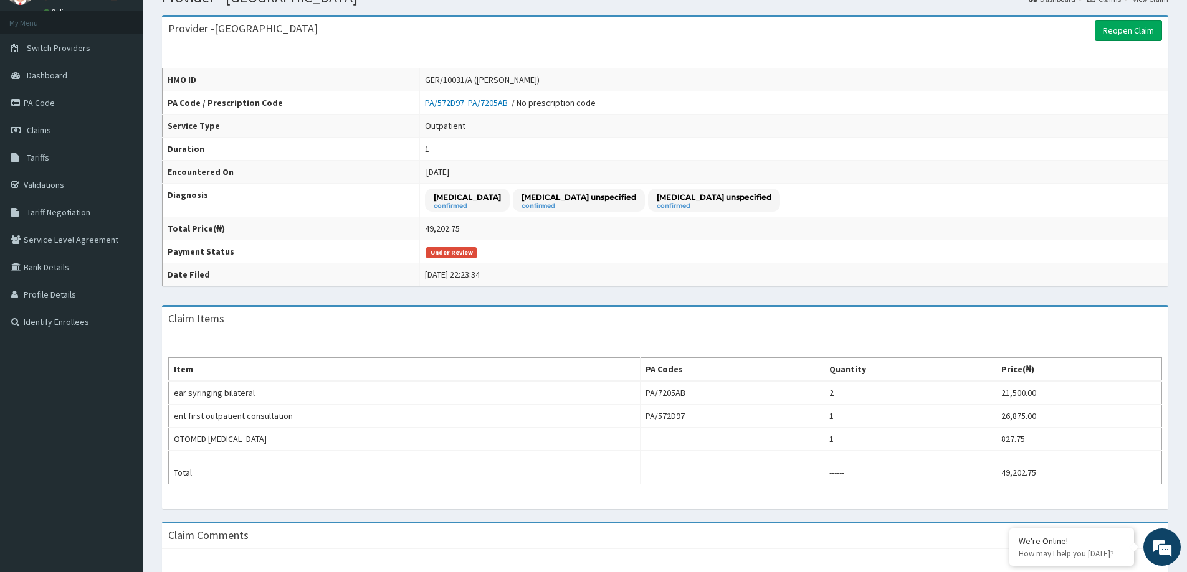
scroll to position [0, 0]
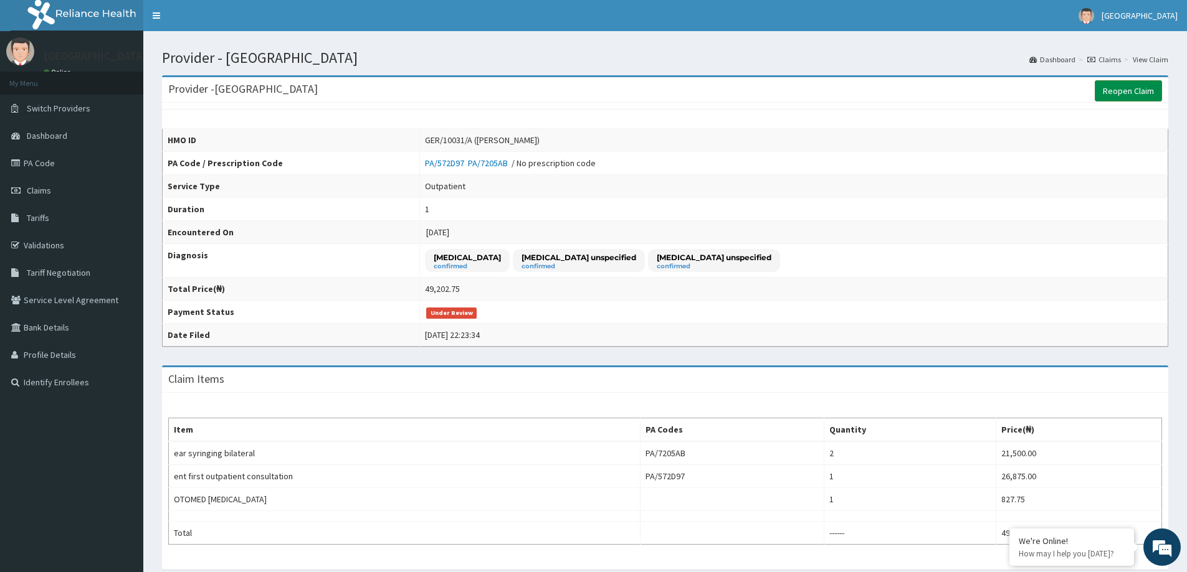
type textarea "OK"
click at [1132, 92] on link "Reopen Claim" at bounding box center [1127, 90] width 67 height 21
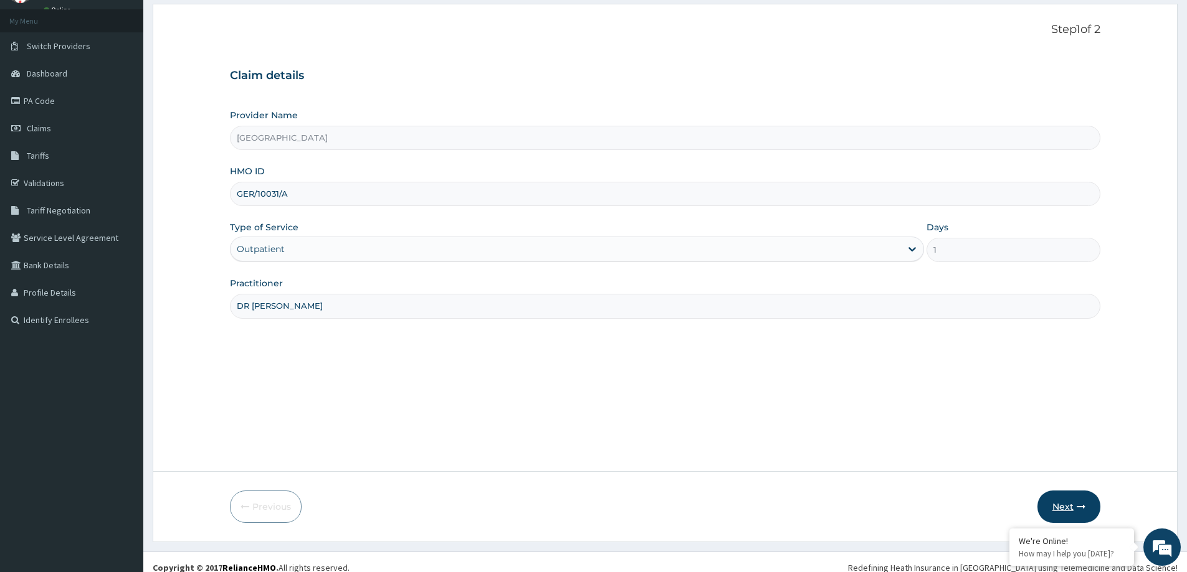
click at [1073, 506] on button "Next" at bounding box center [1068, 507] width 63 height 32
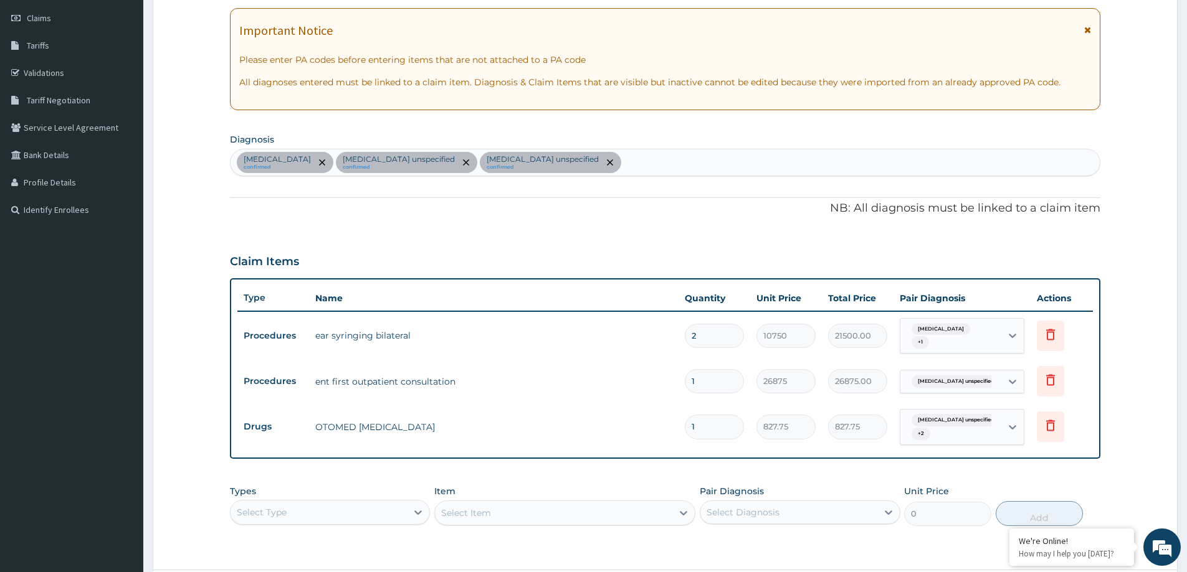
scroll to position [282, 0]
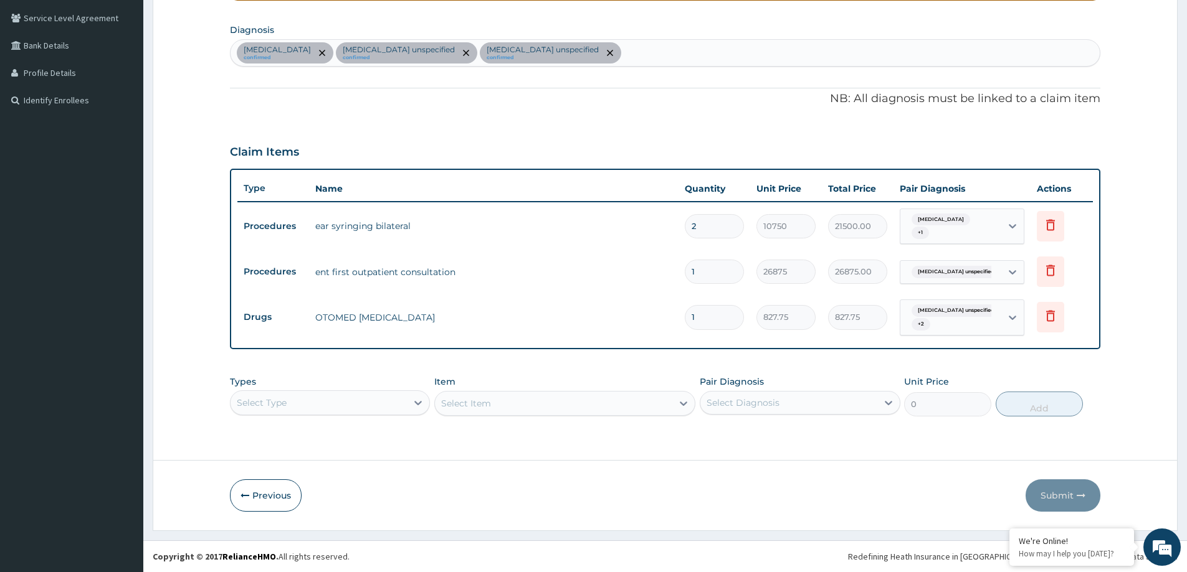
click at [719, 226] on input "2" at bounding box center [714, 226] width 59 height 24
type input "0.00"
type input "1"
type input "10750.00"
type input "1"
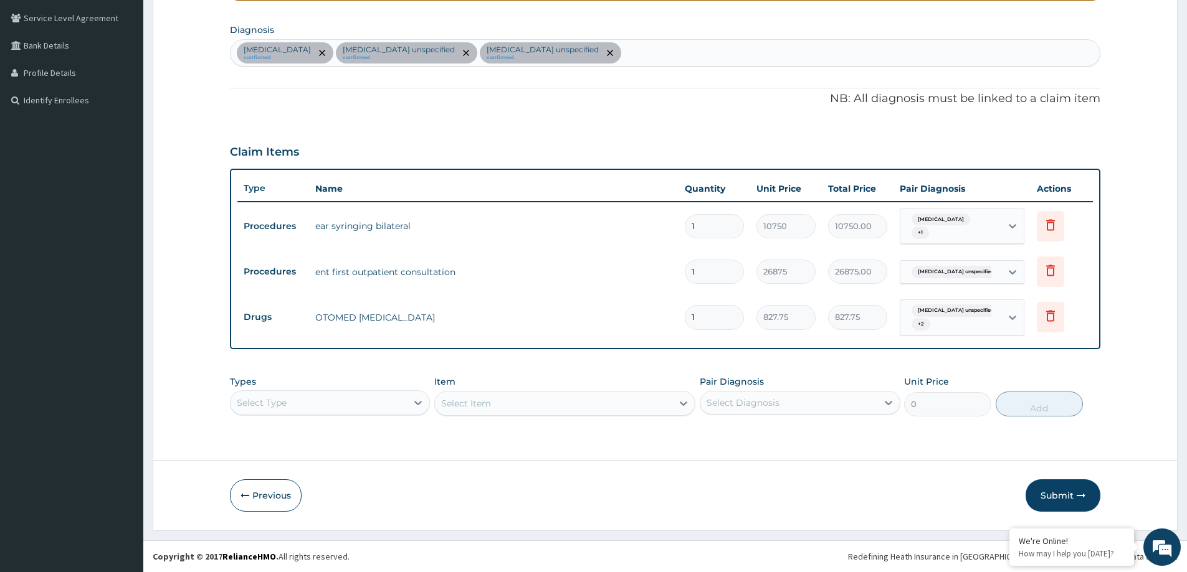
click at [1011, 488] on div "Previous Submit" at bounding box center [665, 496] width 870 height 32
click at [1066, 488] on button "Submit" at bounding box center [1062, 496] width 75 height 32
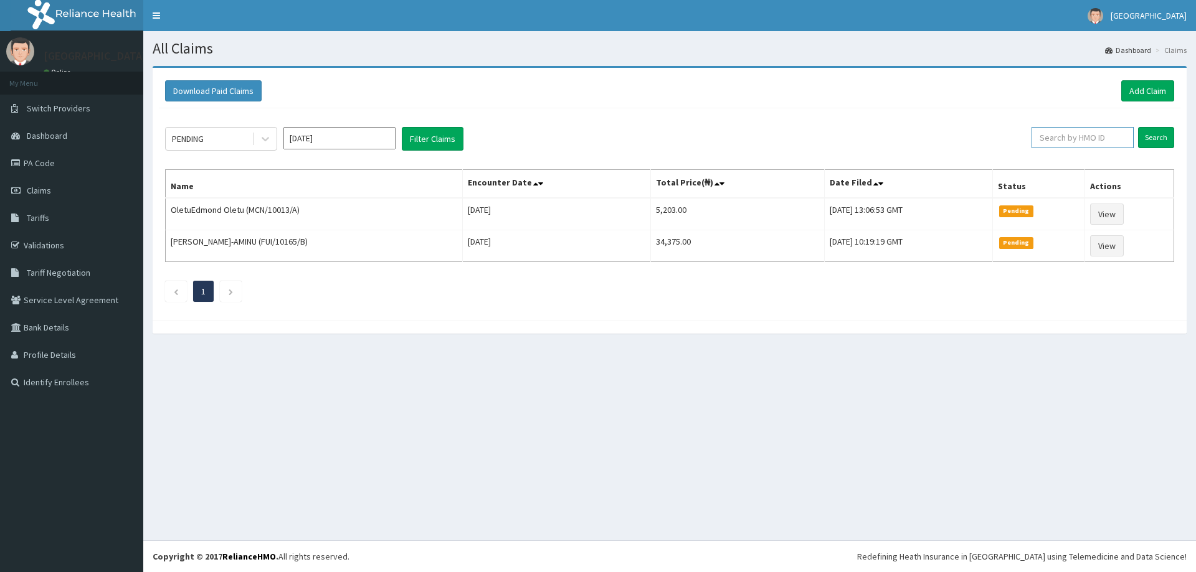
click at [1110, 139] on input "text" at bounding box center [1083, 137] width 102 height 21
type input "GER/10031/A"
click at [1163, 129] on div "PENDING [DATE] Filter Claims GER/10031/A Search Name Encounter Date Total Price…" at bounding box center [670, 211] width 1022 height 206
click at [1158, 139] on input "Search" at bounding box center [1156, 137] width 36 height 21
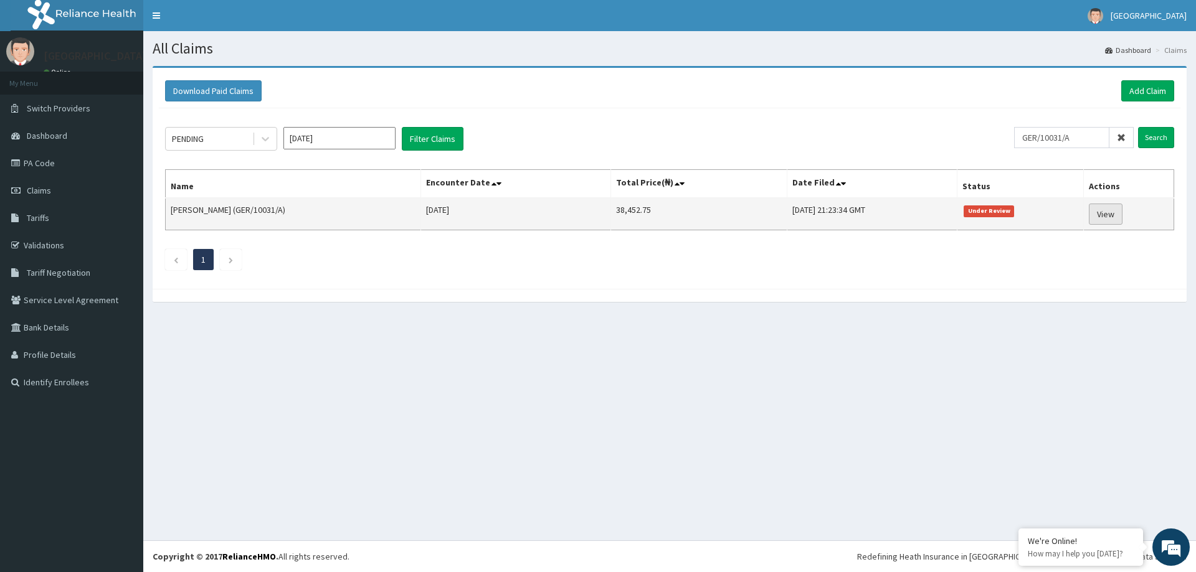
click at [1106, 213] on link "View" at bounding box center [1106, 214] width 34 height 21
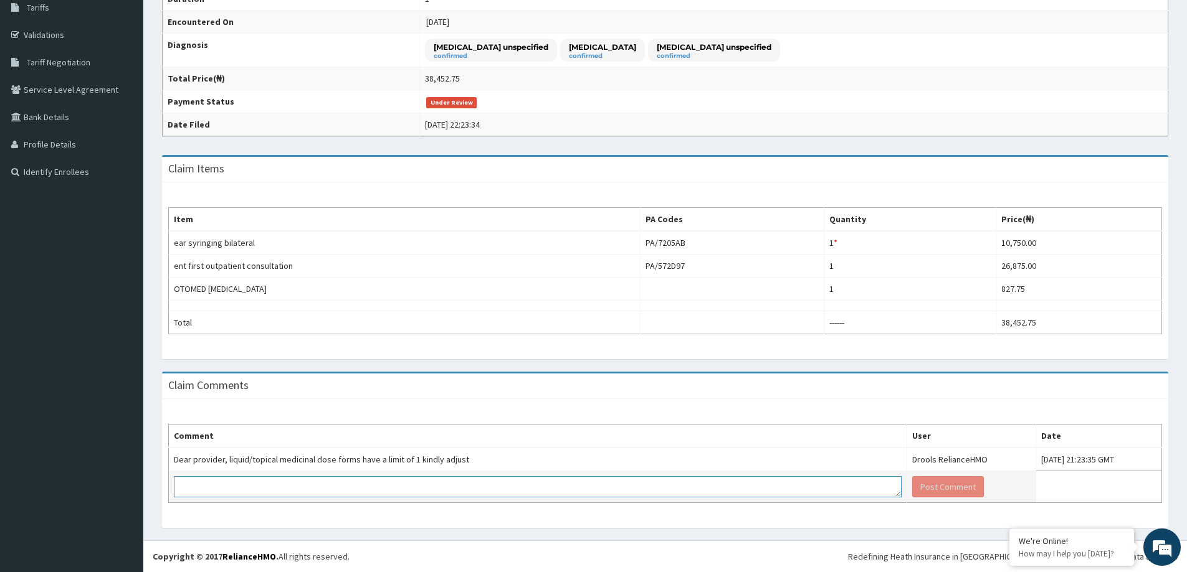
click at [561, 485] on textarea at bounding box center [538, 487] width 728 height 21
type textarea "OK"
click at [912, 491] on button "Post Comment" at bounding box center [948, 487] width 72 height 21
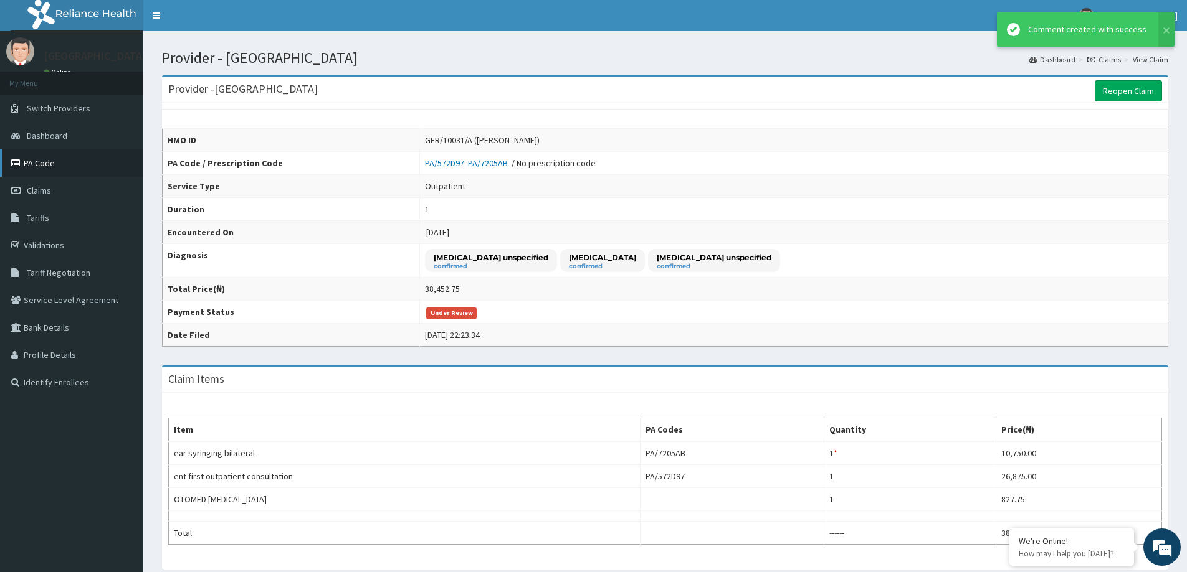
click at [35, 166] on link "PA Code" at bounding box center [71, 162] width 143 height 27
